Goal: Task Accomplishment & Management: Use online tool/utility

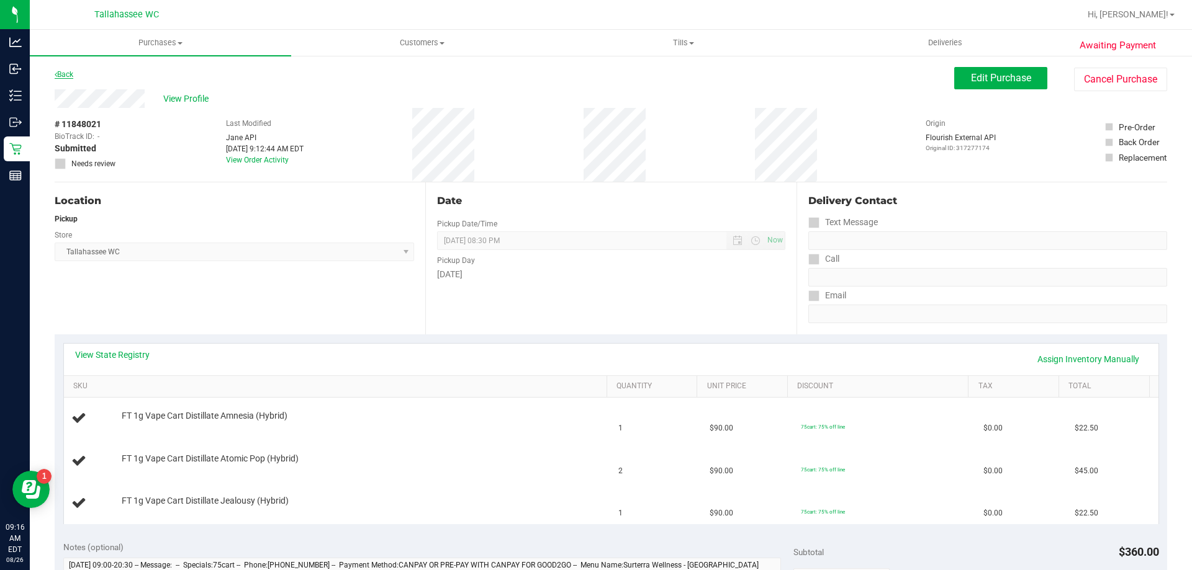
click at [68, 75] on link "Back" at bounding box center [64, 74] width 19 height 9
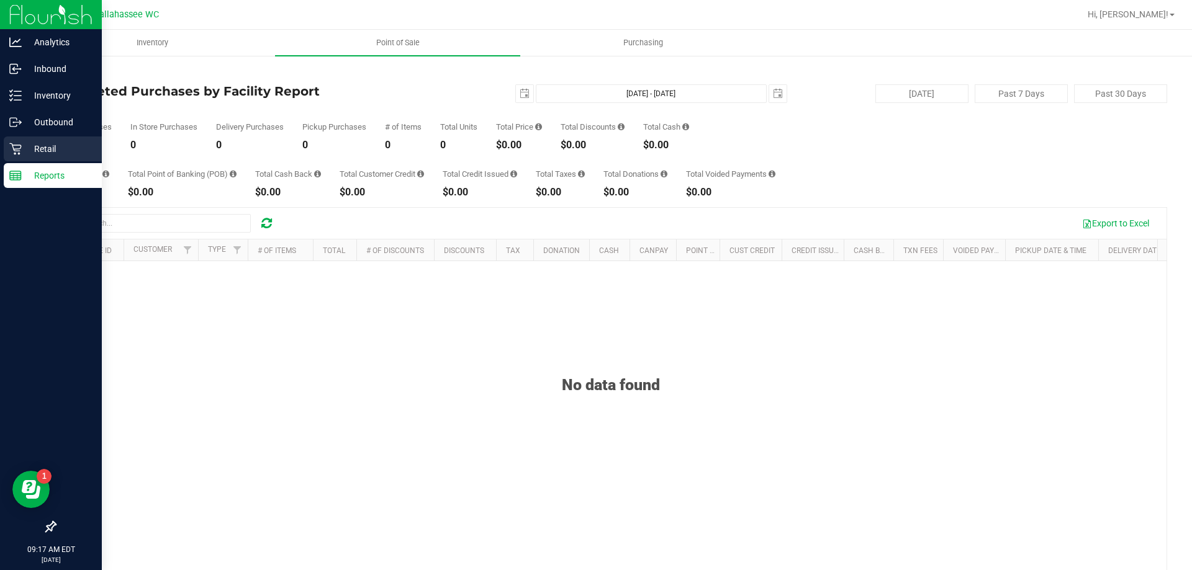
click at [14, 149] on icon at bounding box center [15, 149] width 12 height 12
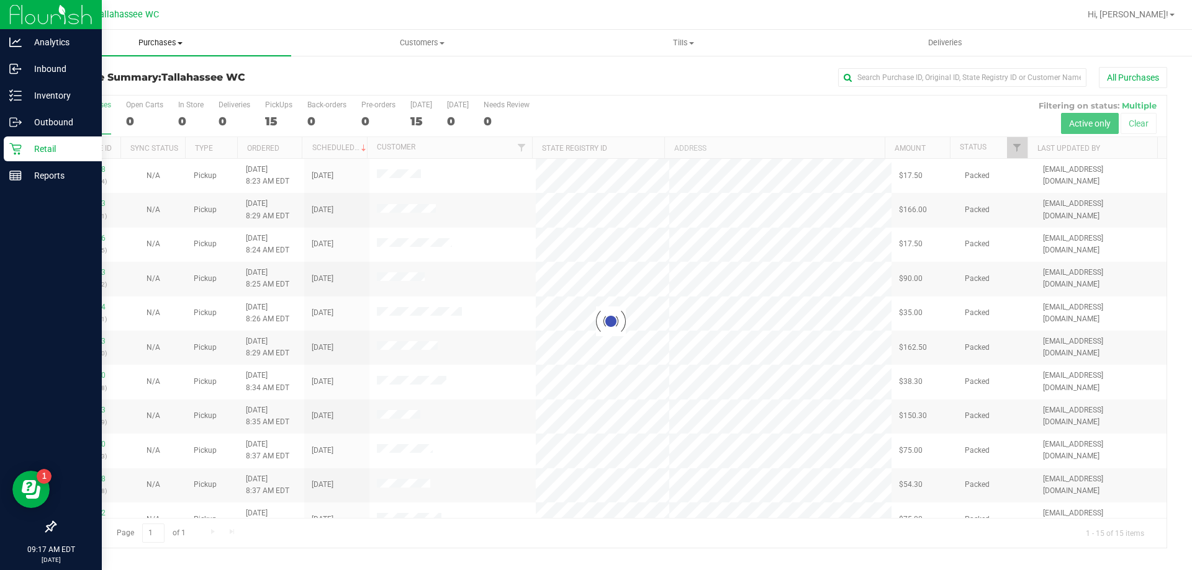
click at [166, 43] on span "Purchases" at bounding box center [160, 42] width 261 height 11
click at [146, 91] on li "Fulfillment" at bounding box center [160, 90] width 261 height 15
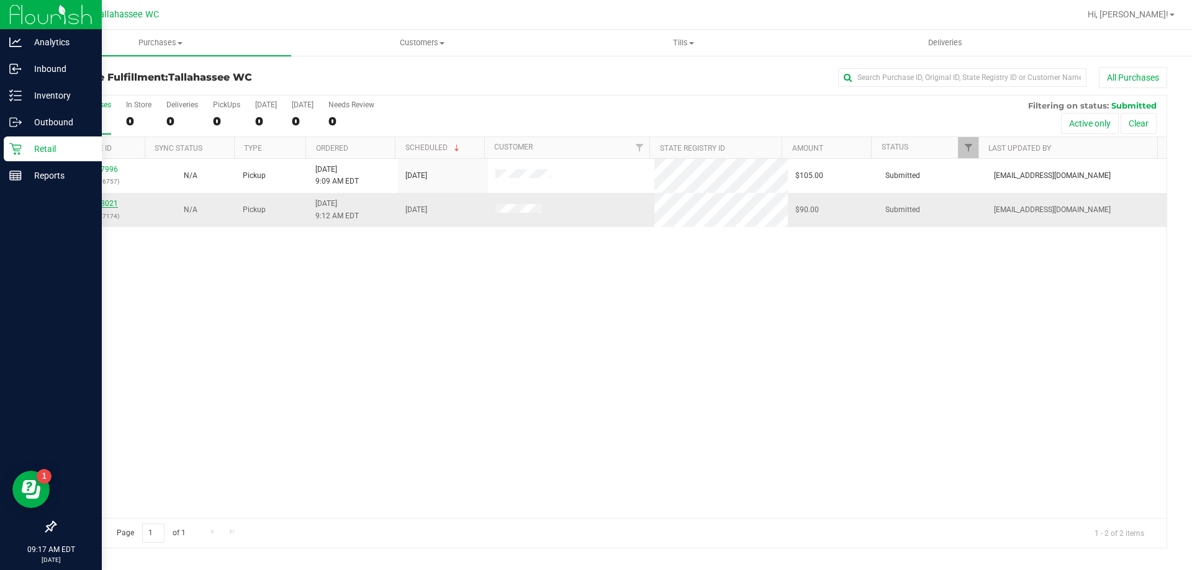
click at [91, 206] on link "11848021" at bounding box center [100, 203] width 35 height 9
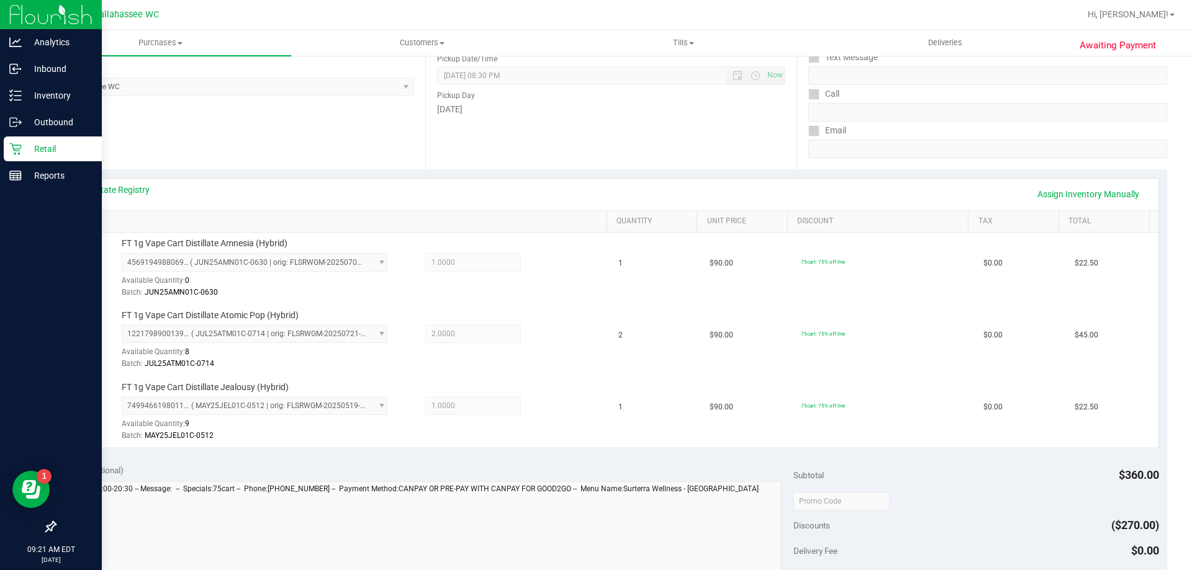
scroll to position [310, 0]
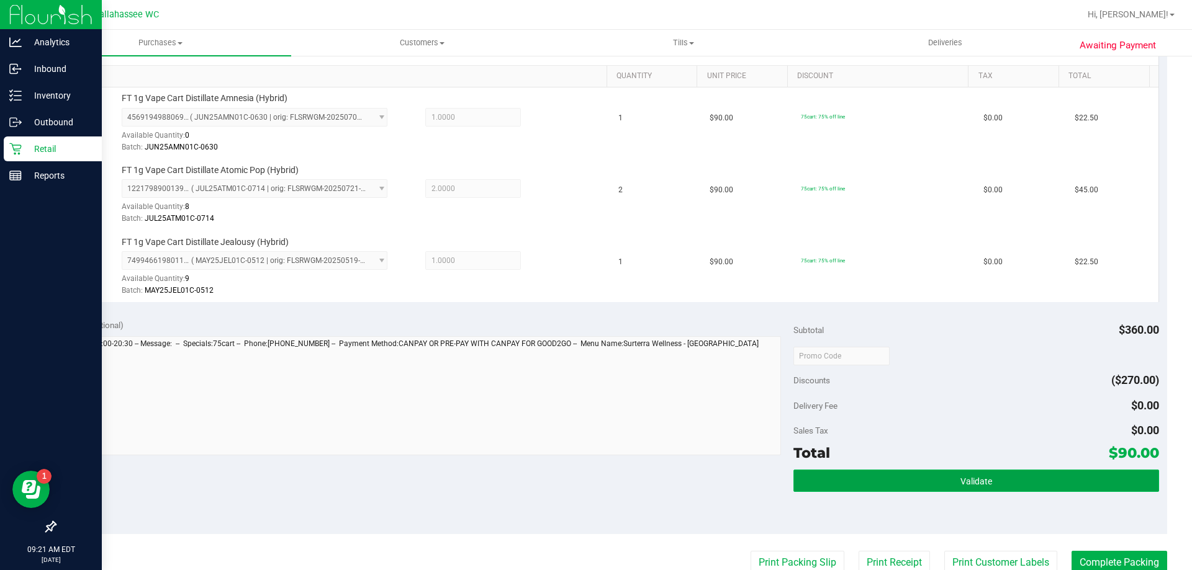
click at [813, 477] on button "Validate" at bounding box center [975, 481] width 365 height 22
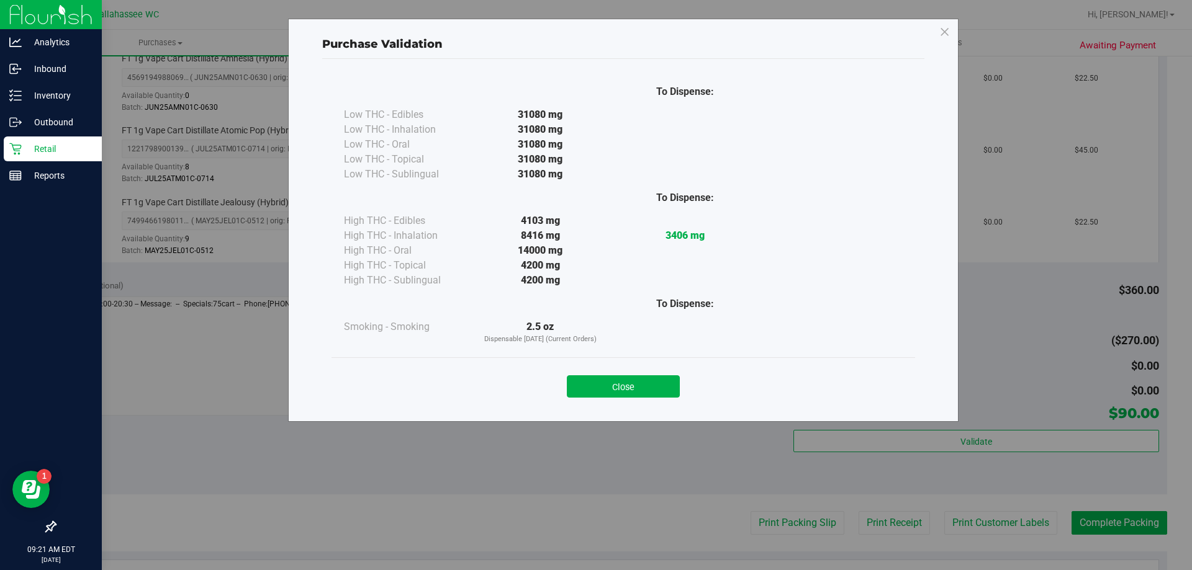
scroll to position [372, 0]
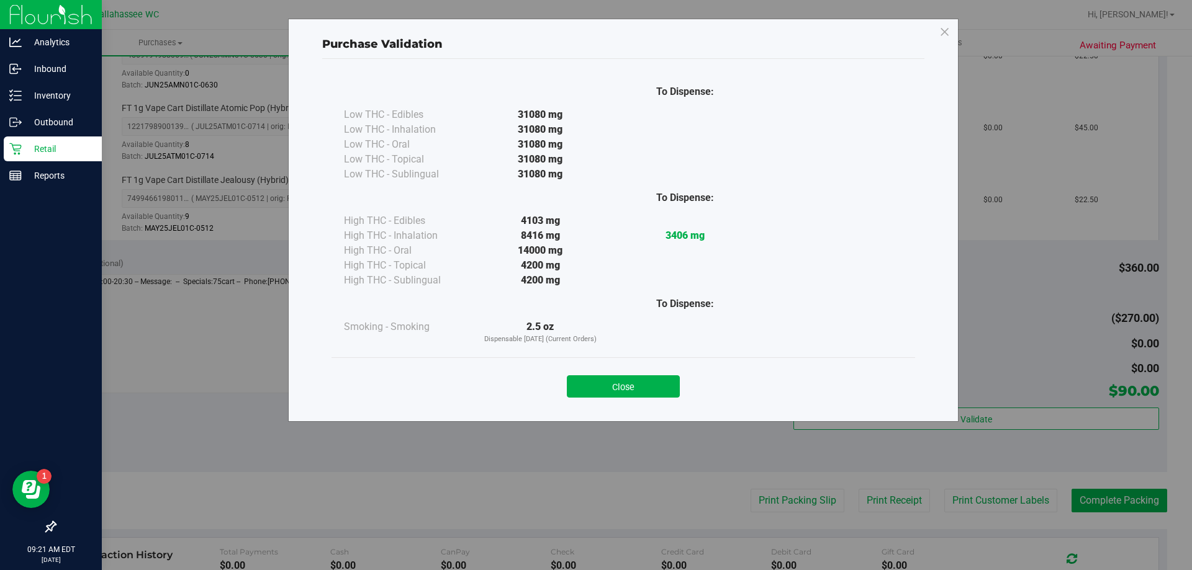
click at [651, 395] on button "Close" at bounding box center [623, 387] width 113 height 22
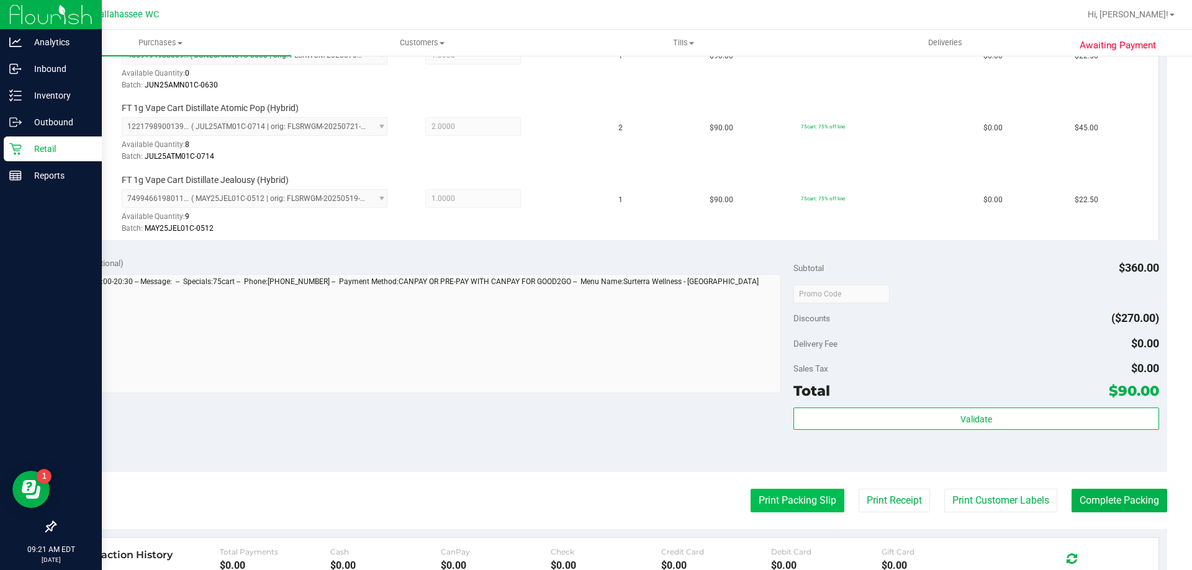
click at [786, 493] on button "Print Packing Slip" at bounding box center [797, 501] width 94 height 24
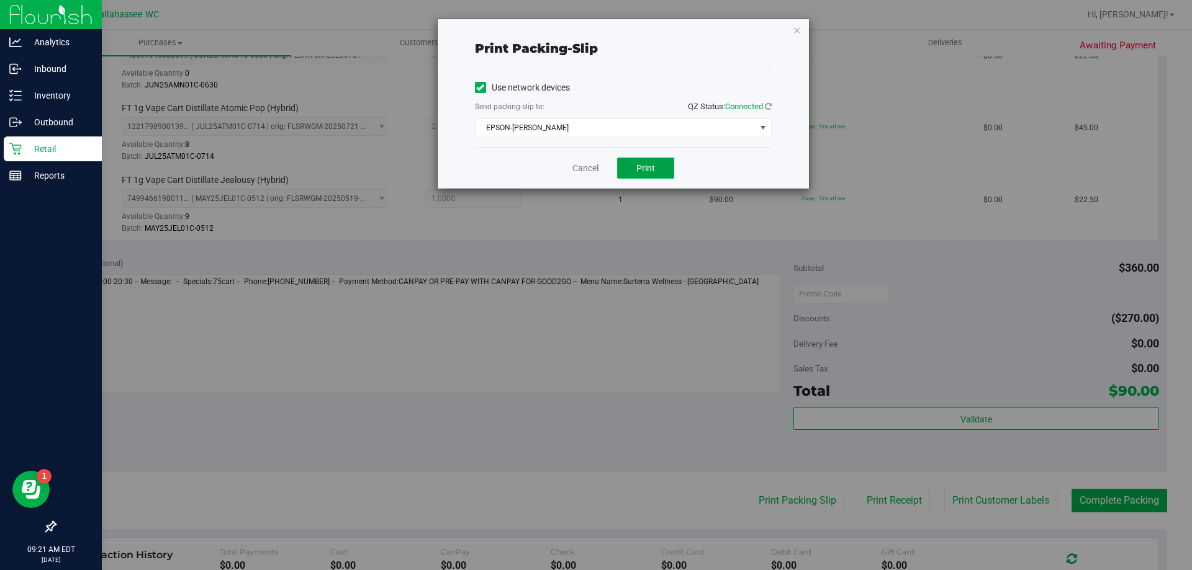
click at [628, 166] on button "Print" at bounding box center [645, 168] width 57 height 21
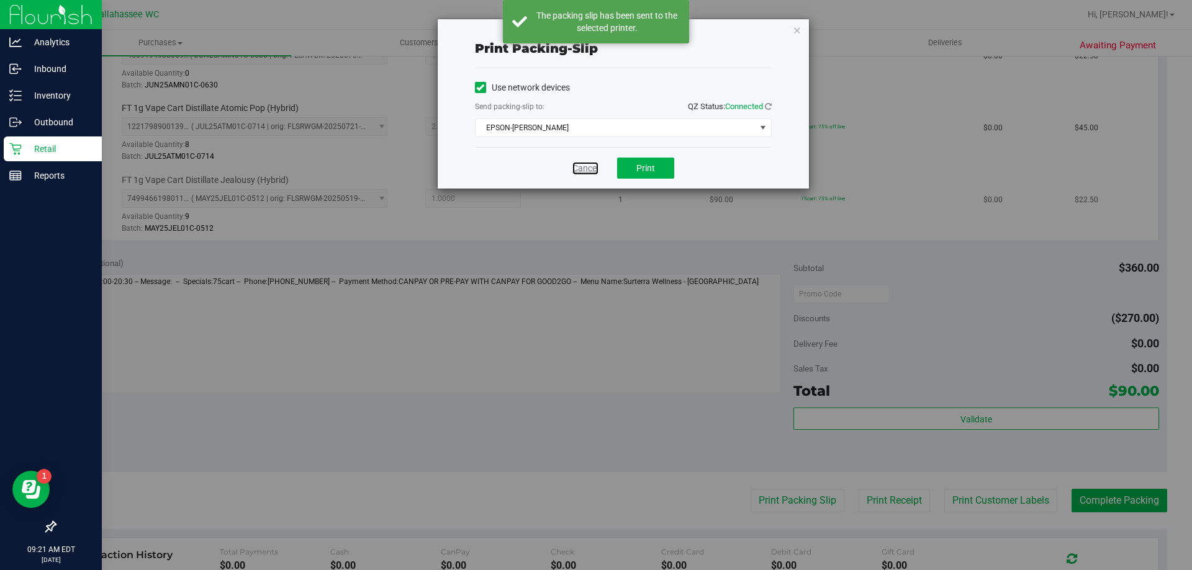
click at [577, 169] on link "Cancel" at bounding box center [585, 168] width 26 height 13
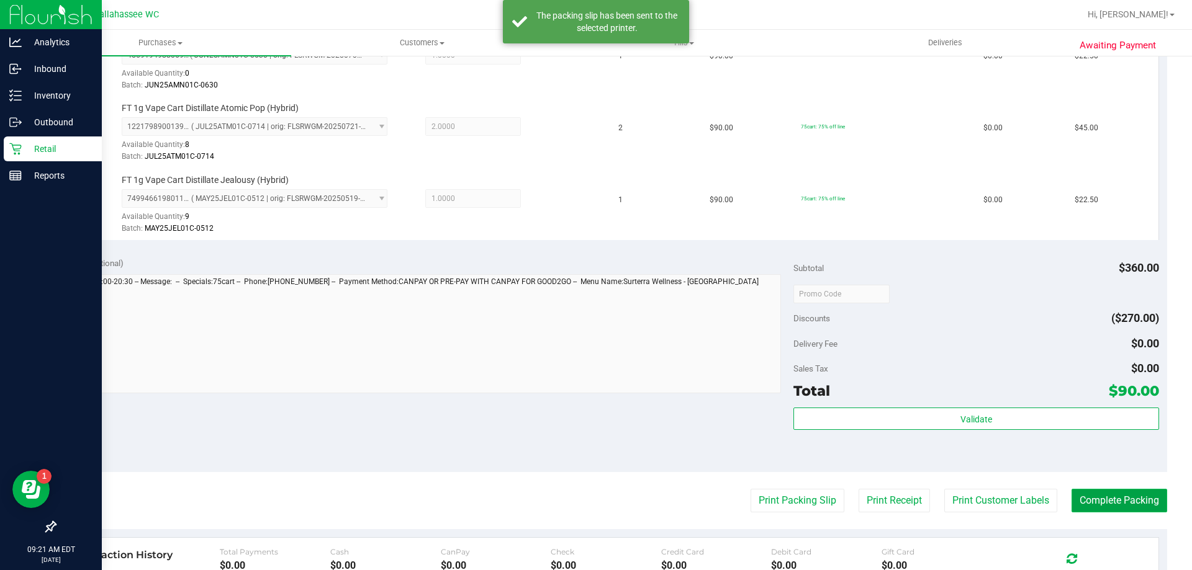
click at [1104, 507] on button "Complete Packing" at bounding box center [1119, 501] width 96 height 24
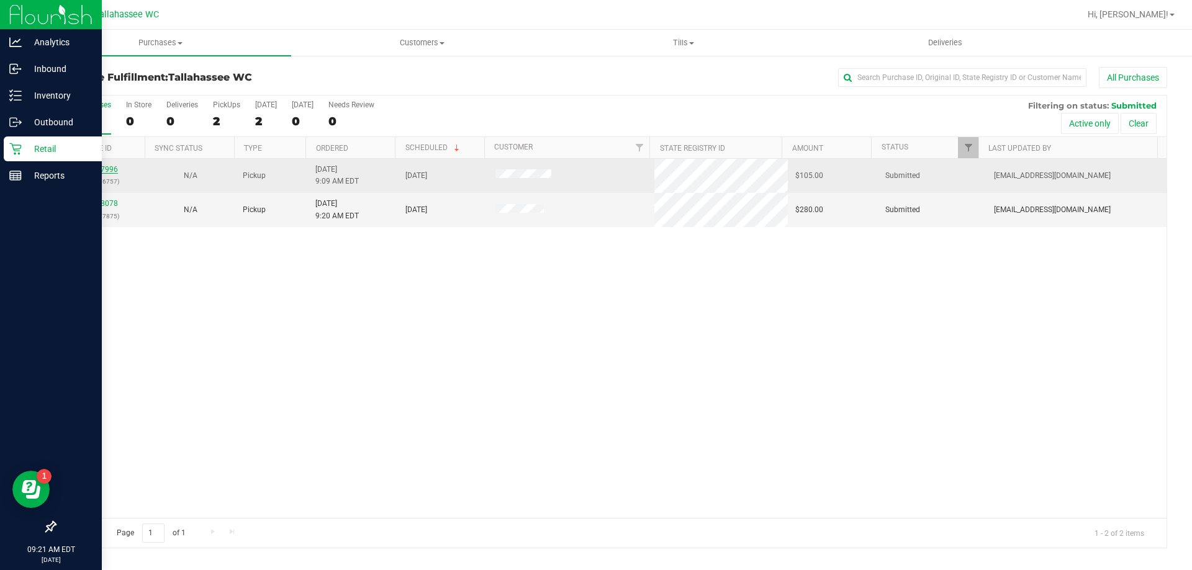
click at [102, 169] on link "11847996" at bounding box center [100, 169] width 35 height 9
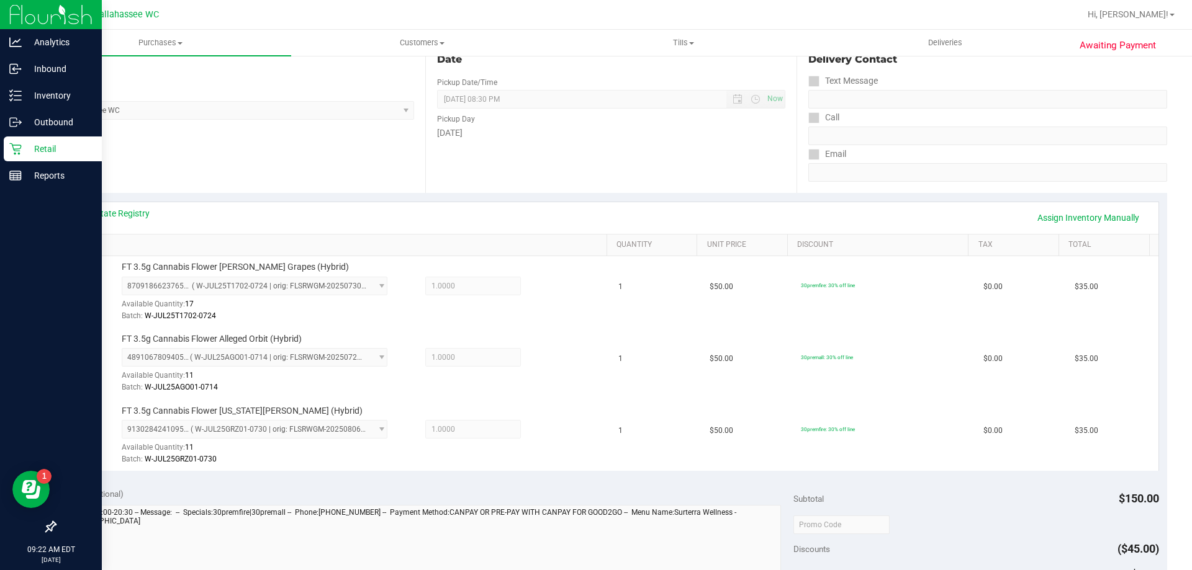
scroll to position [310, 0]
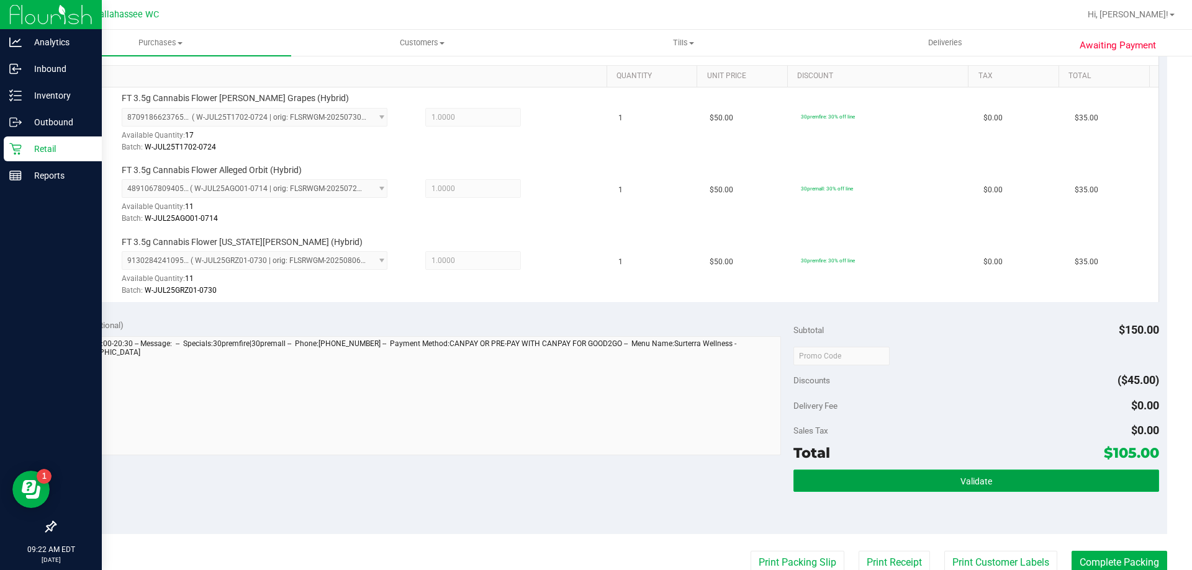
click at [839, 476] on button "Validate" at bounding box center [975, 481] width 365 height 22
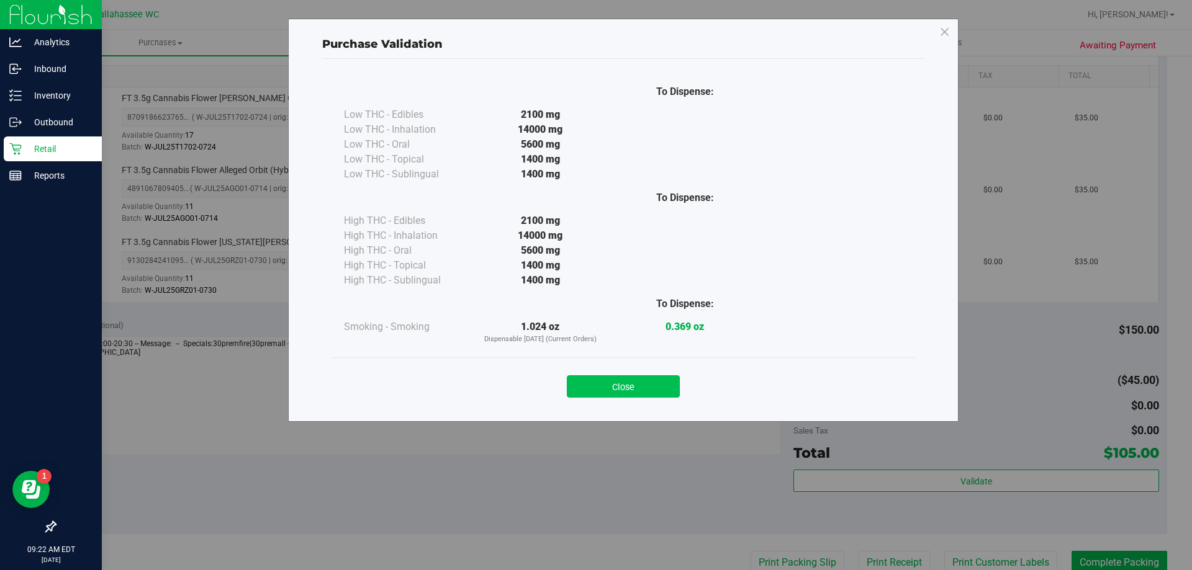
click at [598, 380] on button "Close" at bounding box center [623, 387] width 113 height 22
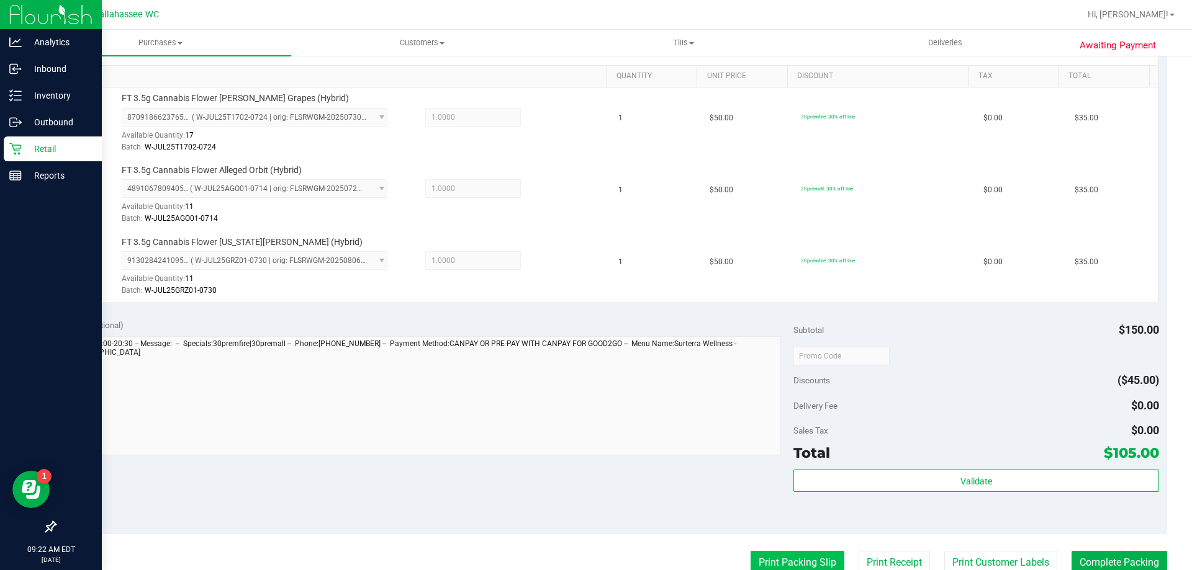
click at [755, 559] on button "Print Packing Slip" at bounding box center [797, 563] width 94 height 24
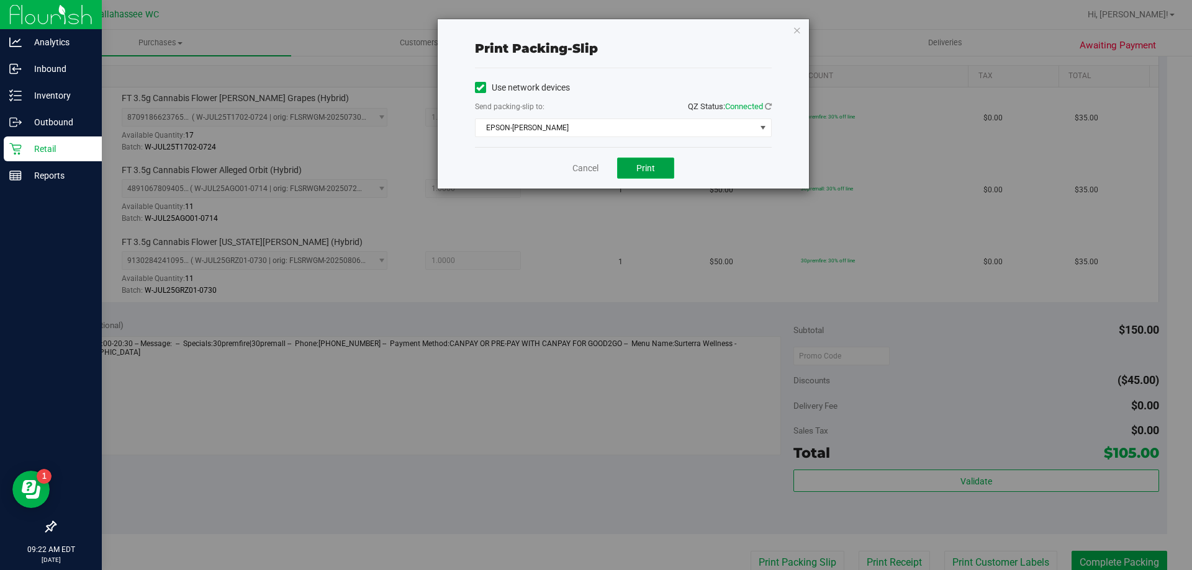
click at [641, 168] on span "Print" at bounding box center [645, 168] width 19 height 10
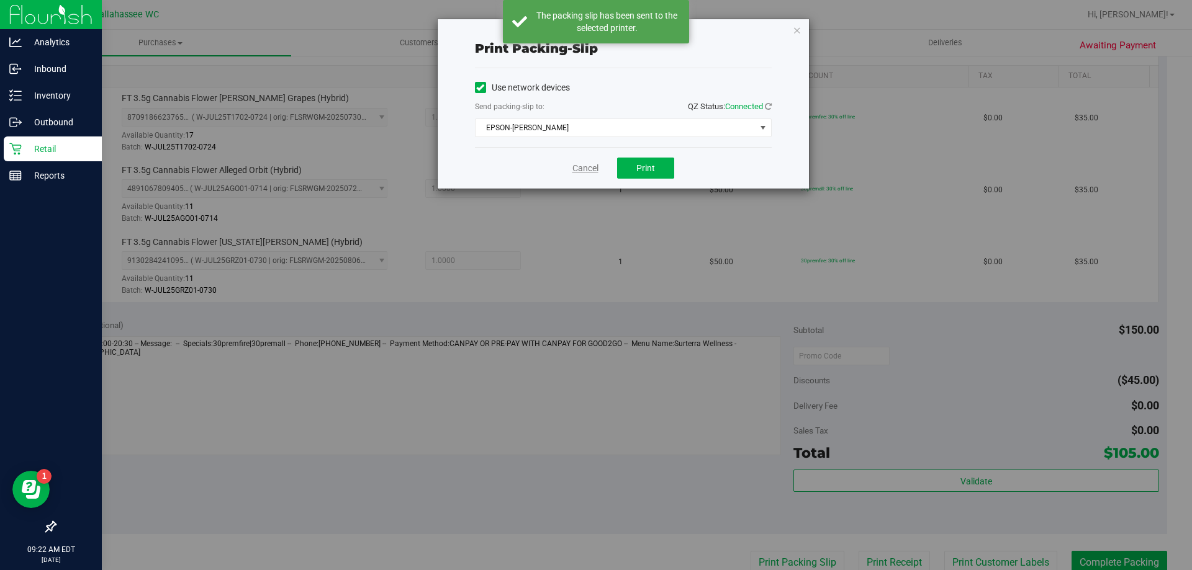
click at [579, 169] on link "Cancel" at bounding box center [585, 168] width 26 height 13
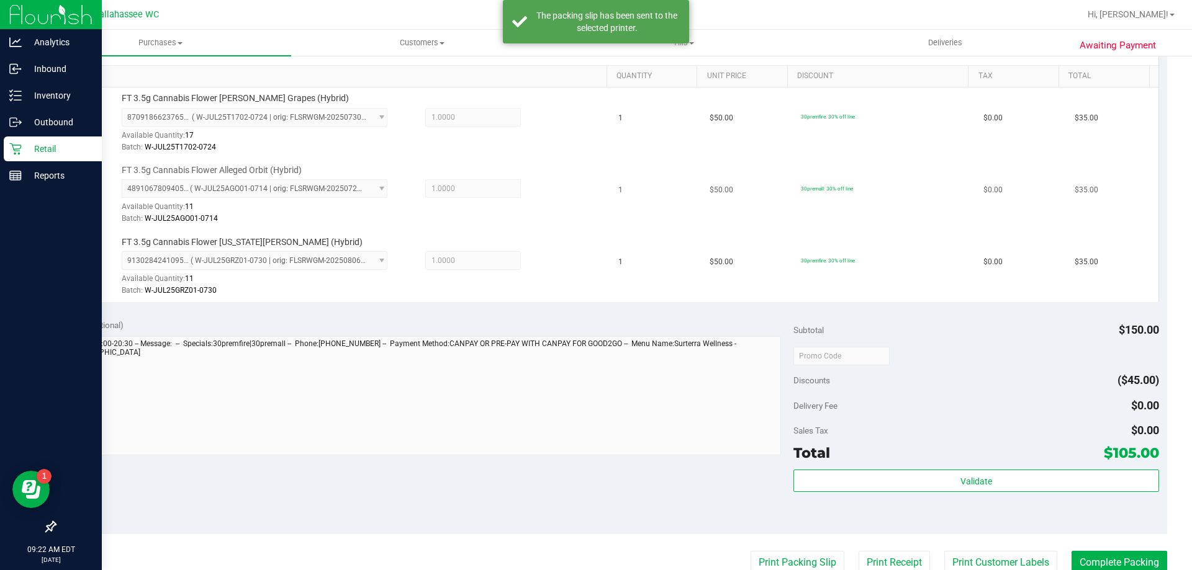
scroll to position [315, 0]
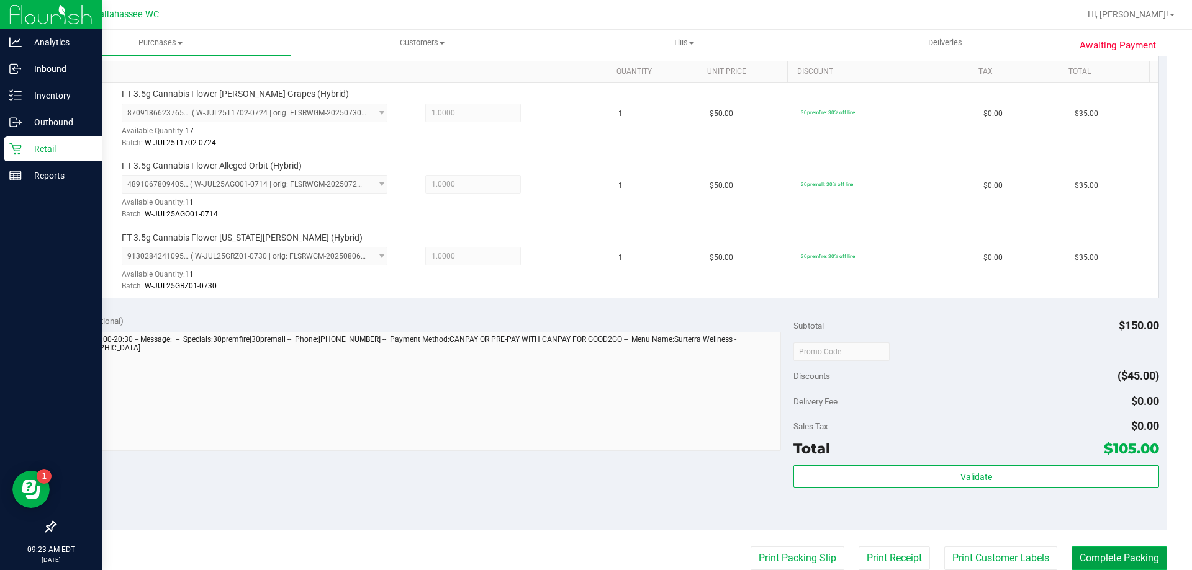
click at [1087, 556] on button "Complete Packing" at bounding box center [1119, 559] width 96 height 24
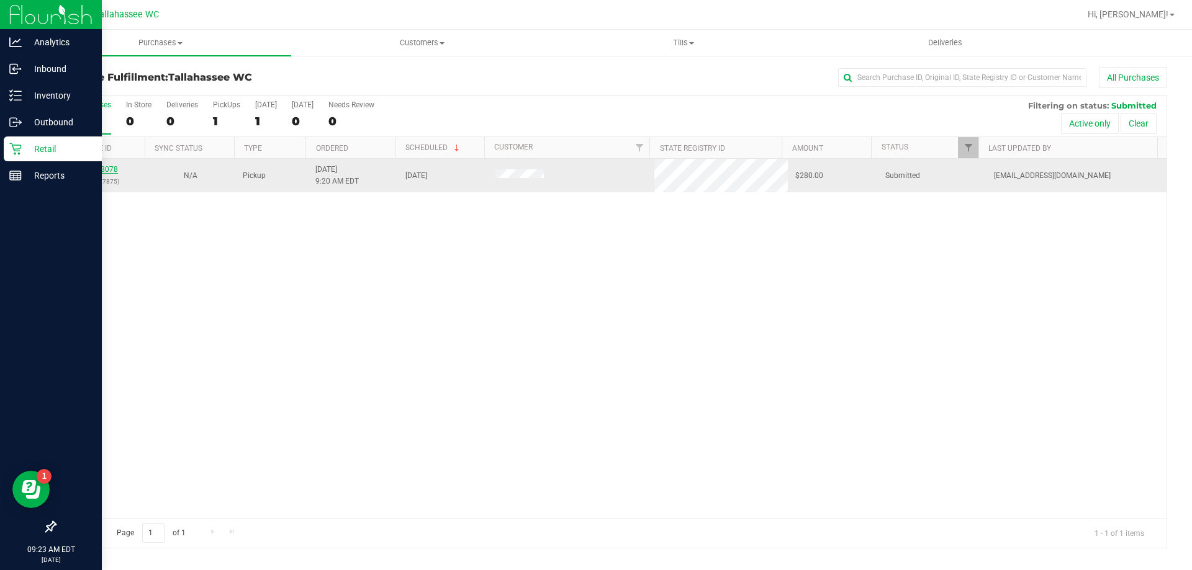
click at [105, 171] on link "11848078" at bounding box center [100, 169] width 35 height 9
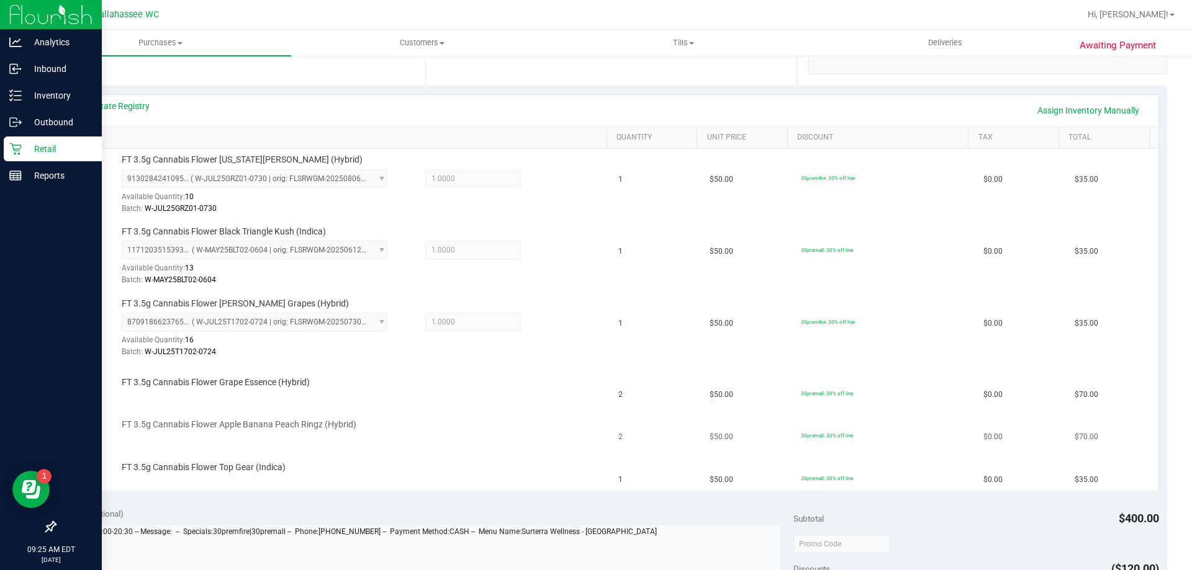
scroll to position [61, 0]
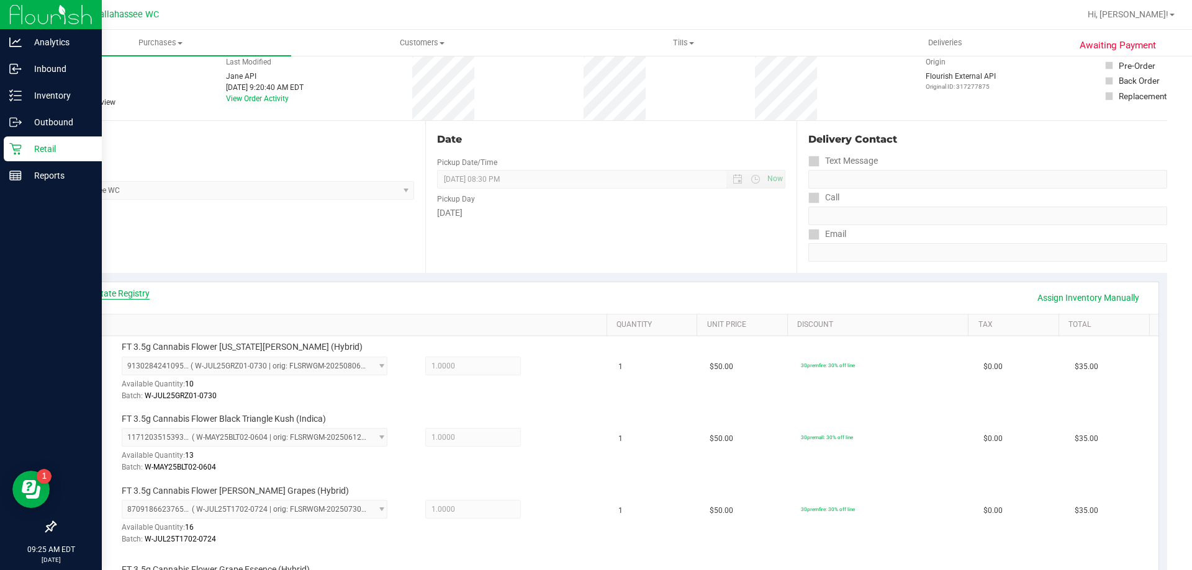
click at [137, 295] on link "View State Registry" at bounding box center [112, 293] width 74 height 12
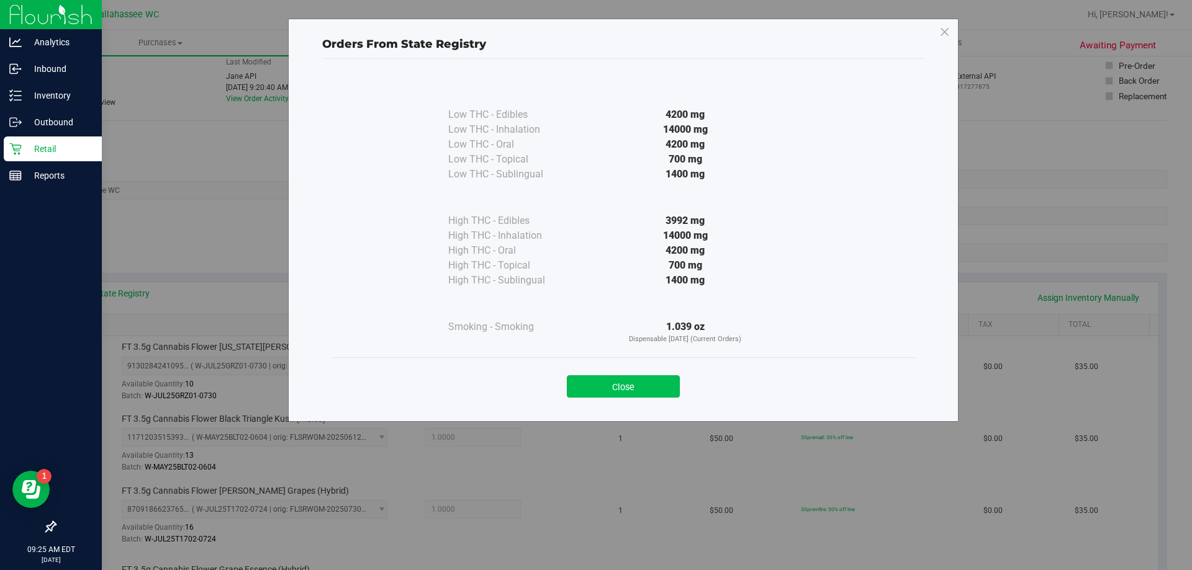
click at [595, 391] on button "Close" at bounding box center [623, 387] width 113 height 22
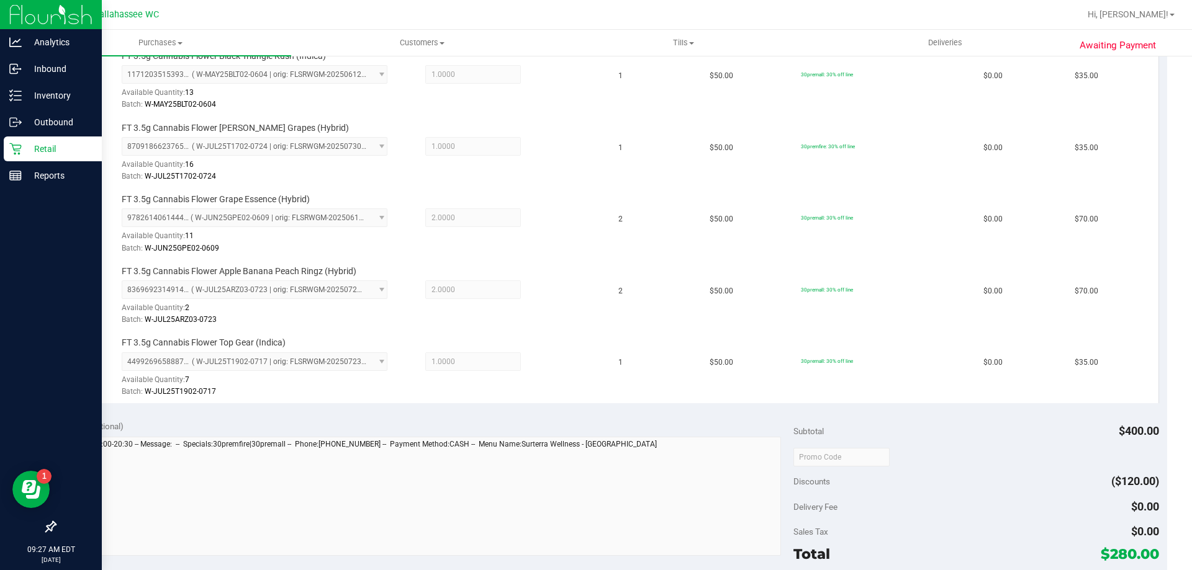
scroll to position [496, 0]
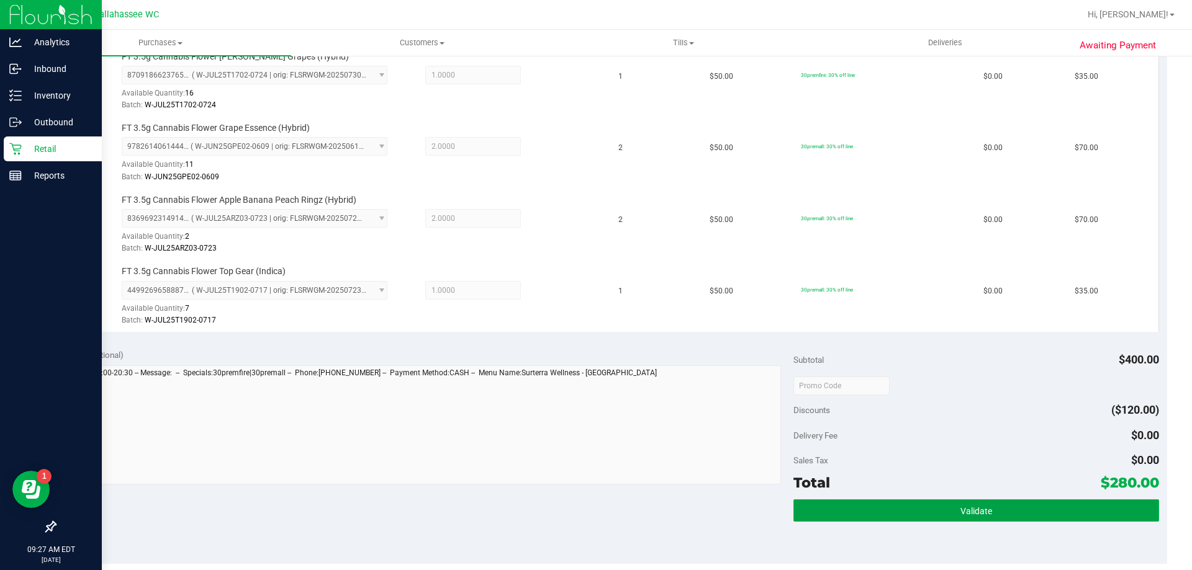
click at [826, 503] on button "Validate" at bounding box center [975, 511] width 365 height 22
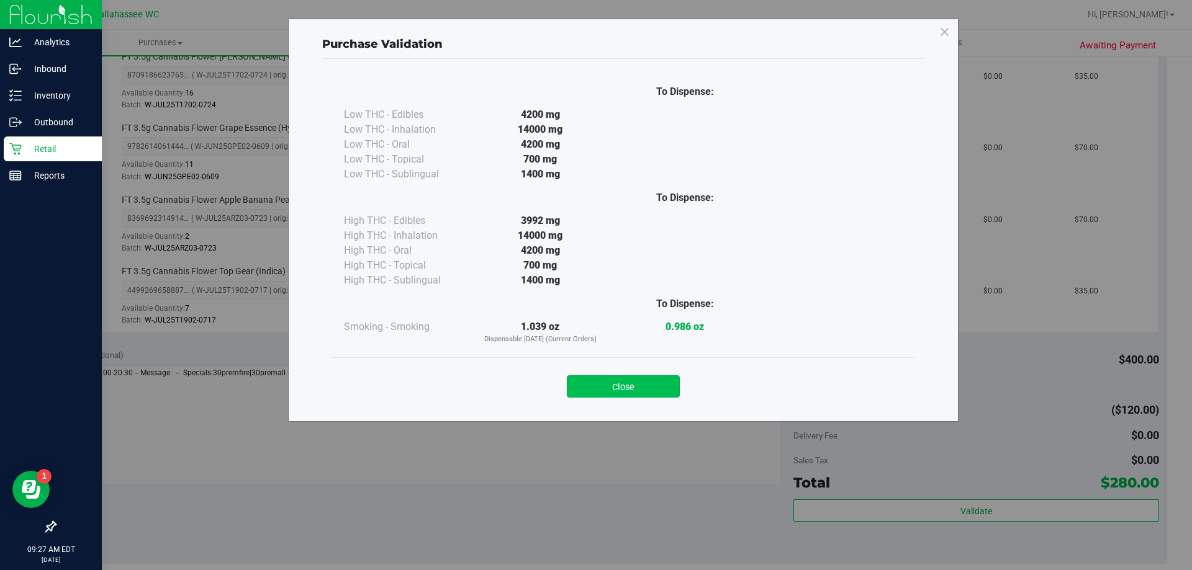
click at [620, 388] on button "Close" at bounding box center [623, 387] width 113 height 22
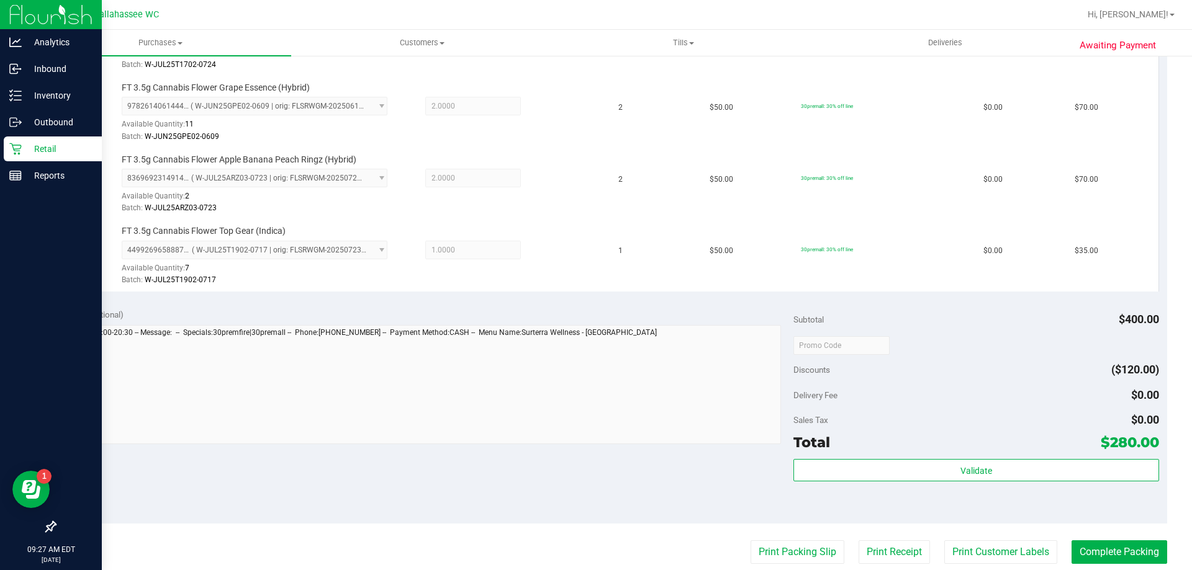
scroll to position [558, 0]
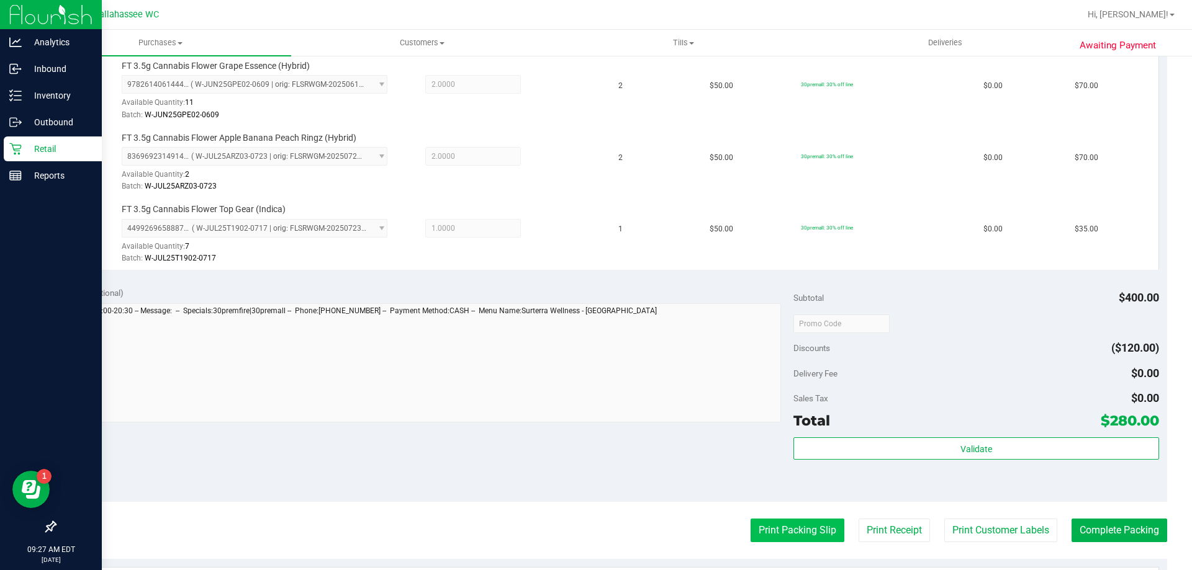
click at [771, 532] on button "Print Packing Slip" at bounding box center [797, 531] width 94 height 24
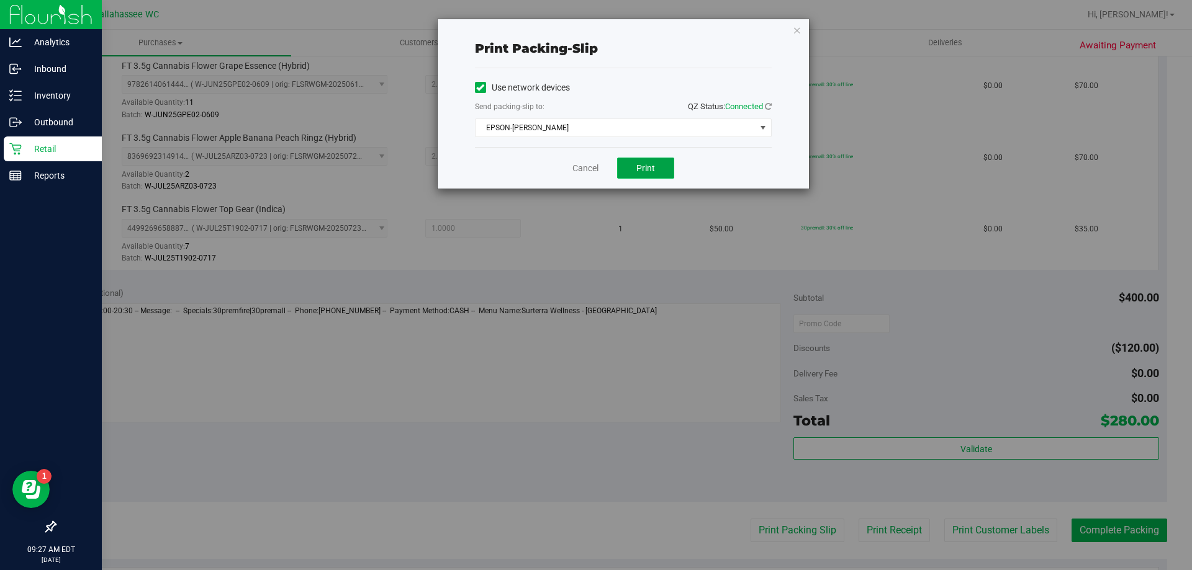
click at [639, 174] on button "Print" at bounding box center [645, 168] width 57 height 21
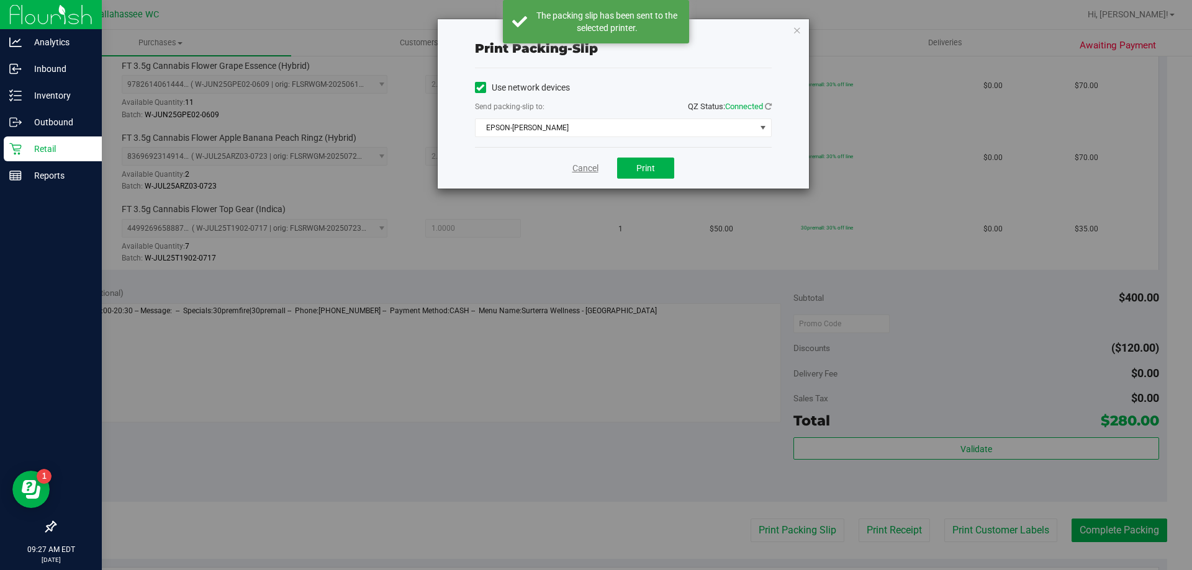
click at [579, 171] on link "Cancel" at bounding box center [585, 168] width 26 height 13
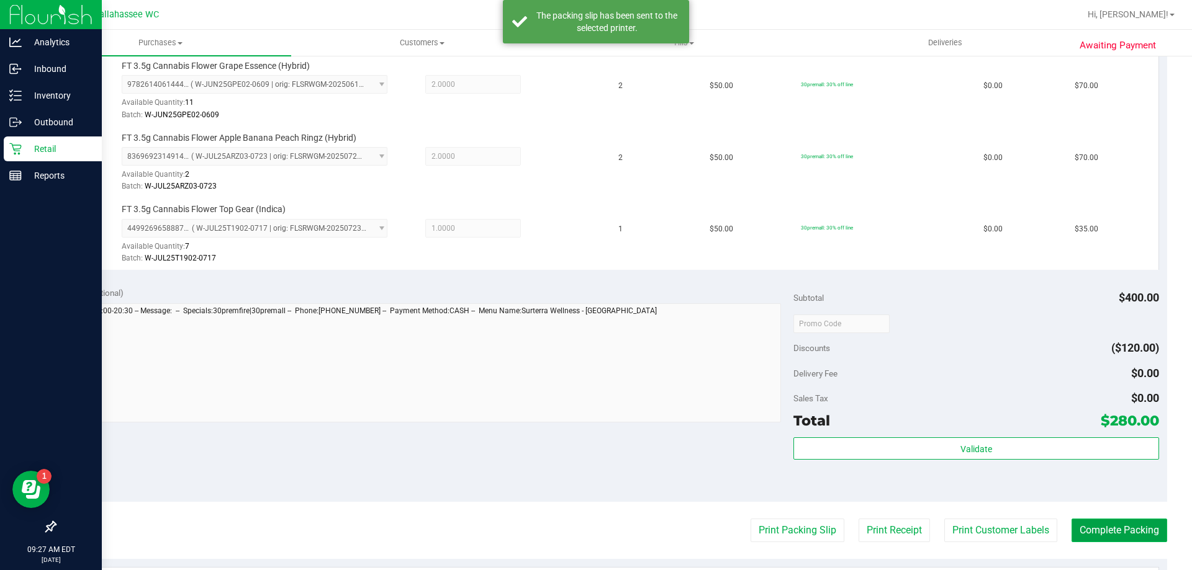
click at [1086, 529] on button "Complete Packing" at bounding box center [1119, 531] width 96 height 24
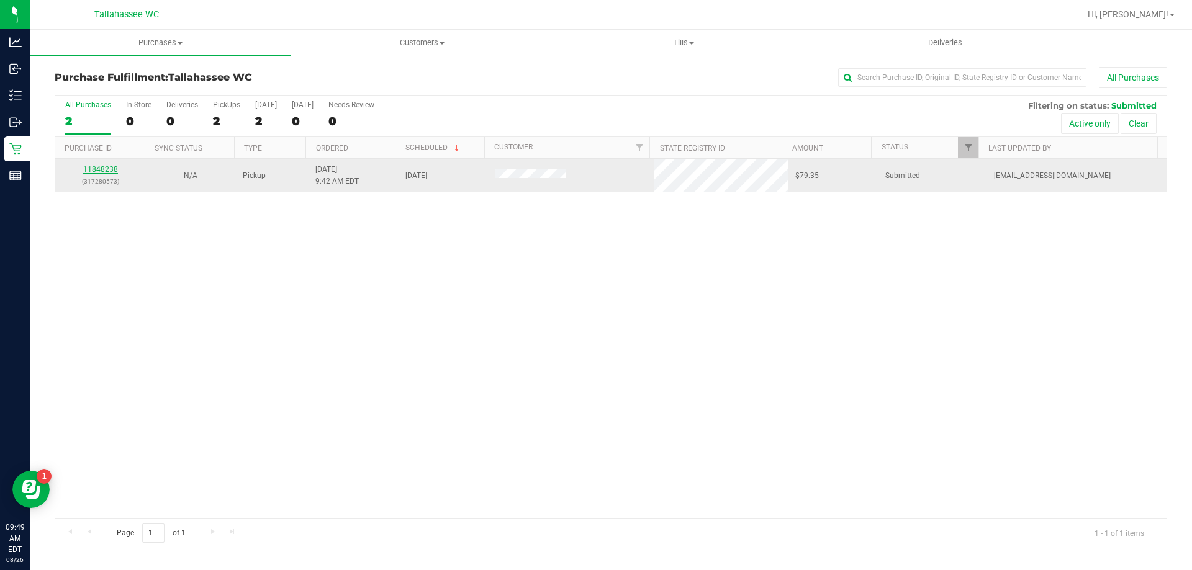
click at [99, 169] on link "11848238" at bounding box center [100, 169] width 35 height 9
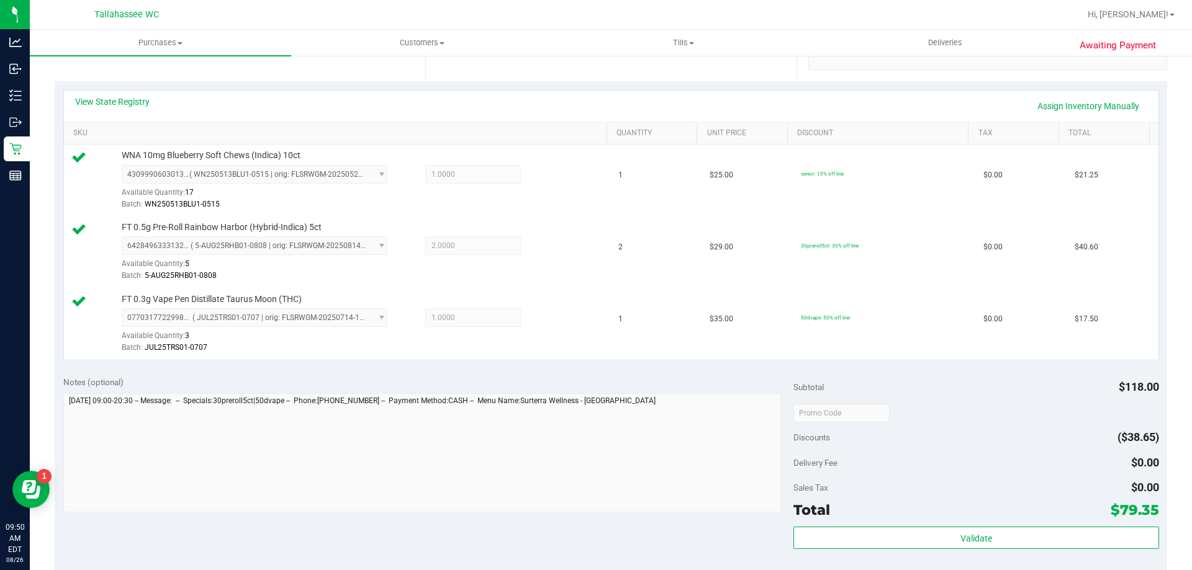
scroll to position [434, 0]
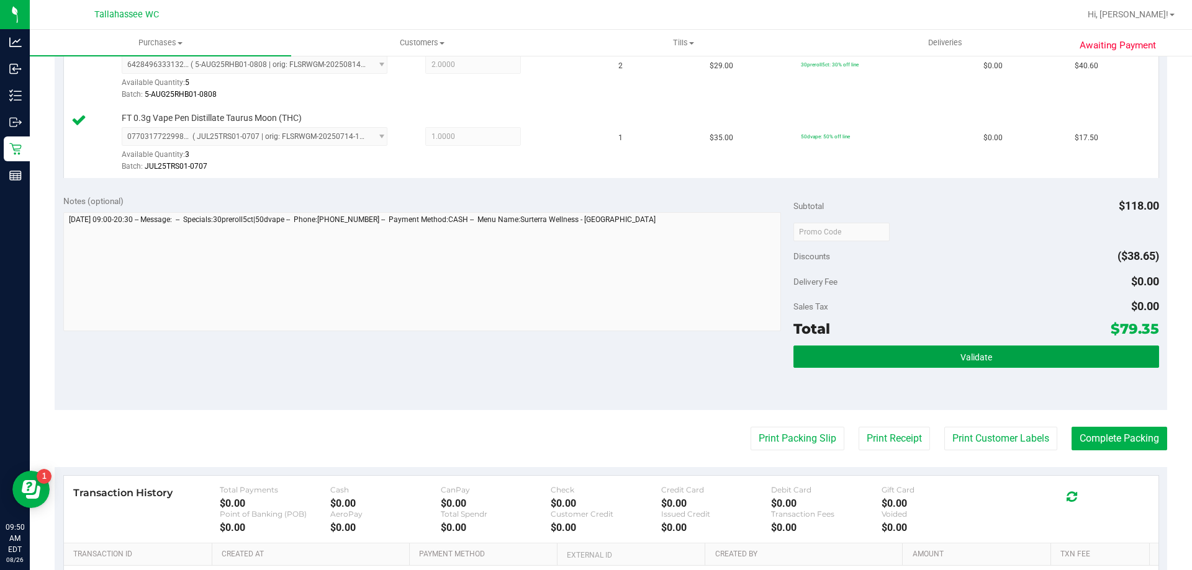
drag, startPoint x: 867, startPoint y: 363, endPoint x: 864, endPoint y: 379, distance: 15.8
click at [867, 371] on div "Validate" at bounding box center [975, 374] width 365 height 56
click at [892, 363] on button "Validate" at bounding box center [975, 357] width 365 height 22
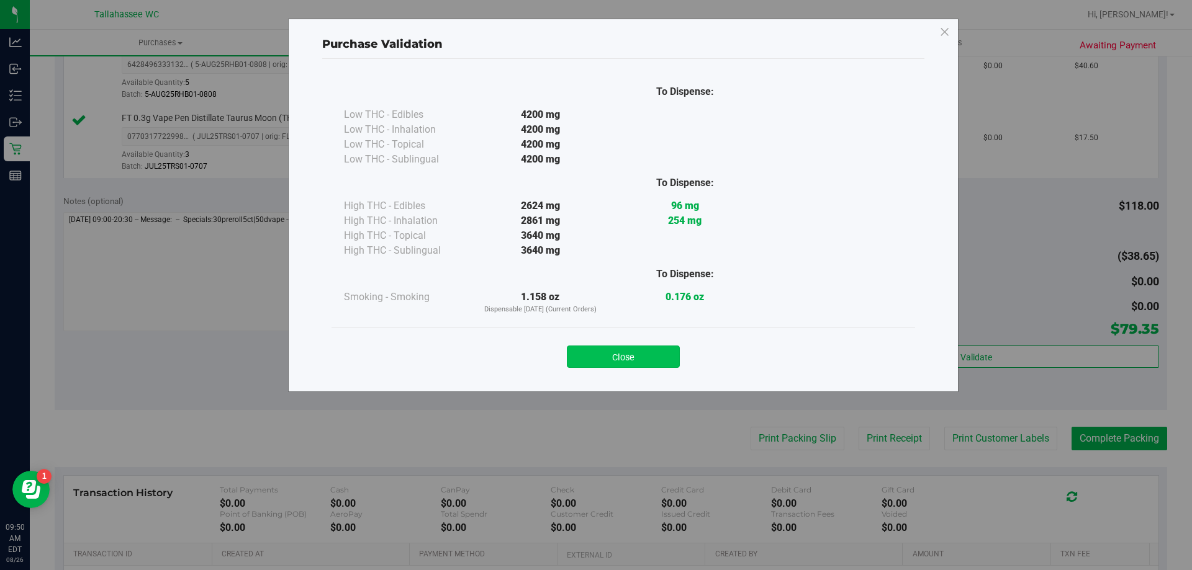
click at [662, 353] on button "Close" at bounding box center [623, 357] width 113 height 22
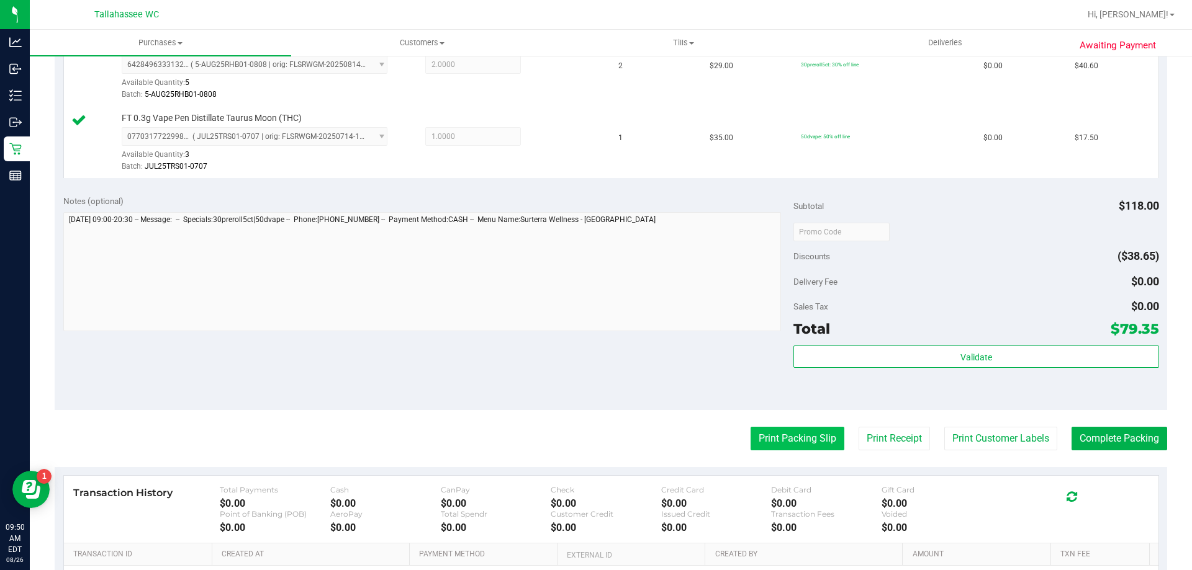
click at [786, 440] on button "Print Packing Slip" at bounding box center [797, 439] width 94 height 24
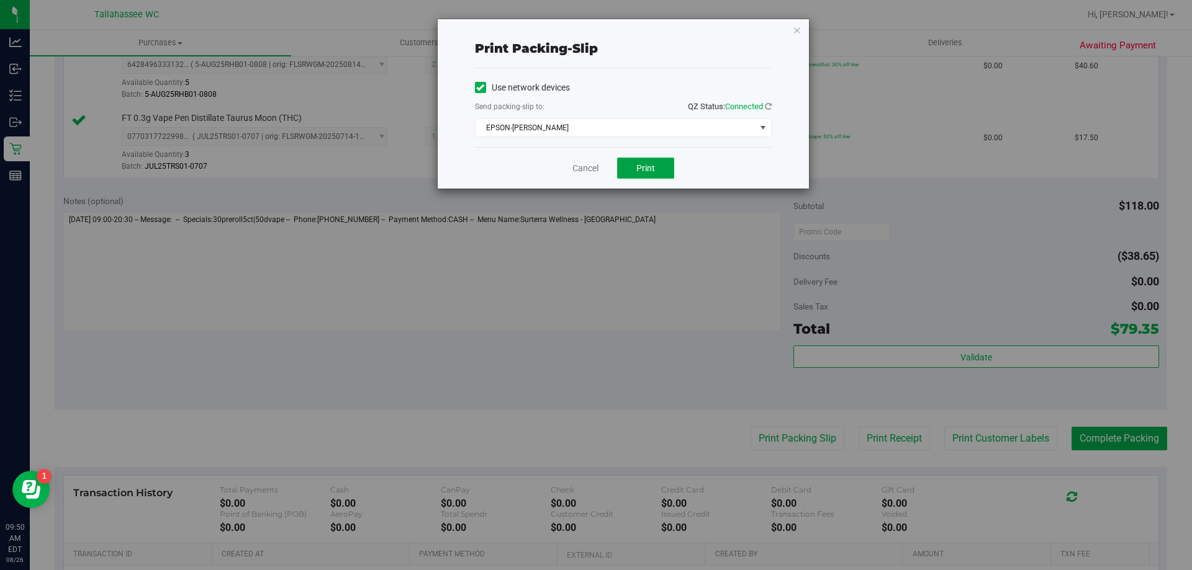
click at [651, 171] on span "Print" at bounding box center [645, 168] width 19 height 10
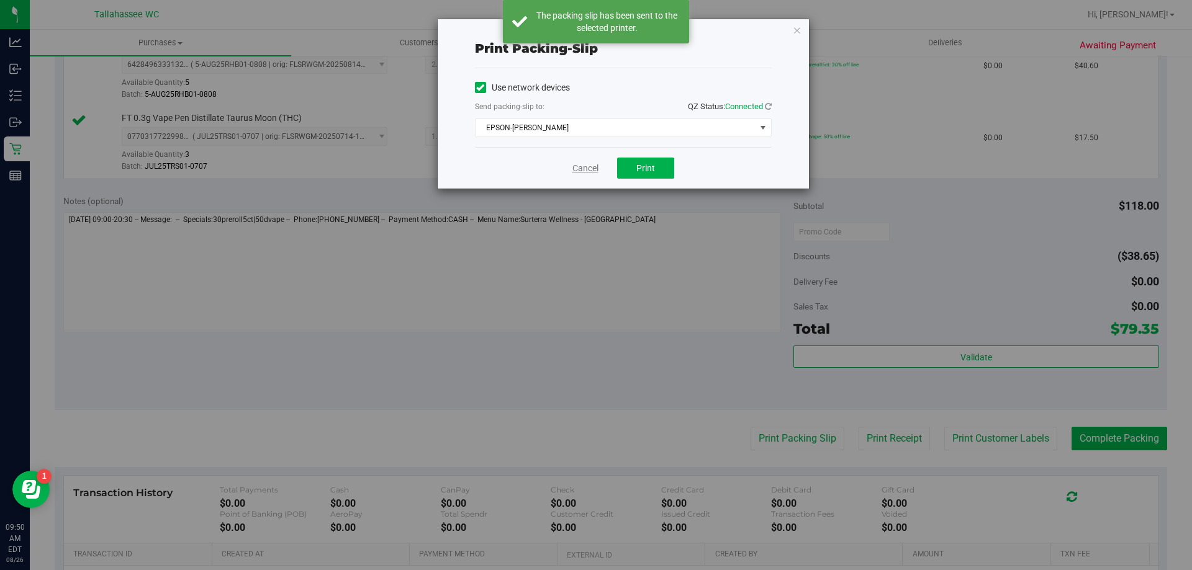
click at [590, 171] on link "Cancel" at bounding box center [585, 168] width 26 height 13
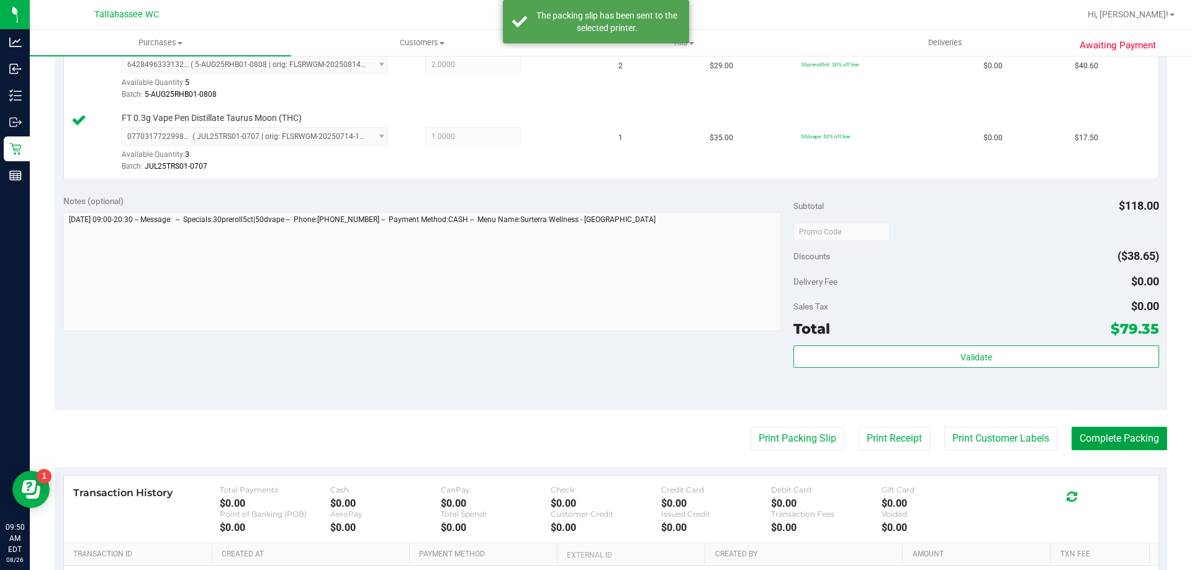
click at [1097, 439] on button "Complete Packing" at bounding box center [1119, 439] width 96 height 24
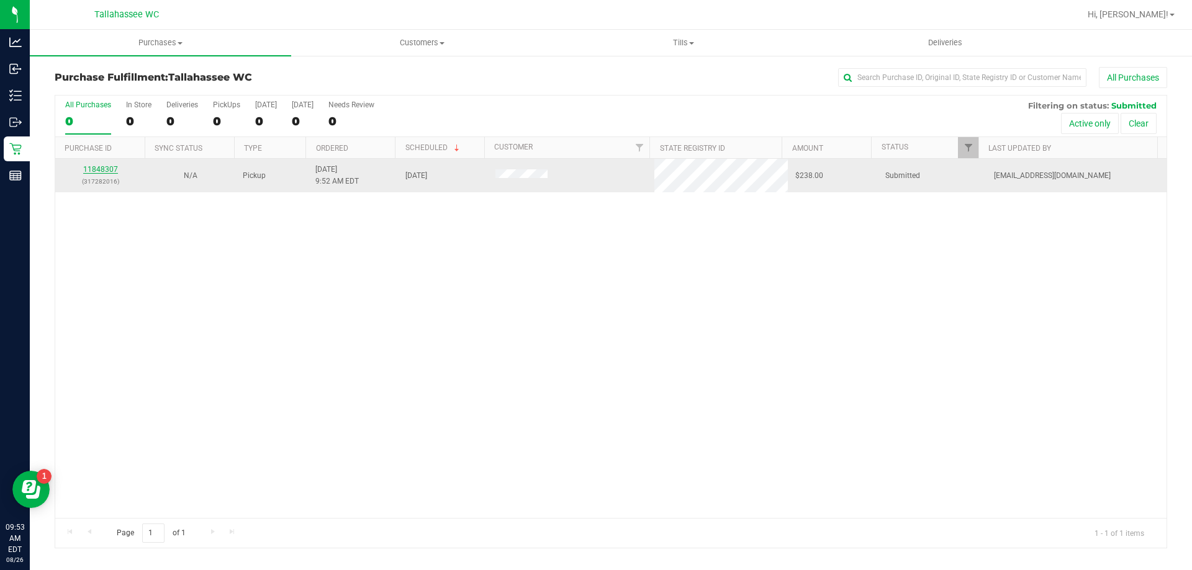
click at [105, 169] on link "11848307" at bounding box center [100, 169] width 35 height 9
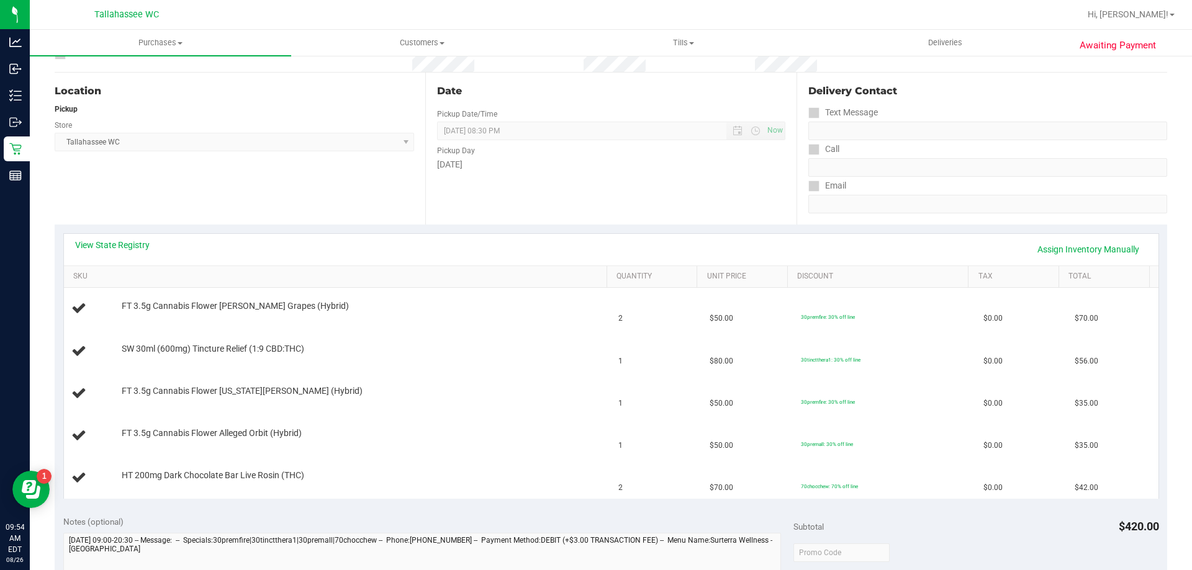
scroll to position [113, 0]
click at [139, 241] on link "View State Registry" at bounding box center [112, 242] width 74 height 12
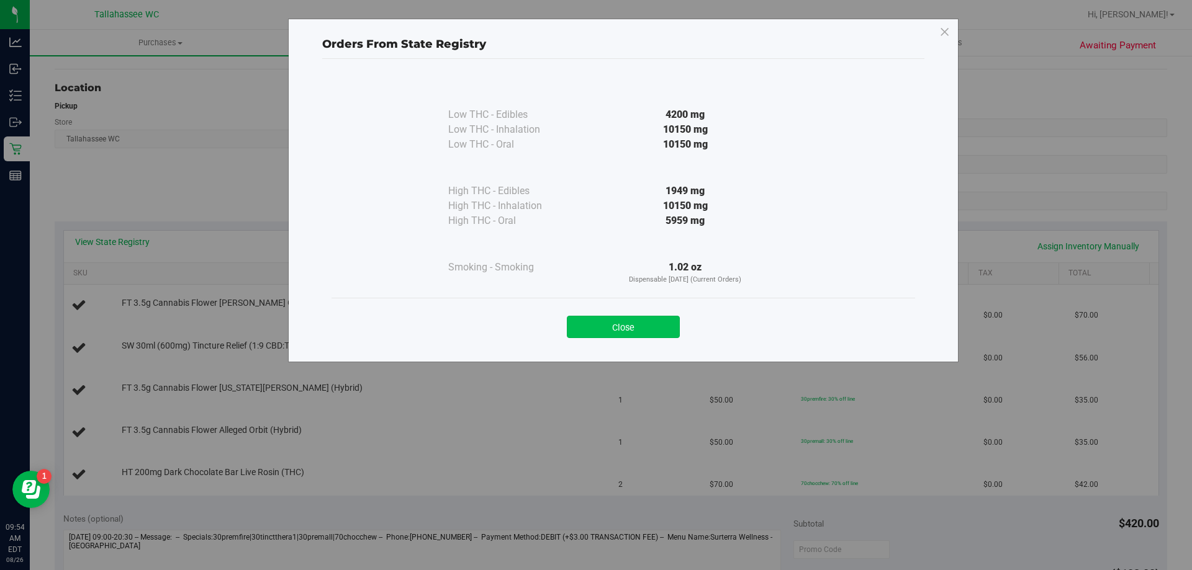
click at [601, 320] on button "Close" at bounding box center [623, 327] width 113 height 22
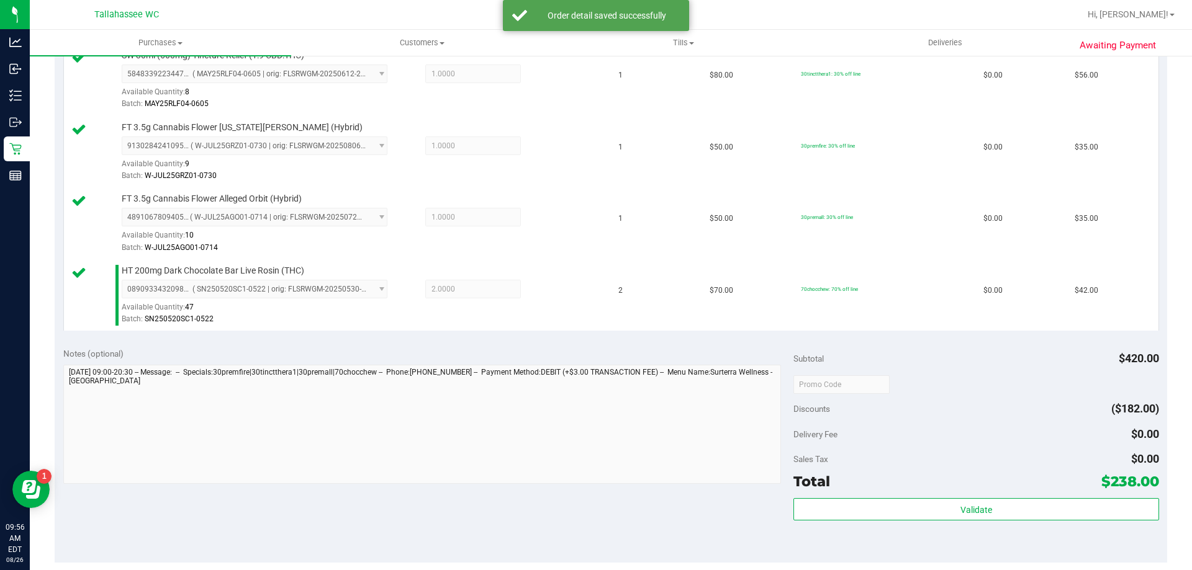
scroll to position [485, 0]
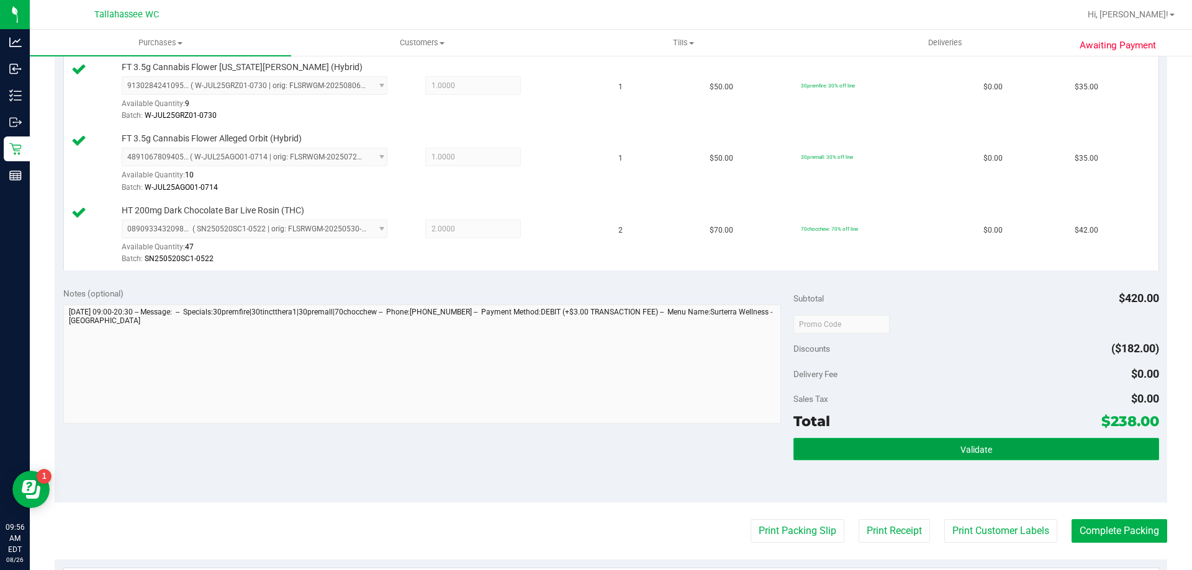
click at [875, 448] on button "Validate" at bounding box center [975, 449] width 365 height 22
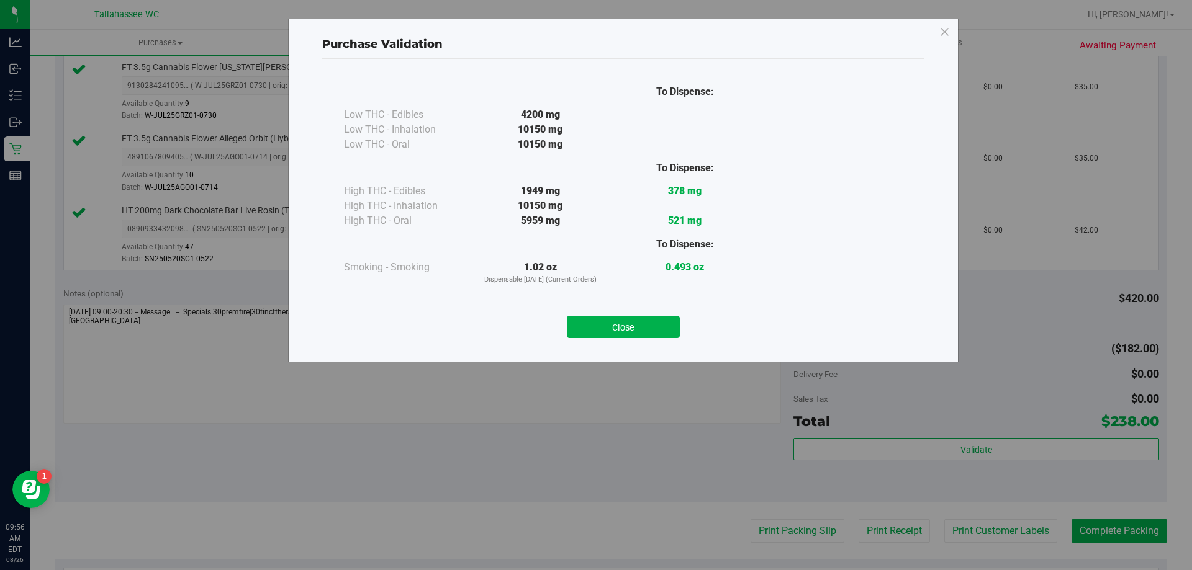
drag, startPoint x: 662, startPoint y: 336, endPoint x: 773, endPoint y: 467, distance: 172.2
click at [662, 335] on button "Close" at bounding box center [623, 327] width 113 height 22
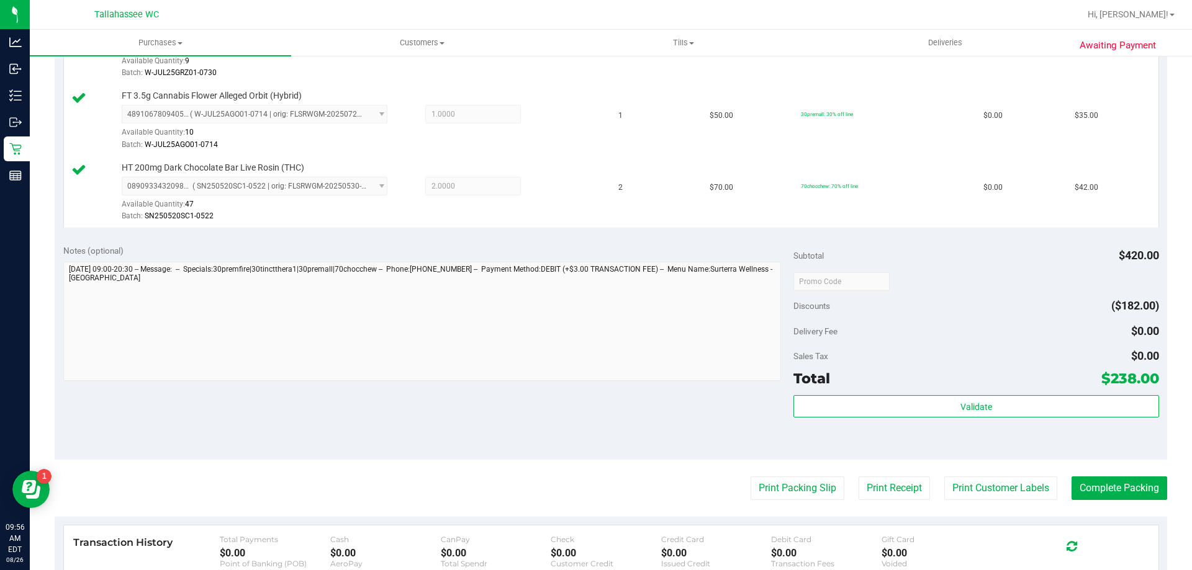
scroll to position [547, 0]
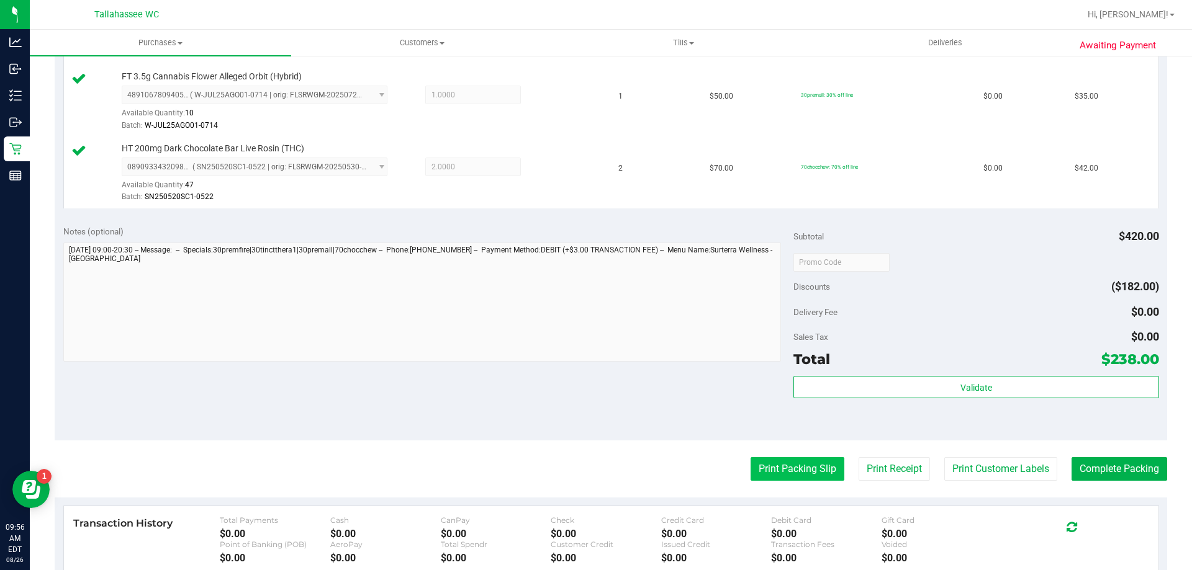
click at [791, 466] on button "Print Packing Slip" at bounding box center [797, 469] width 94 height 24
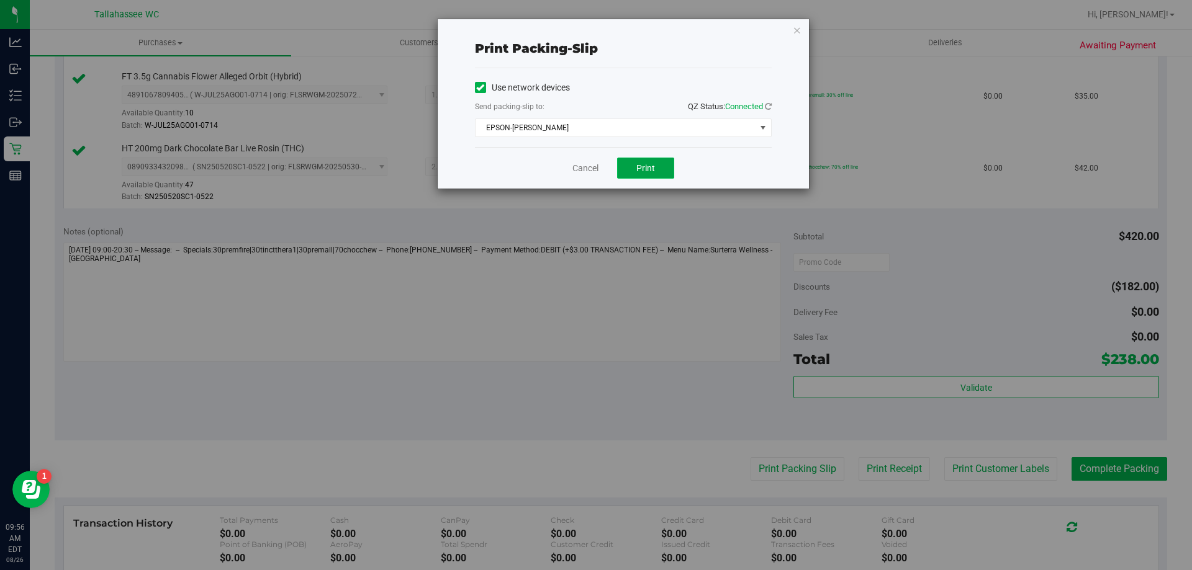
click at [656, 172] on button "Print" at bounding box center [645, 168] width 57 height 21
click at [595, 166] on link "Cancel" at bounding box center [585, 168] width 26 height 13
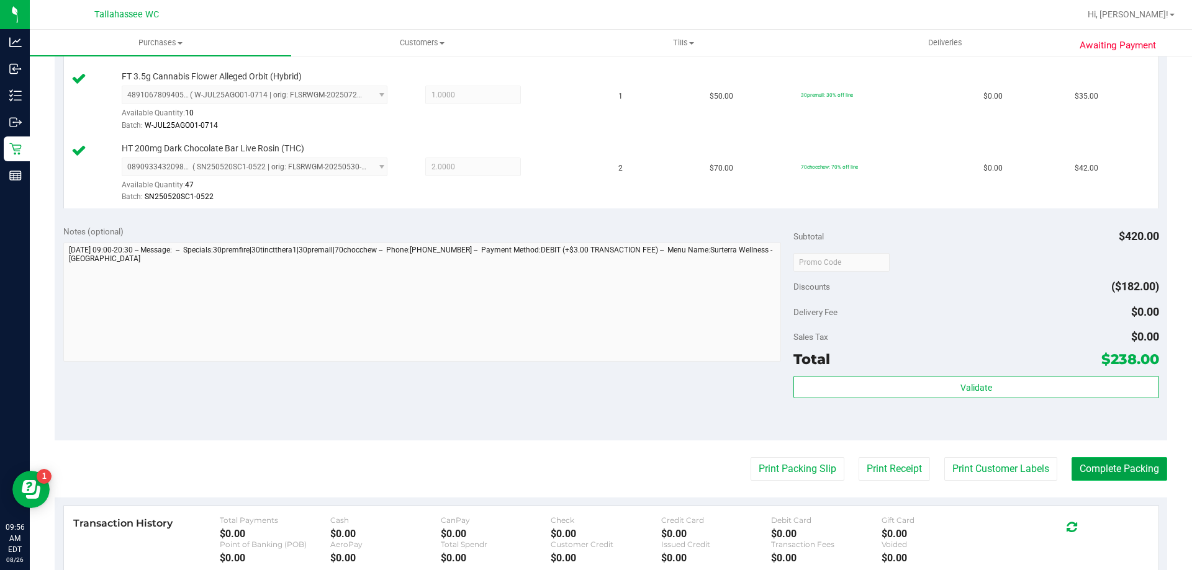
click at [1127, 468] on button "Complete Packing" at bounding box center [1119, 469] width 96 height 24
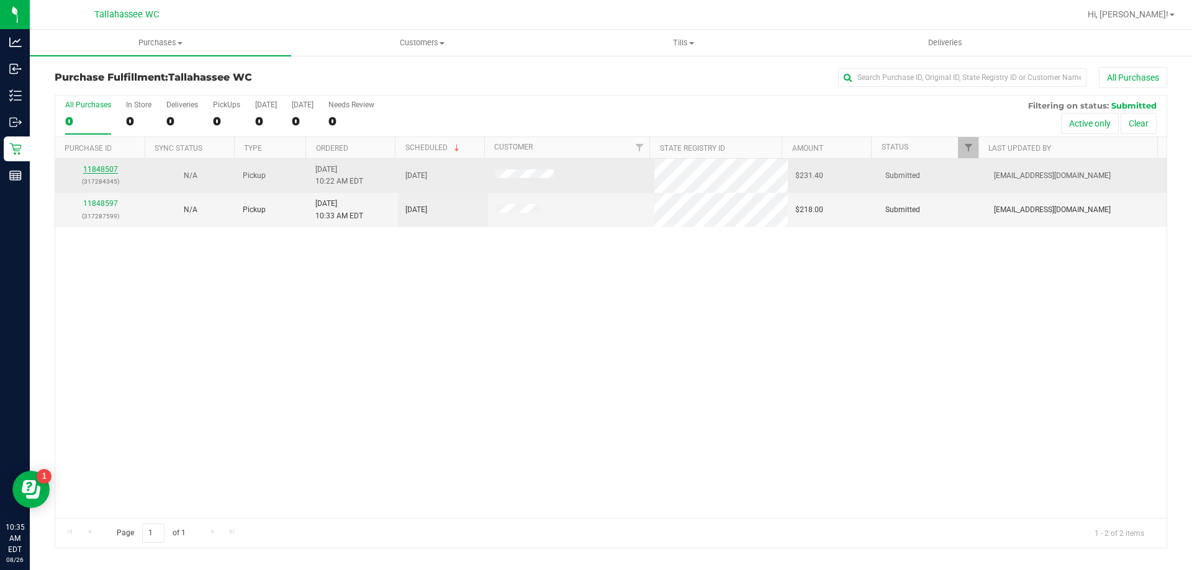
click at [89, 169] on div "All Purchases 0 In Store 0 Deliveries 0 PickUps 0 Today 0 Tomorrow 0 Needs Revi…" at bounding box center [611, 322] width 1112 height 454
click at [107, 169] on link "11848507" at bounding box center [100, 169] width 35 height 9
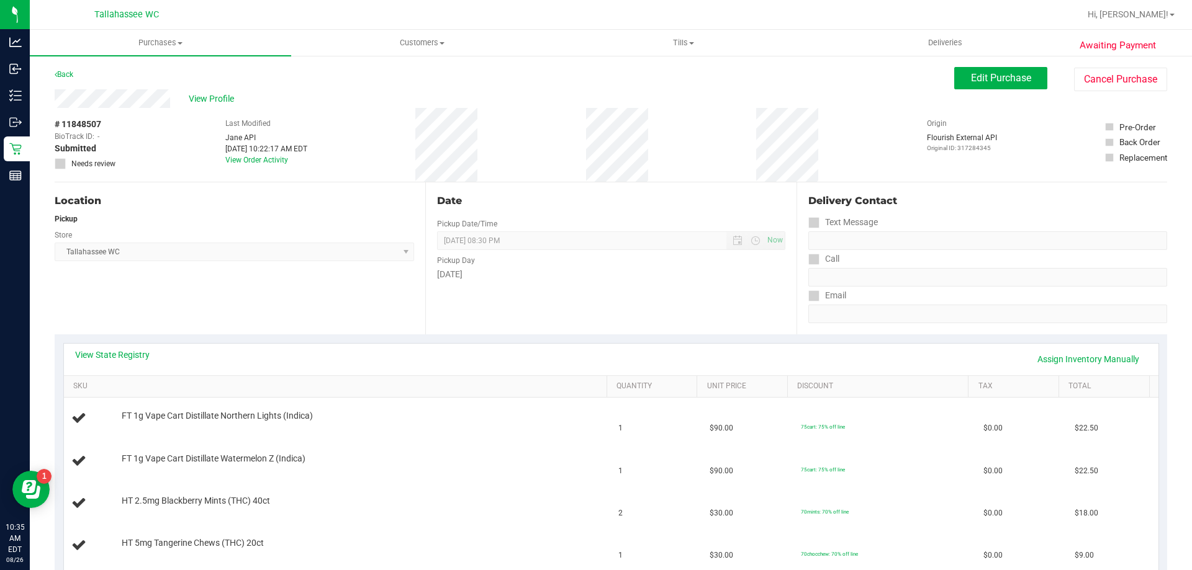
click at [305, 303] on div "Location Pickup Store Tallahassee WC Select Store Bonita Springs WC Boynton Bea…" at bounding box center [240, 258] width 371 height 152
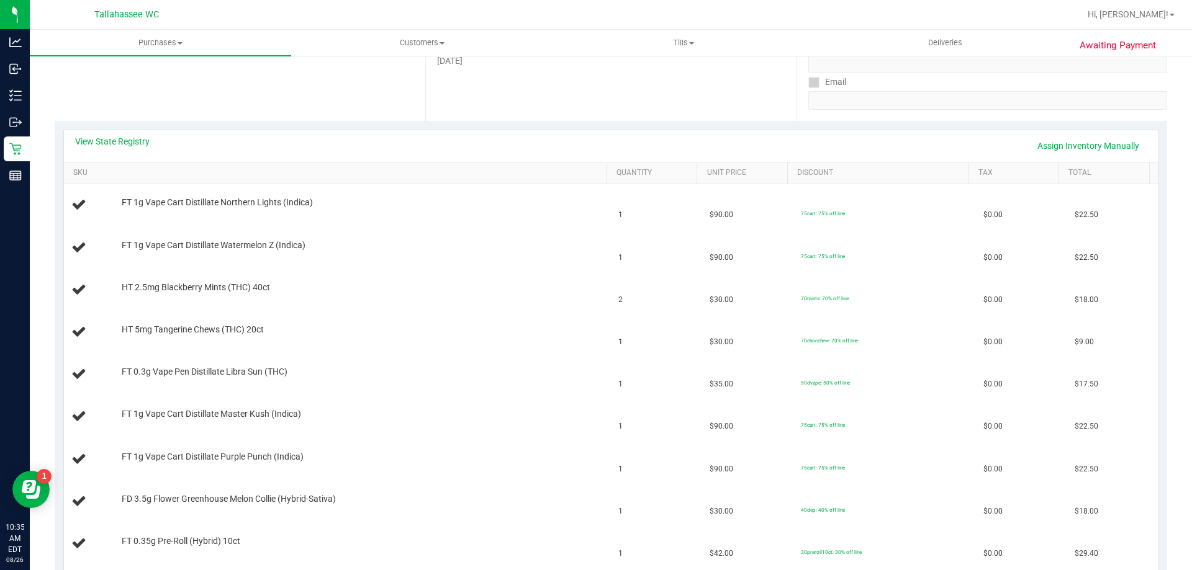
scroll to position [214, 0]
click at [105, 138] on link "View State Registry" at bounding box center [112, 141] width 74 height 12
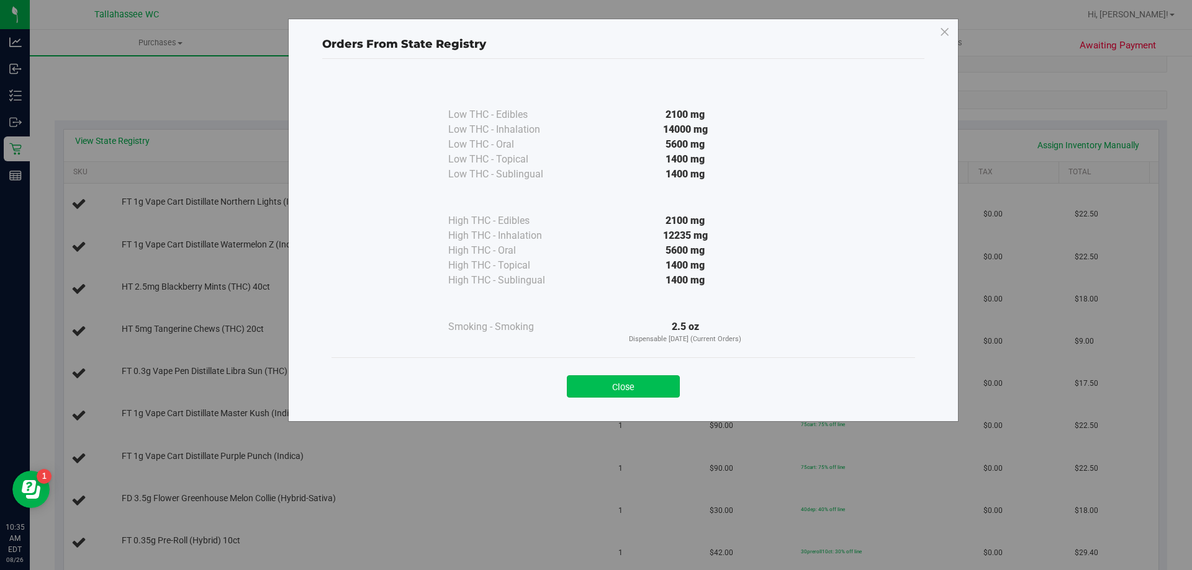
click at [629, 382] on button "Close" at bounding box center [623, 387] width 113 height 22
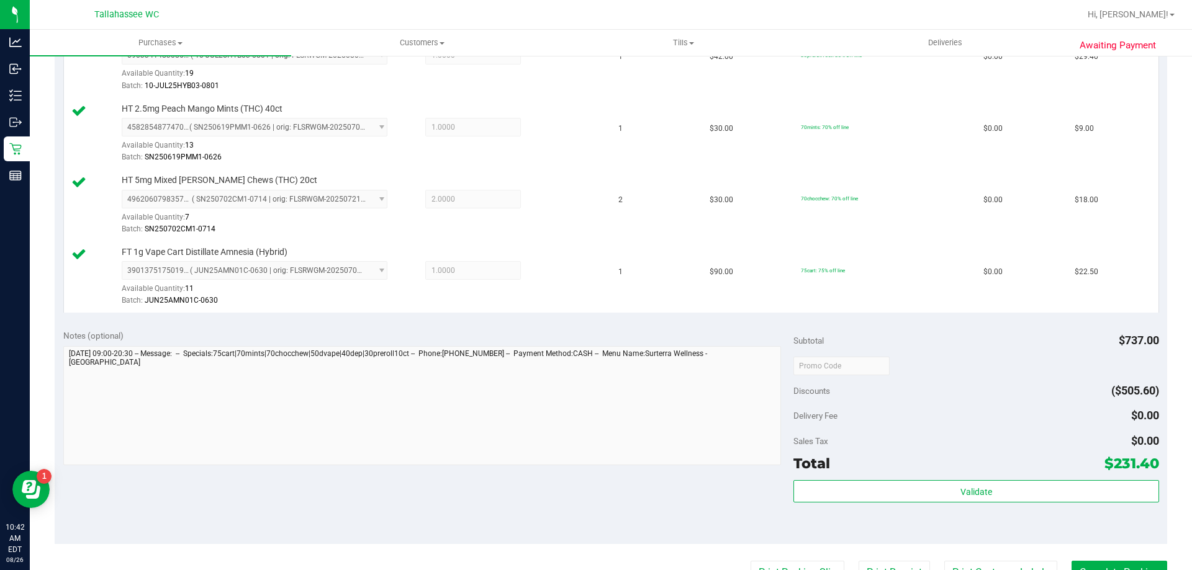
scroll to position [947, 0]
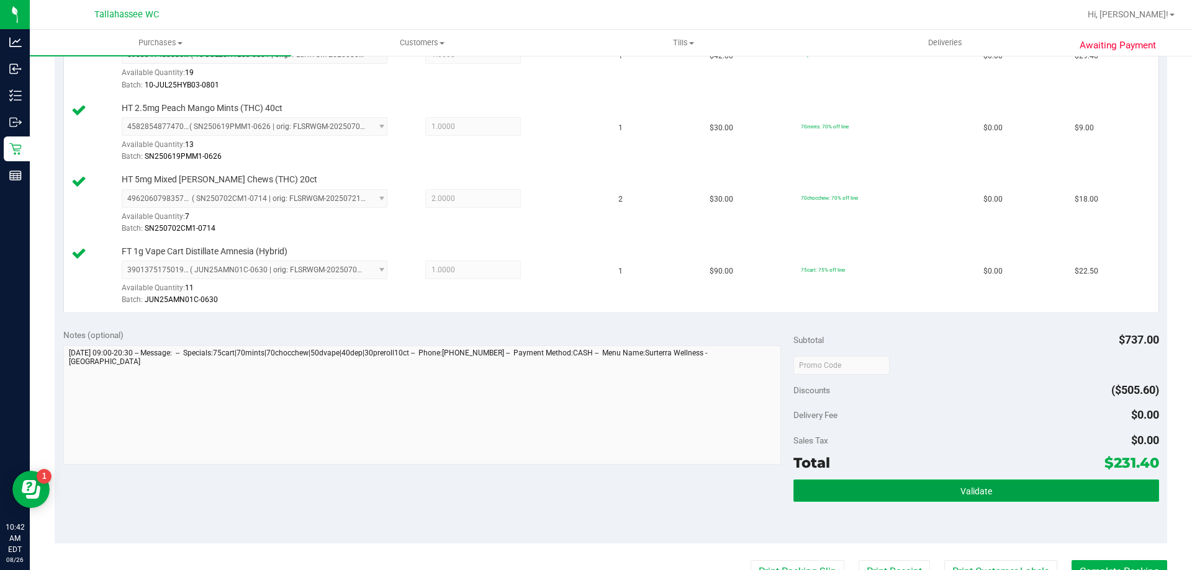
click at [827, 494] on button "Validate" at bounding box center [975, 491] width 365 height 22
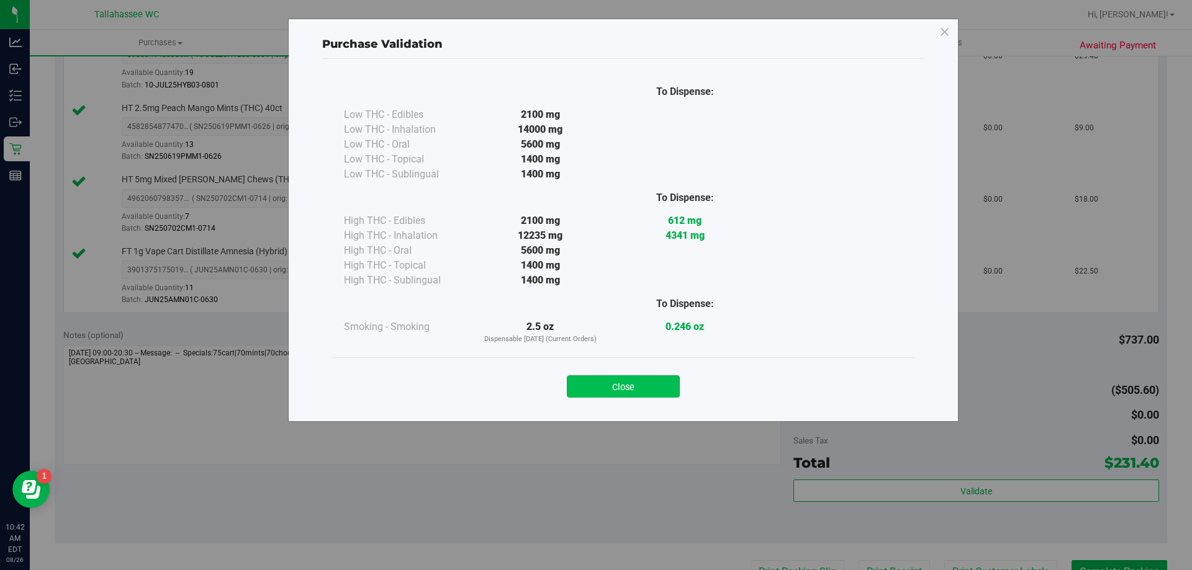
click at [654, 384] on button "Close" at bounding box center [623, 387] width 113 height 22
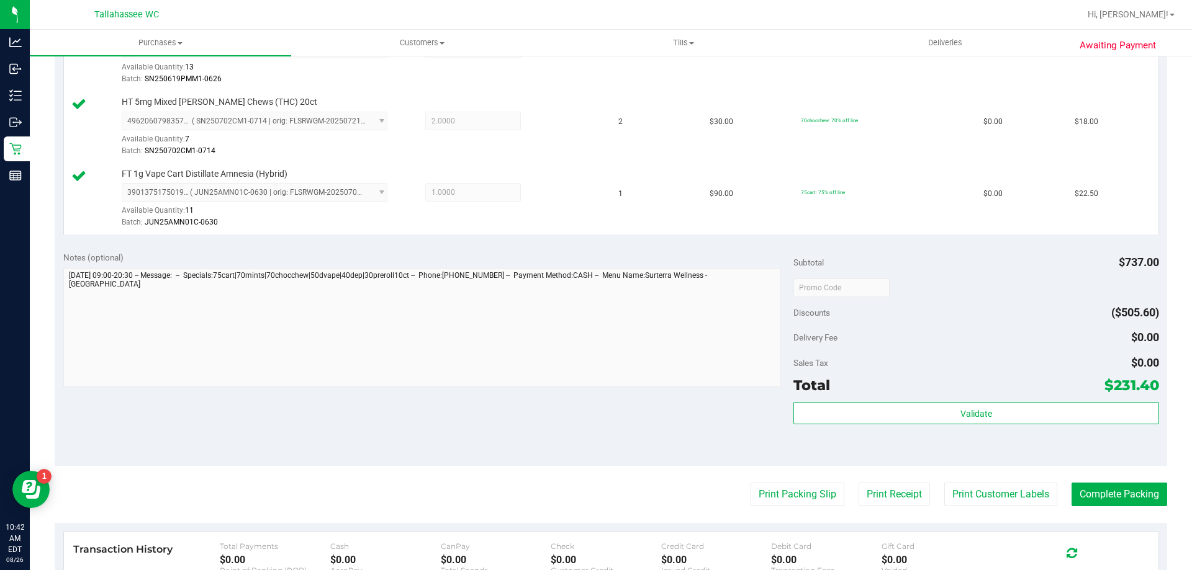
scroll to position [1133, 0]
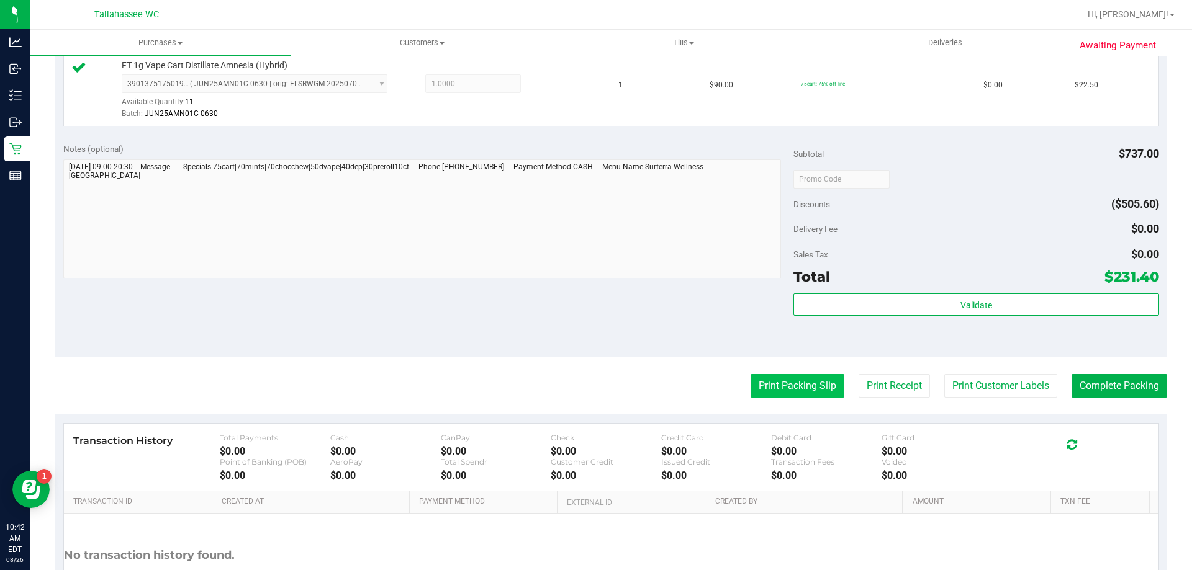
click at [780, 385] on button "Print Packing Slip" at bounding box center [797, 386] width 94 height 24
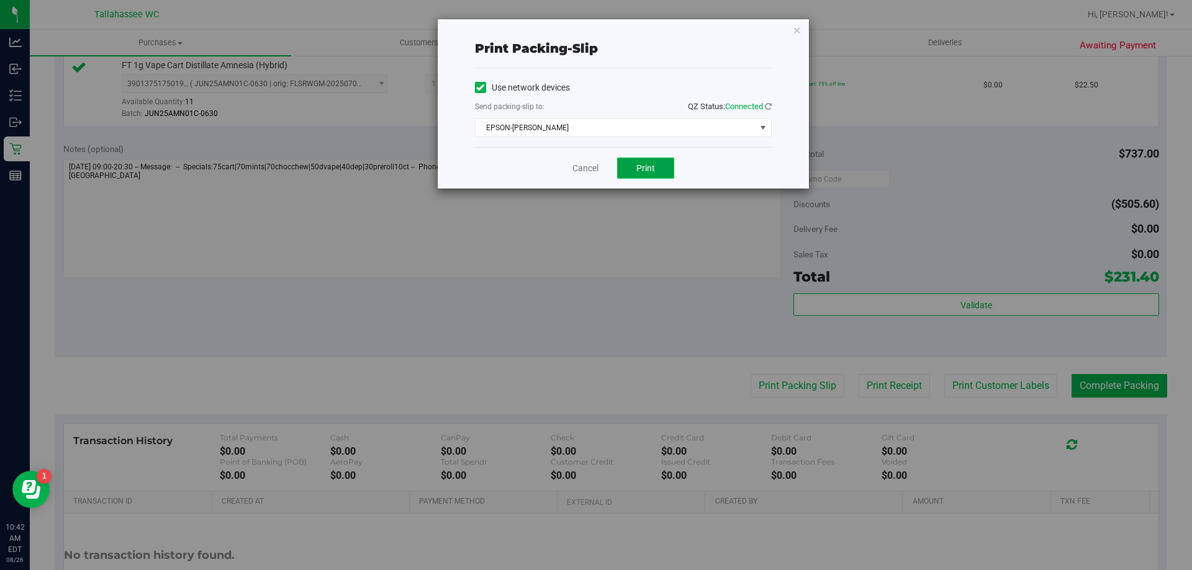
click at [623, 176] on button "Print" at bounding box center [645, 168] width 57 height 21
click at [587, 172] on link "Cancel" at bounding box center [585, 168] width 26 height 13
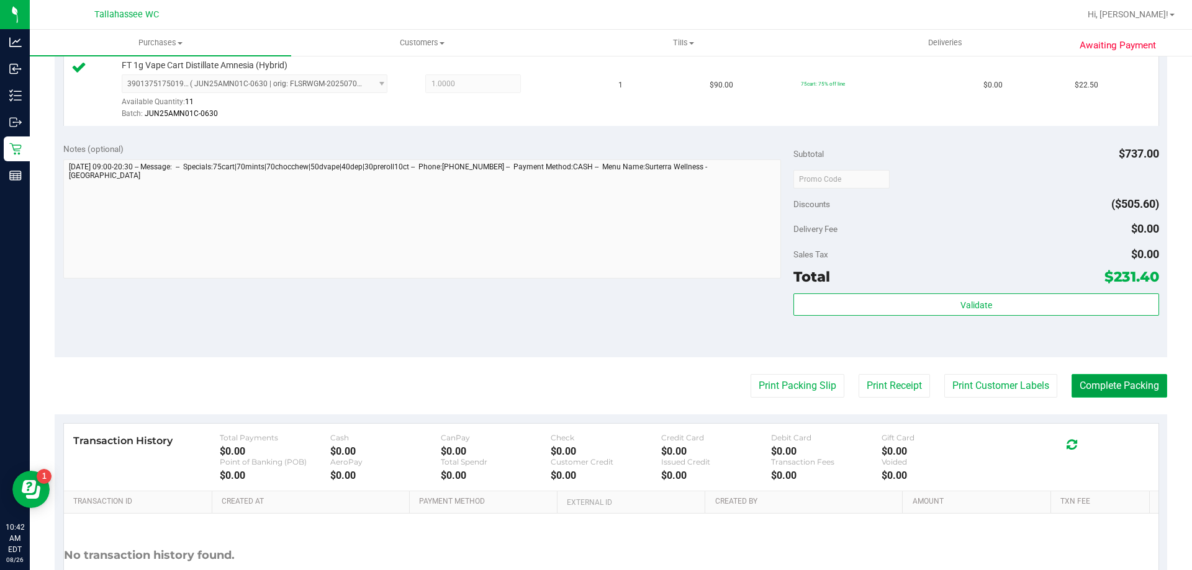
click at [1104, 376] on button "Complete Packing" at bounding box center [1119, 386] width 96 height 24
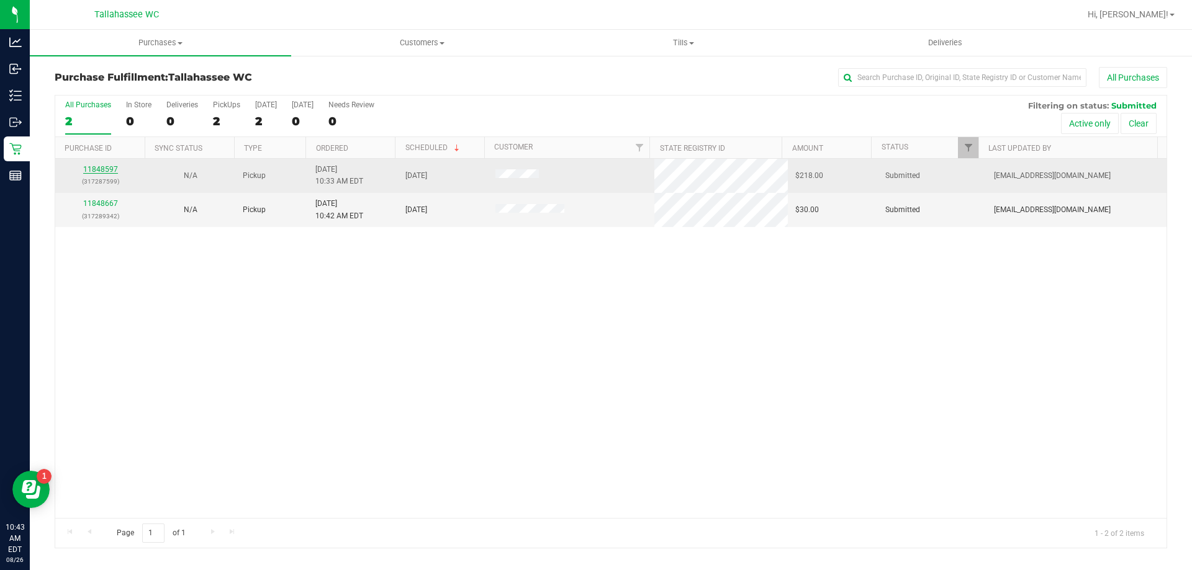
click at [88, 168] on link "11848597" at bounding box center [100, 169] width 35 height 9
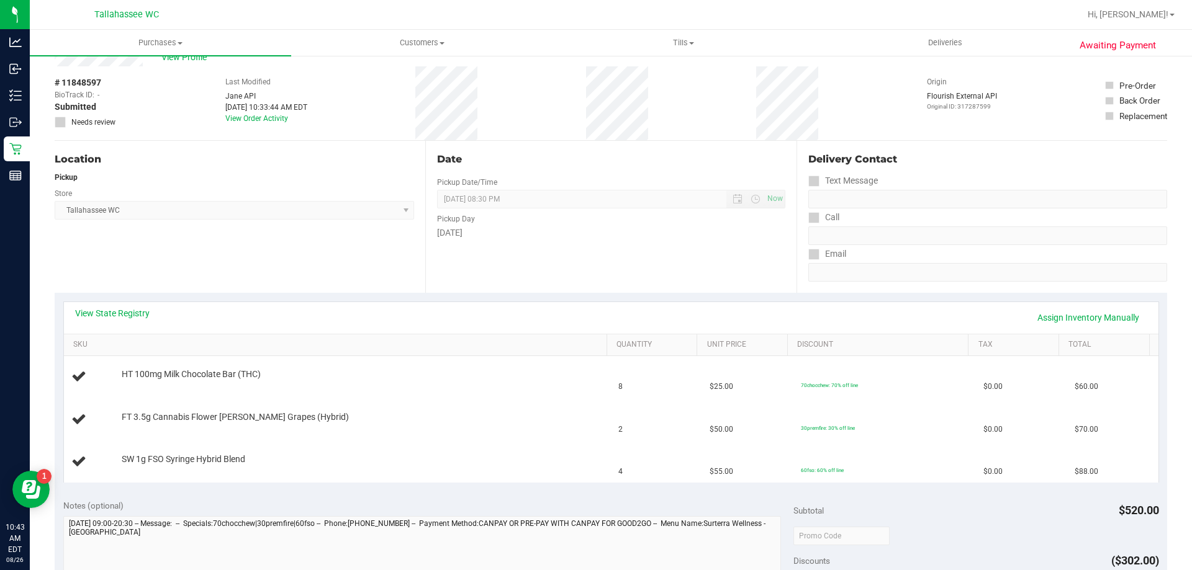
scroll to position [62, 0]
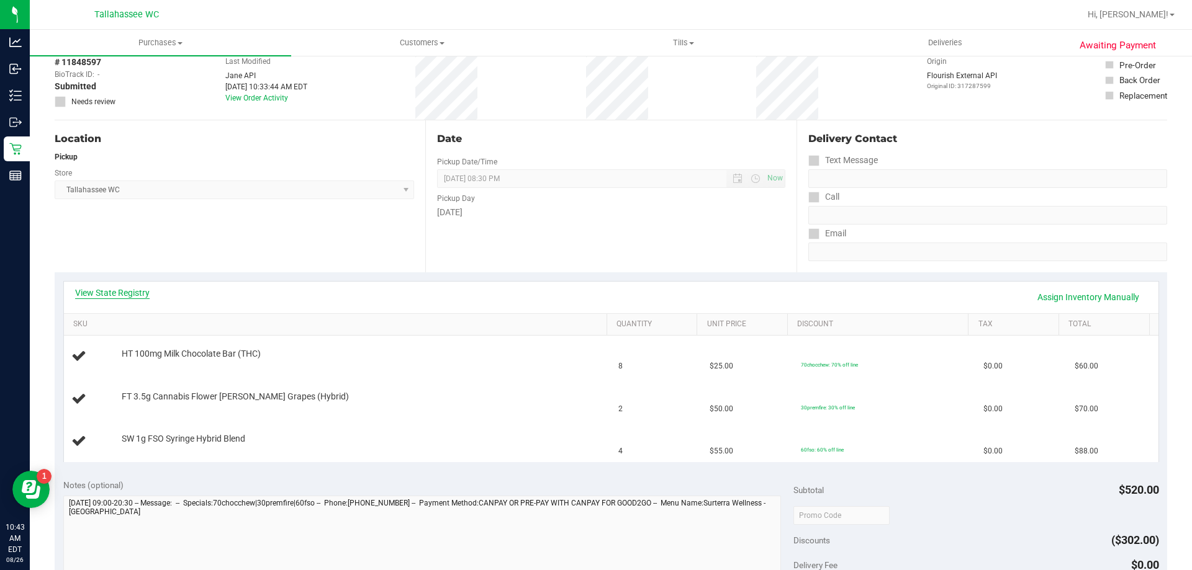
click at [122, 297] on link "View State Registry" at bounding box center [112, 293] width 74 height 12
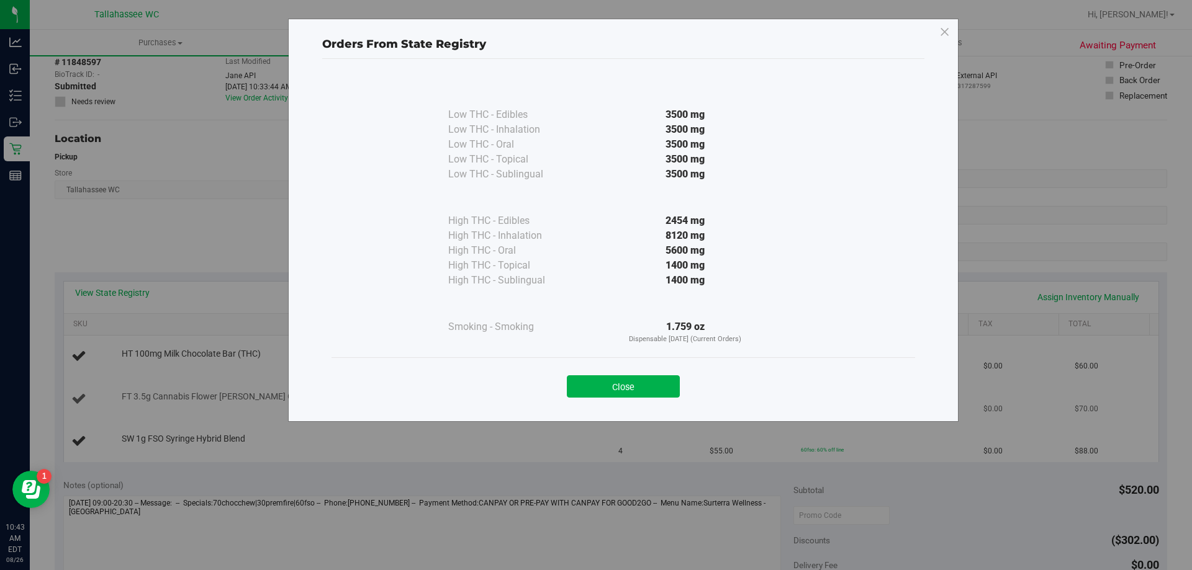
click at [599, 383] on button "Close" at bounding box center [623, 387] width 113 height 22
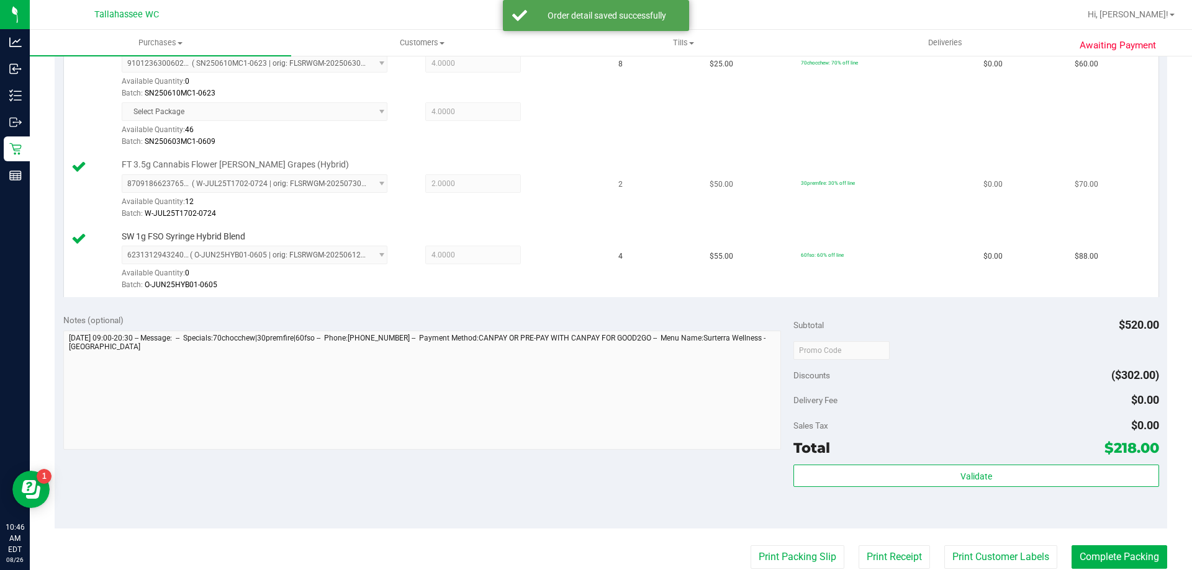
scroll to position [434, 0]
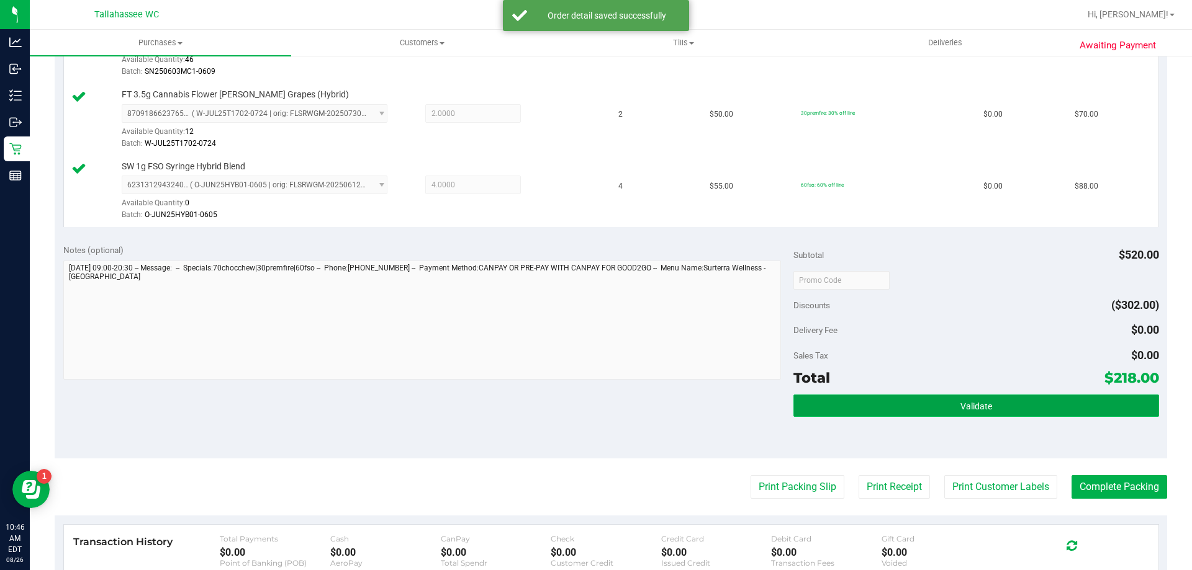
click at [812, 415] on button "Validate" at bounding box center [975, 406] width 365 height 22
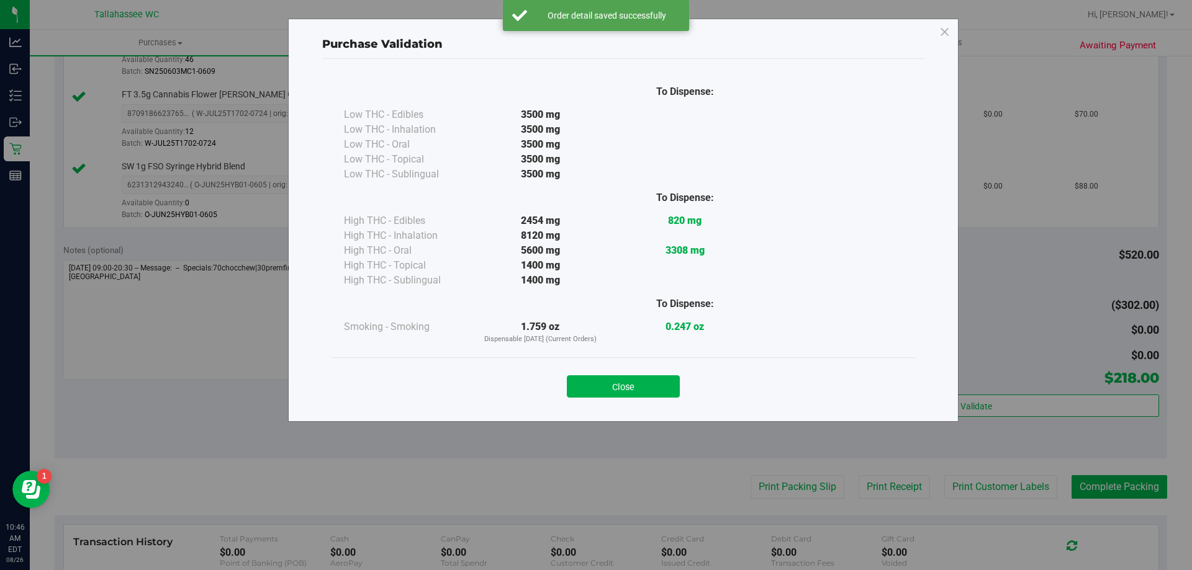
click at [649, 389] on button "Close" at bounding box center [623, 387] width 113 height 22
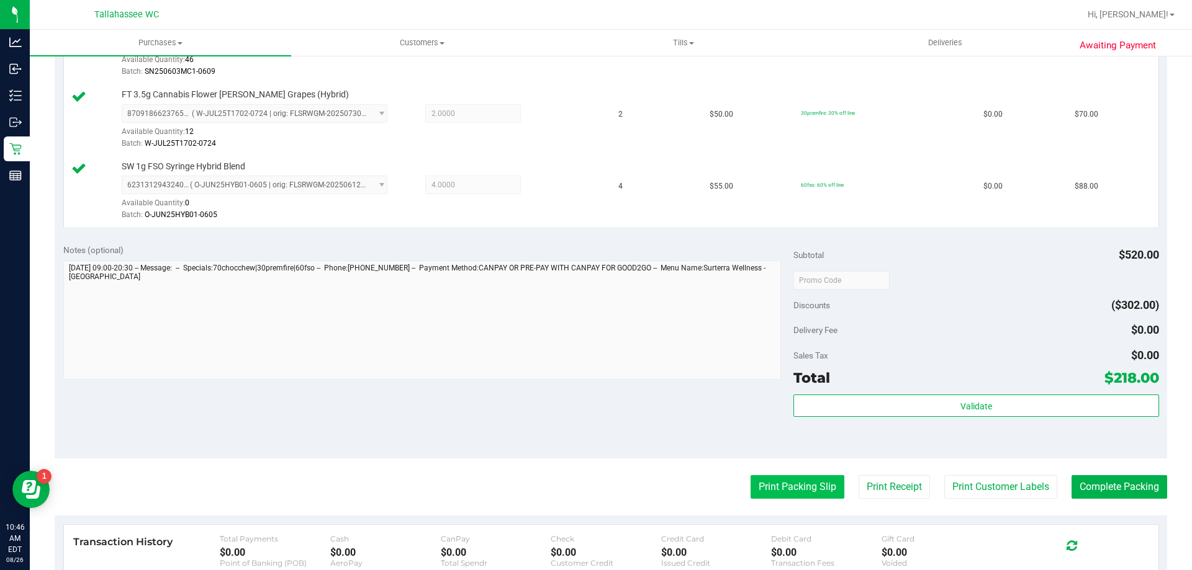
click at [750, 490] on button "Print Packing Slip" at bounding box center [797, 487] width 94 height 24
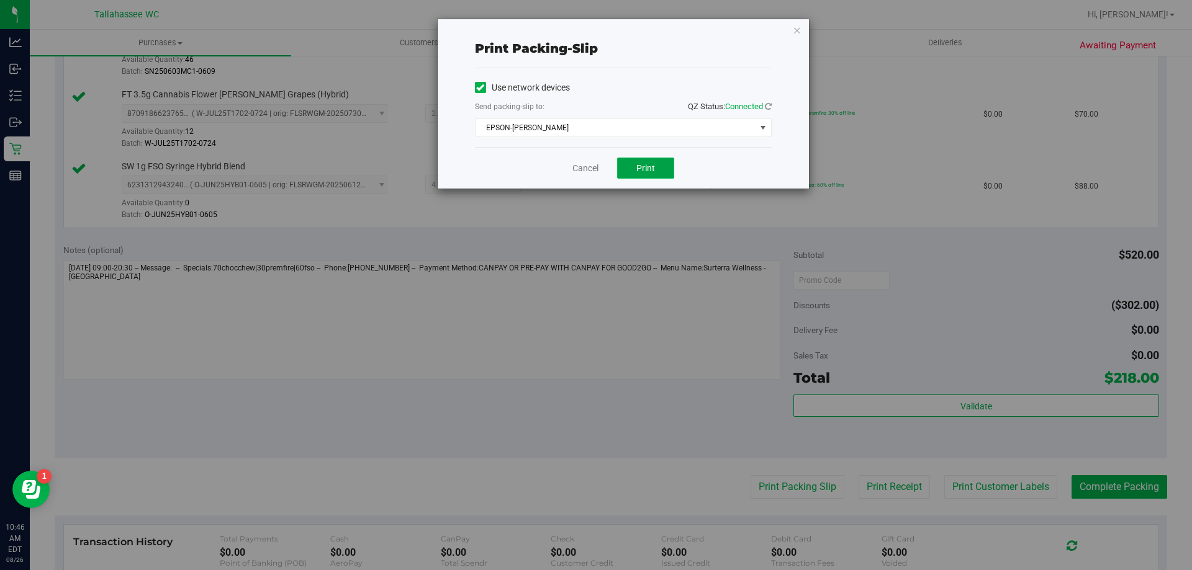
click at [651, 167] on span "Print" at bounding box center [645, 168] width 19 height 10
click at [589, 168] on link "Cancel" at bounding box center [585, 168] width 26 height 13
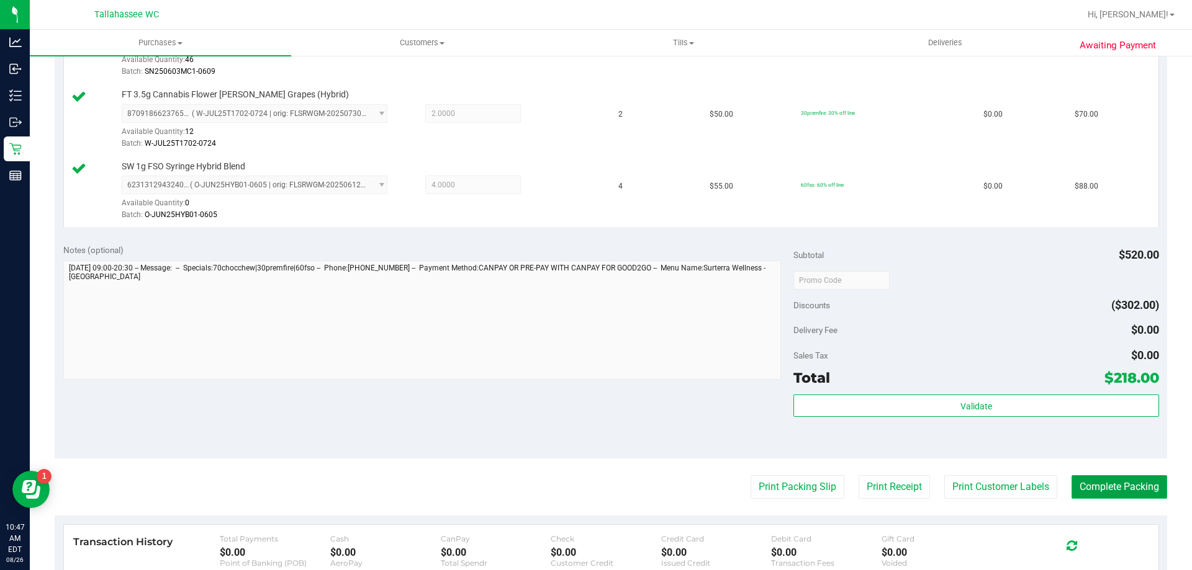
click at [1107, 492] on button "Complete Packing" at bounding box center [1119, 487] width 96 height 24
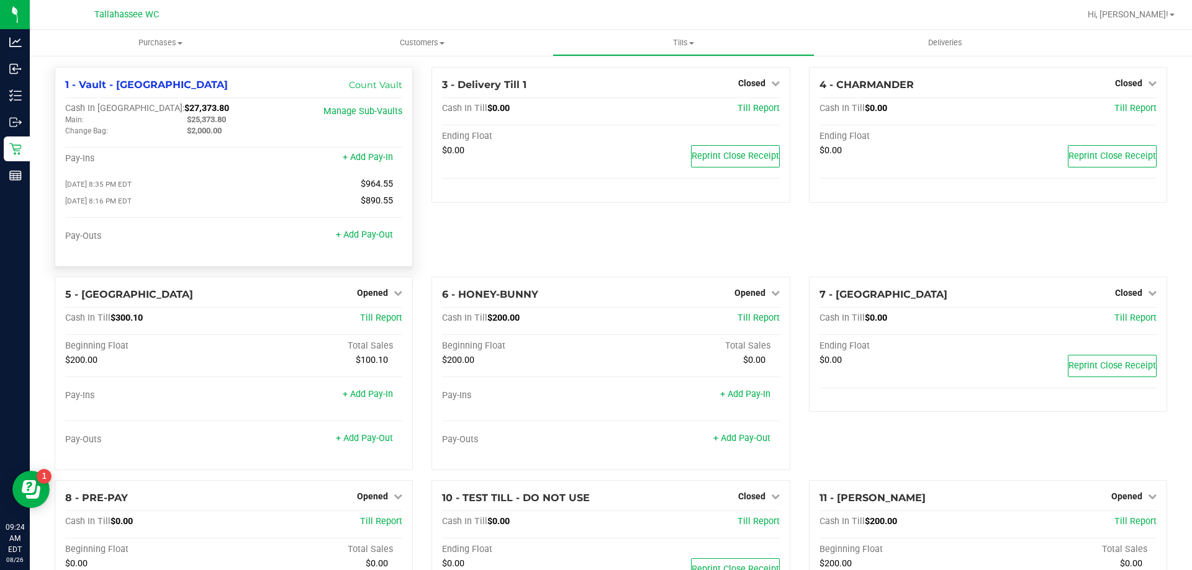
click at [184, 105] on span "$27,373.80" at bounding box center [206, 108] width 45 height 11
click at [184, 104] on span "$27,373.80" at bounding box center [206, 108] width 45 height 11
copy span "27,373.80"
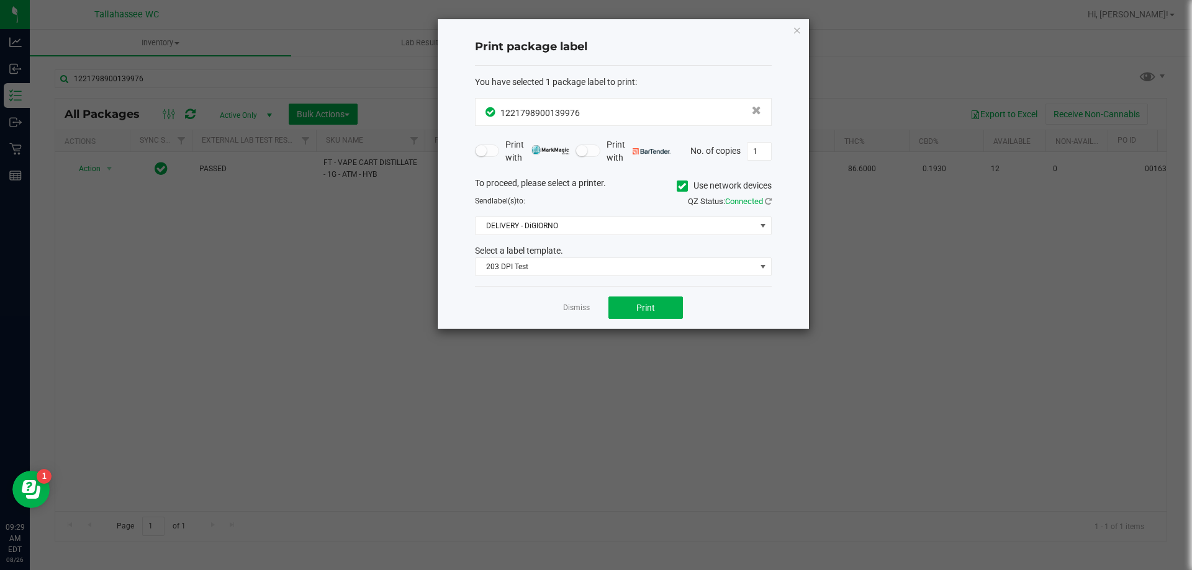
click at [797, 25] on icon "button" at bounding box center [797, 29] width 9 height 15
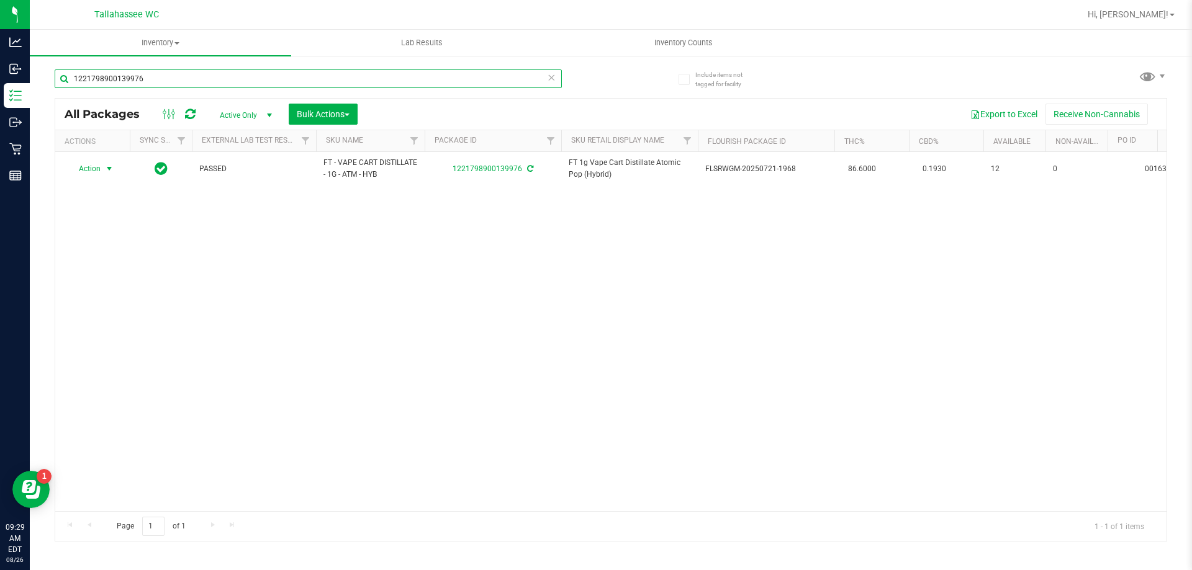
click at [335, 77] on input "1221798900139976" at bounding box center [308, 79] width 507 height 19
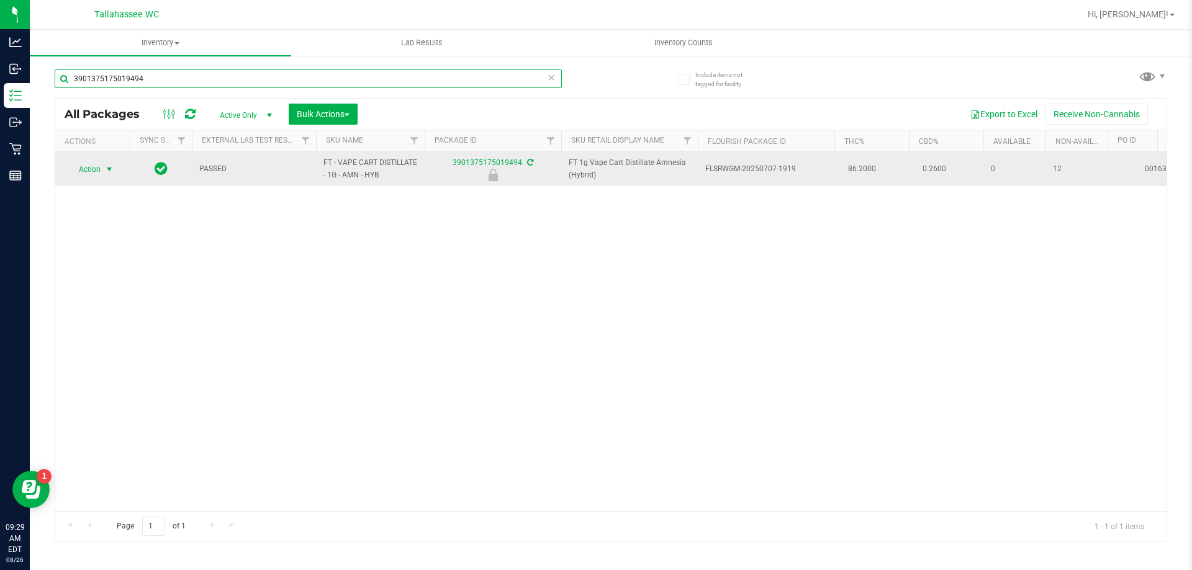
type input "3901375175019494"
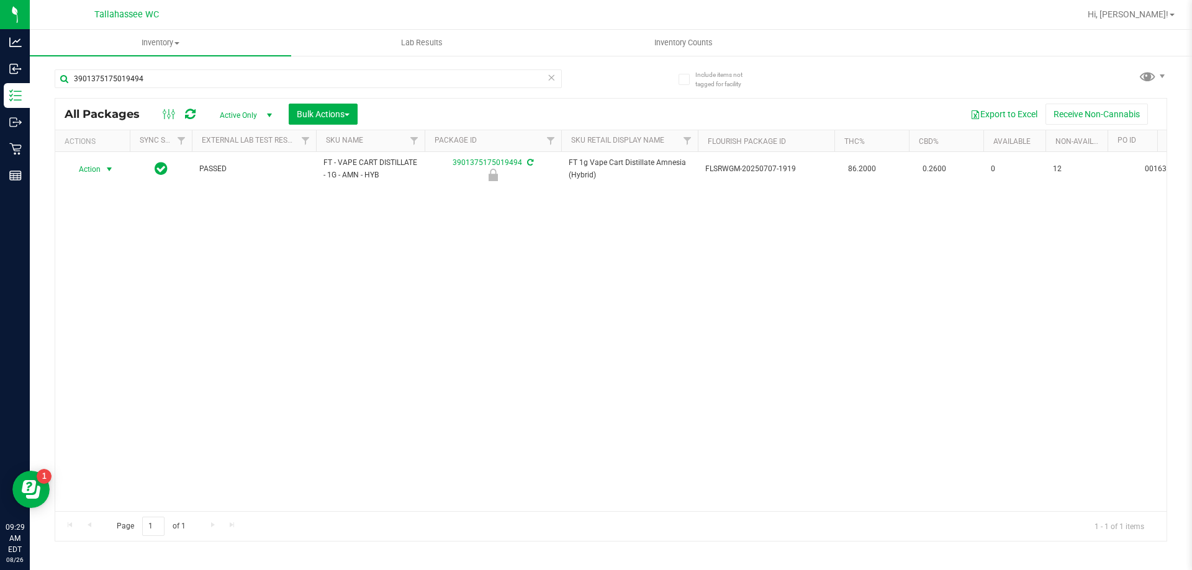
drag, startPoint x: 108, startPoint y: 171, endPoint x: 109, endPoint y: 178, distance: 6.3
click at [108, 171] on span "select" at bounding box center [109, 169] width 10 height 10
click at [117, 307] on li "Unlock package" at bounding box center [107, 316] width 79 height 19
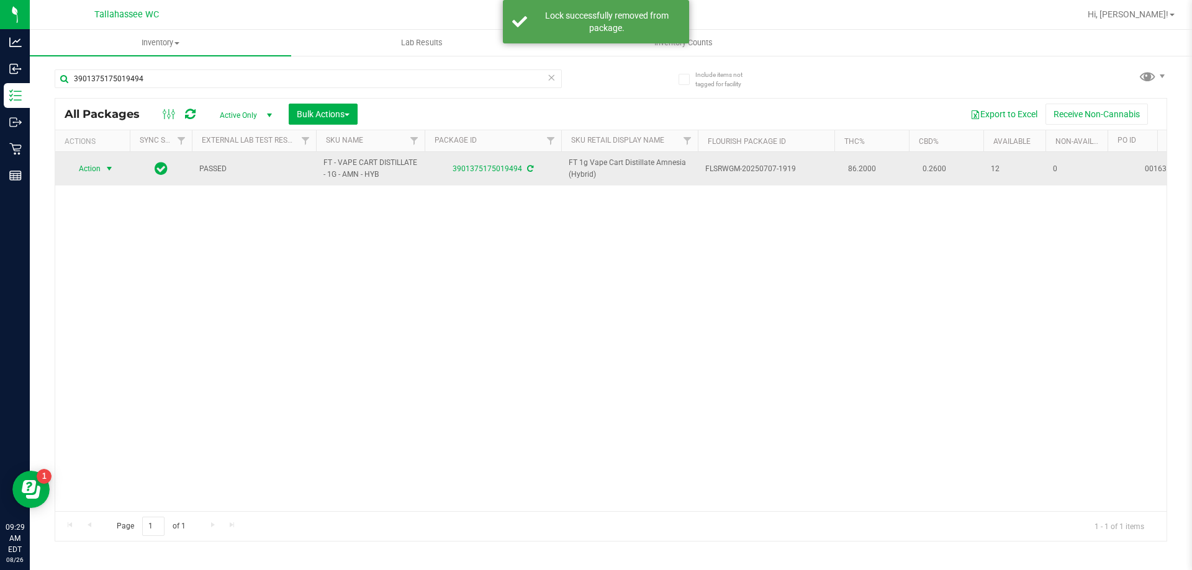
click at [109, 168] on span "select" at bounding box center [109, 169] width 10 height 10
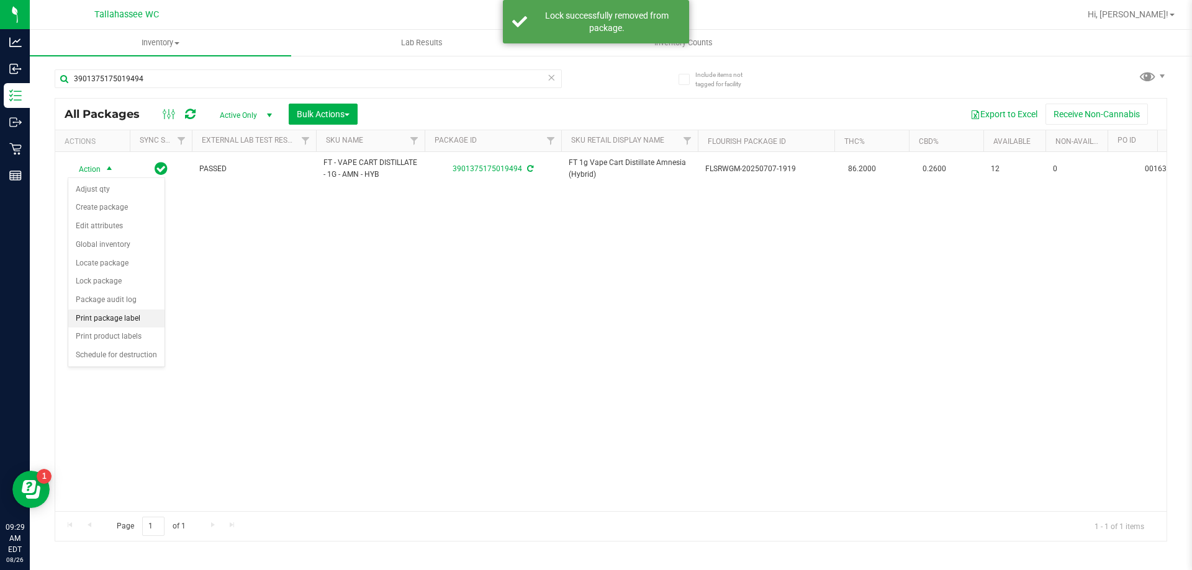
click at [127, 314] on li "Print package label" at bounding box center [116, 319] width 96 height 19
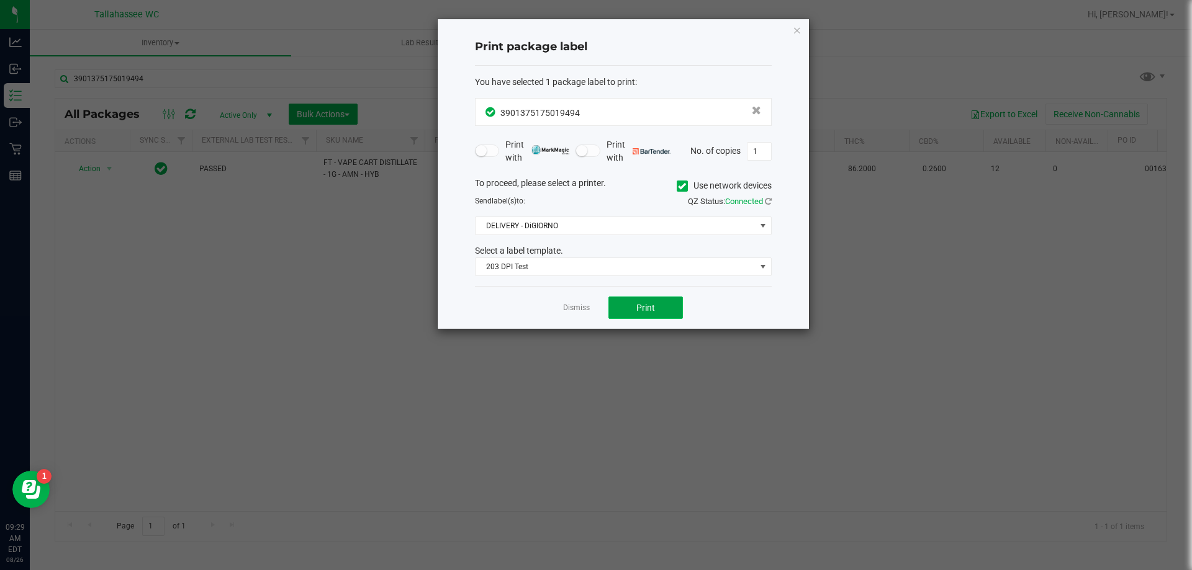
click at [663, 307] on button "Print" at bounding box center [645, 308] width 74 height 22
click at [580, 305] on link "Dismiss" at bounding box center [576, 308] width 27 height 11
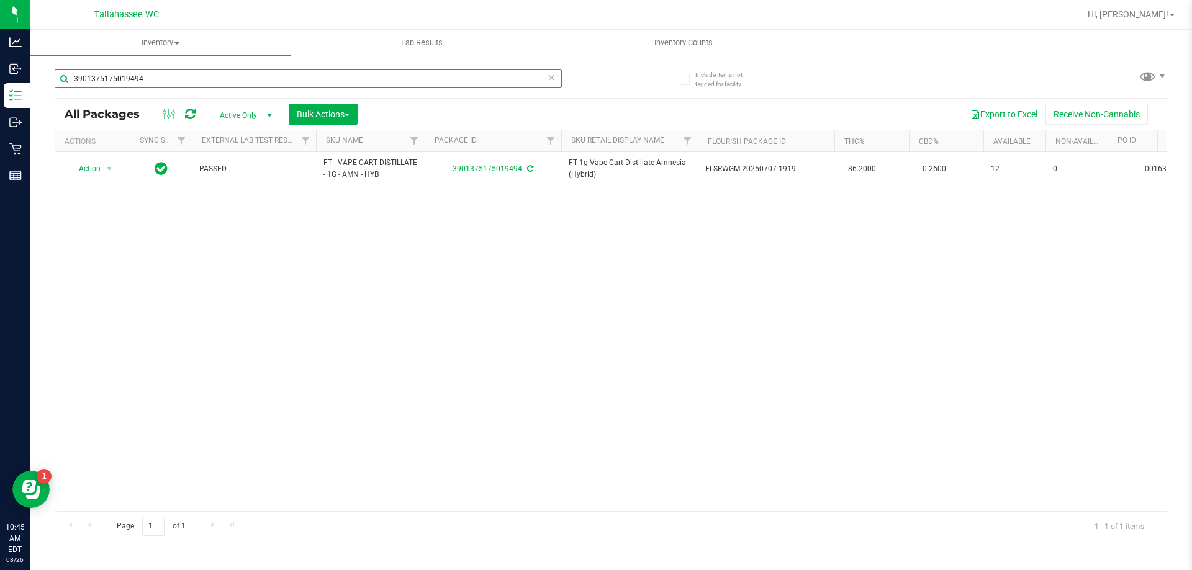
click at [197, 73] on input "3901375175019494" at bounding box center [308, 79] width 507 height 19
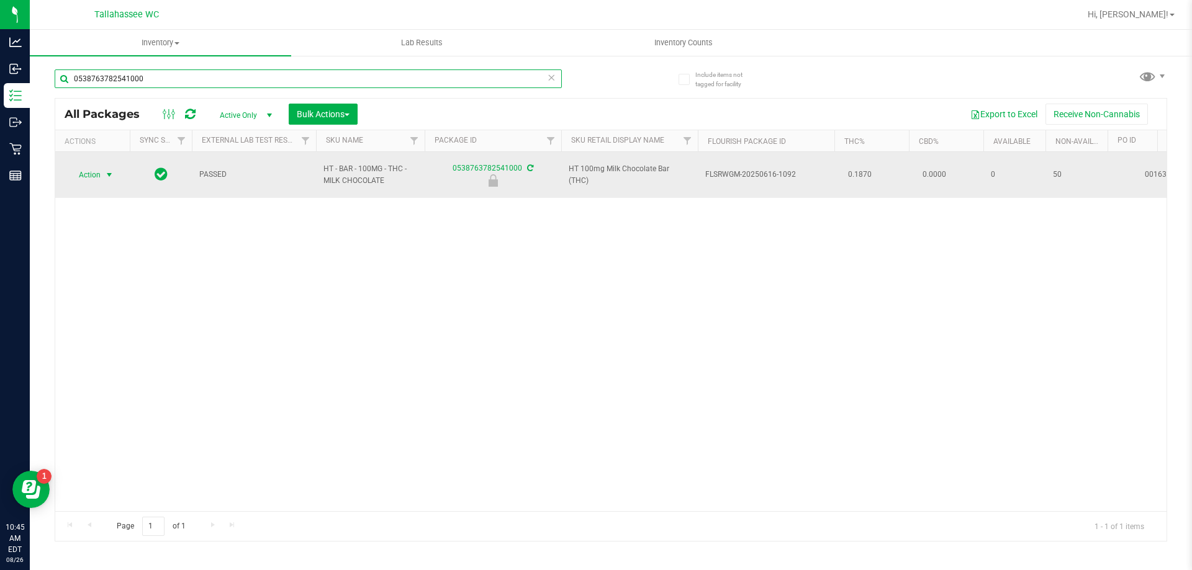
type input "0538763782541000"
click at [109, 170] on span "select" at bounding box center [109, 175] width 10 height 10
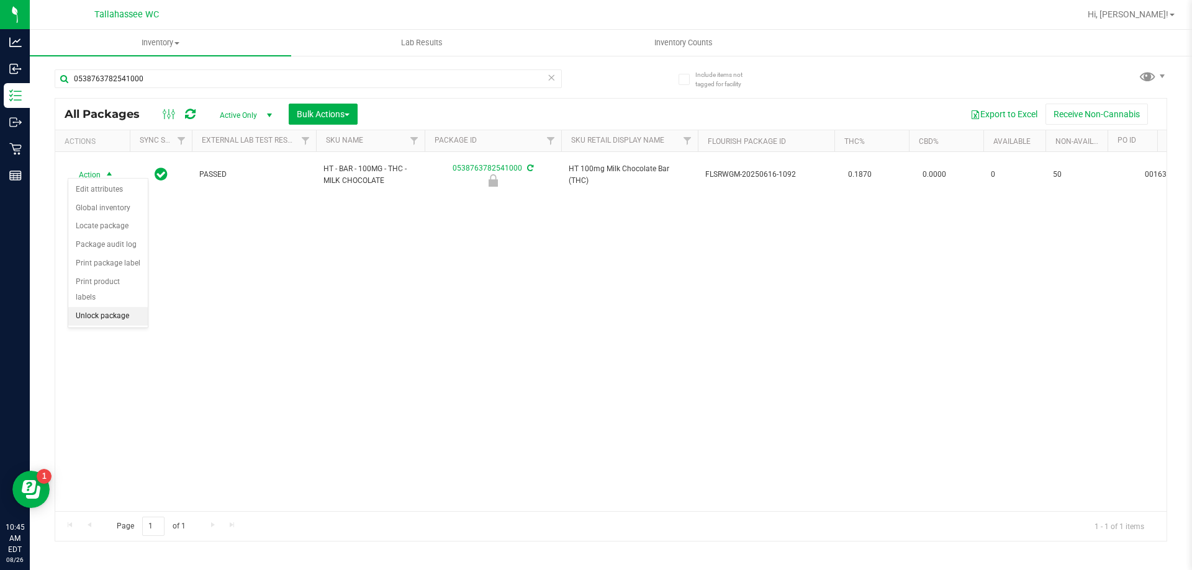
click at [101, 307] on li "Unlock package" at bounding box center [107, 316] width 79 height 19
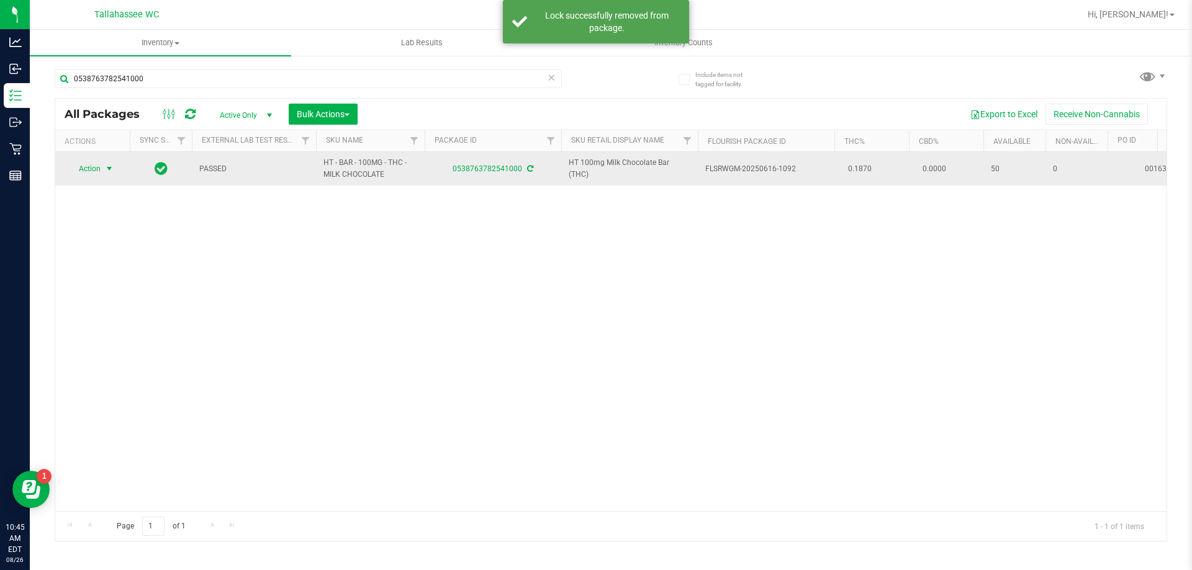
click at [110, 164] on span "select" at bounding box center [109, 169] width 10 height 10
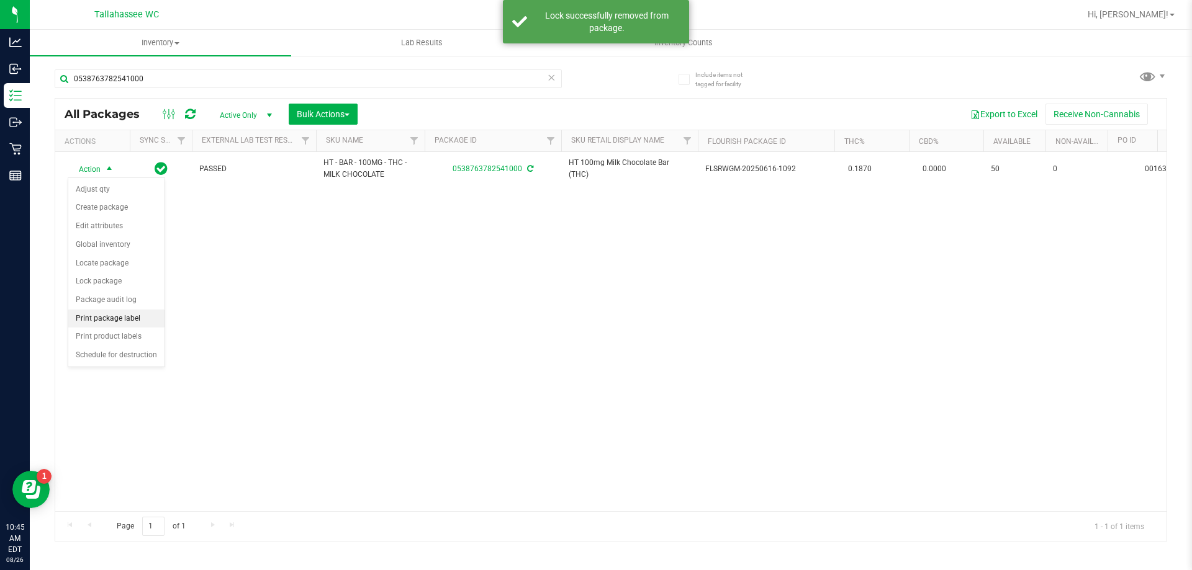
drag, startPoint x: 88, startPoint y: 320, endPoint x: 99, endPoint y: 319, distance: 11.8
click at [88, 319] on li "Print package label" at bounding box center [116, 319] width 96 height 19
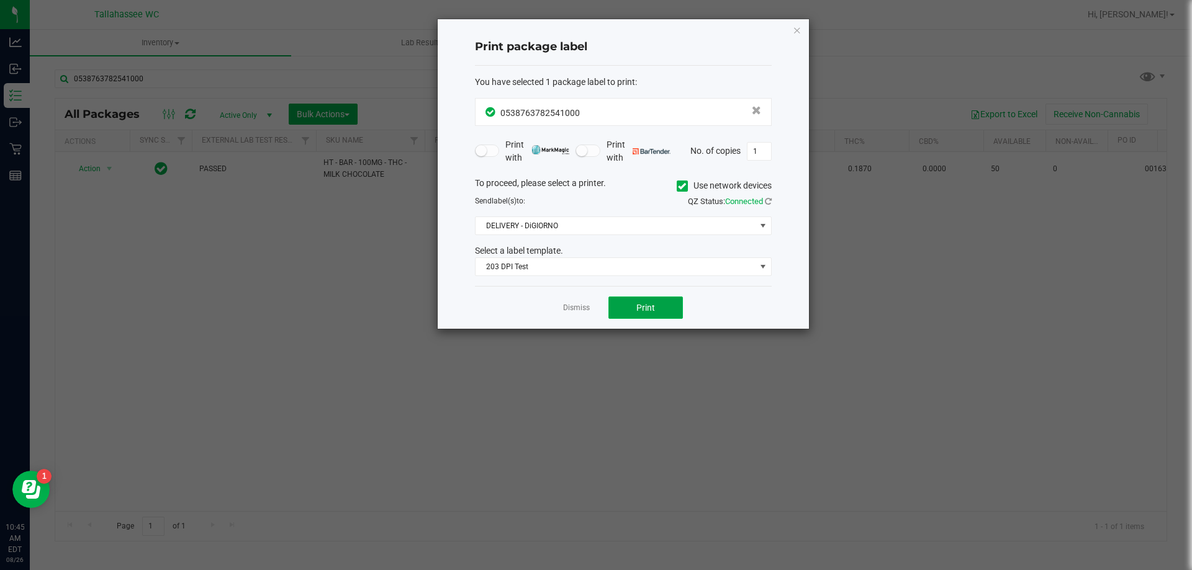
click at [647, 310] on span "Print" at bounding box center [645, 308] width 19 height 10
click at [576, 304] on link "Dismiss" at bounding box center [576, 308] width 27 height 11
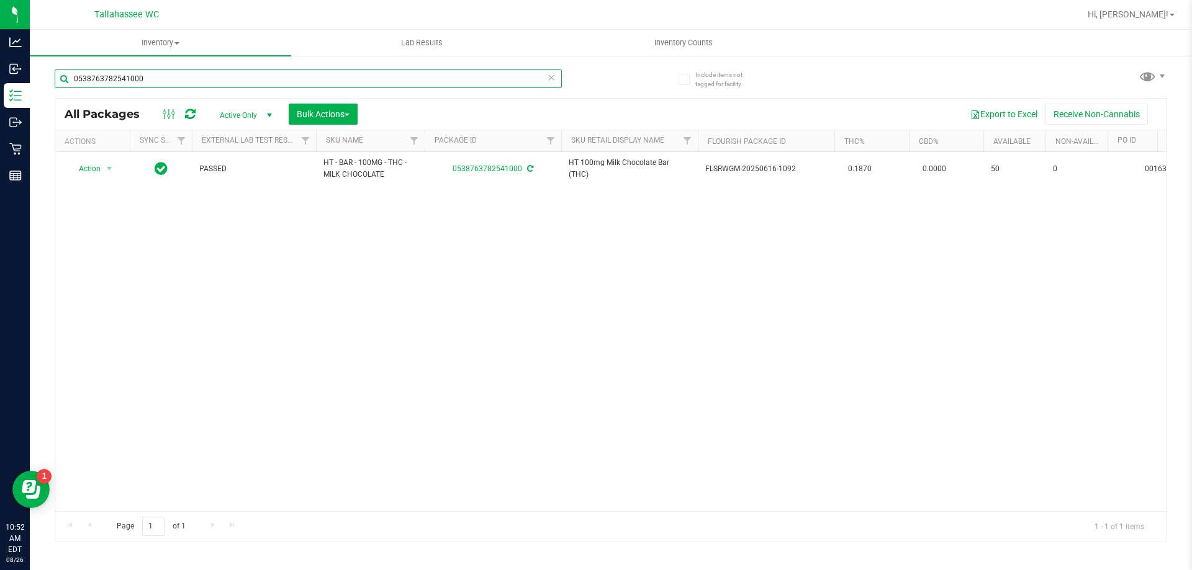
click at [344, 80] on input "0538763782541000" at bounding box center [308, 79] width 507 height 19
click at [344, 79] on input "0538763782541000" at bounding box center [308, 79] width 507 height 19
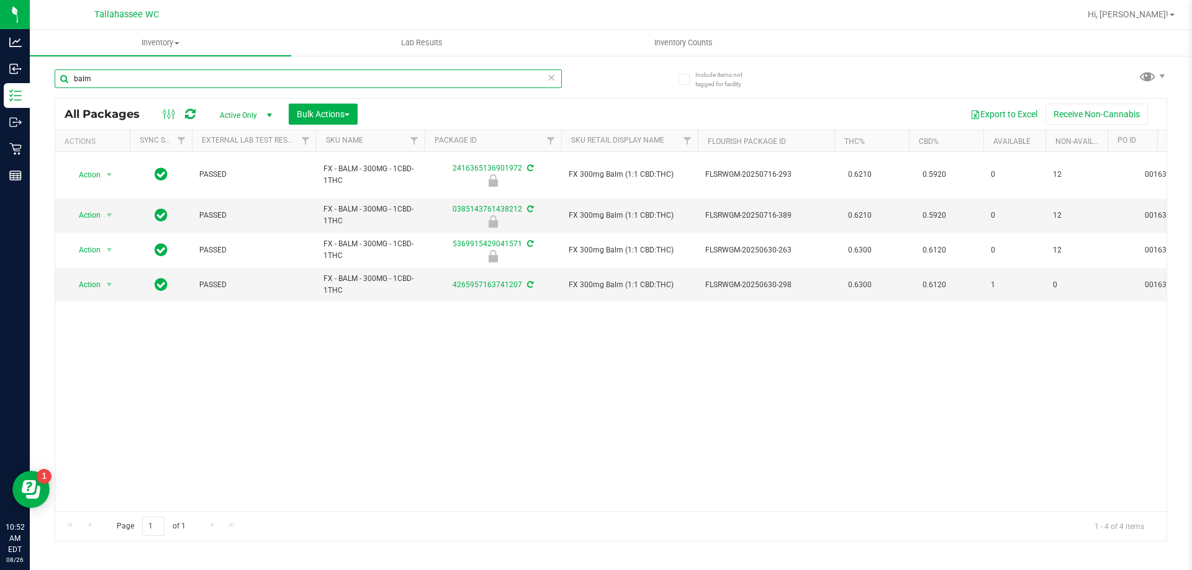
type input "balm"
click at [122, 78] on input "balm" at bounding box center [308, 79] width 507 height 19
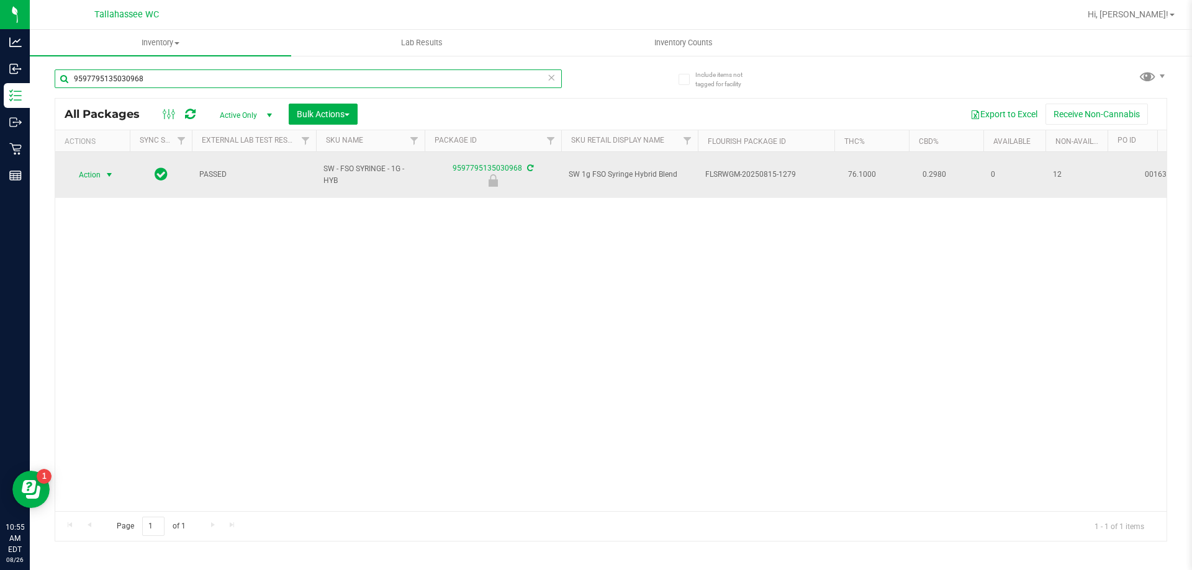
type input "9597795135030968"
click at [112, 171] on span "select" at bounding box center [109, 175] width 10 height 10
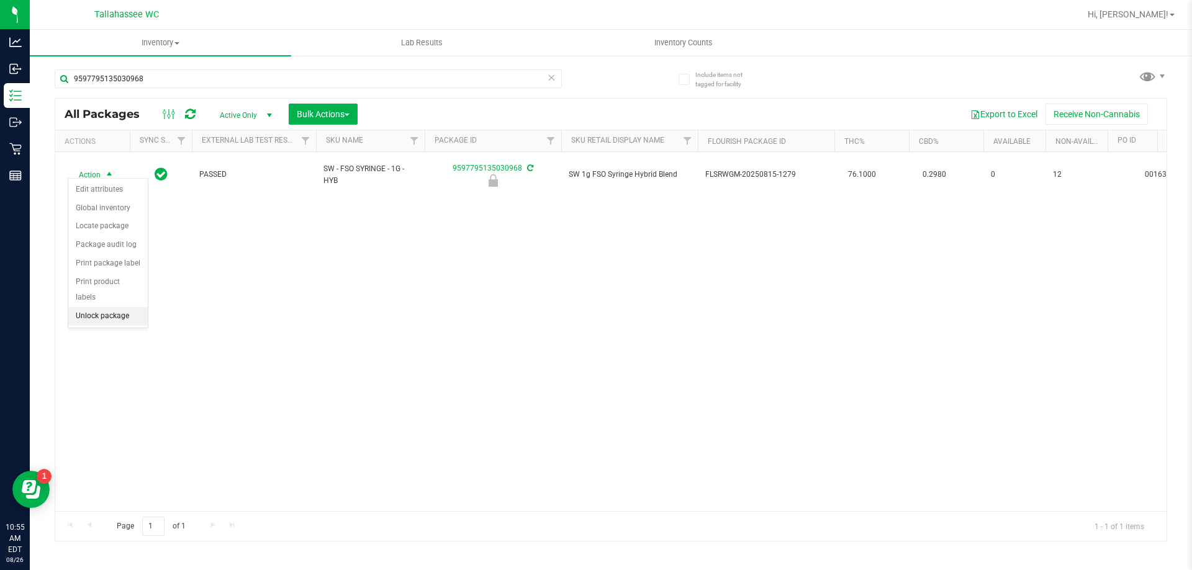
click at [130, 307] on li "Unlock package" at bounding box center [107, 316] width 79 height 19
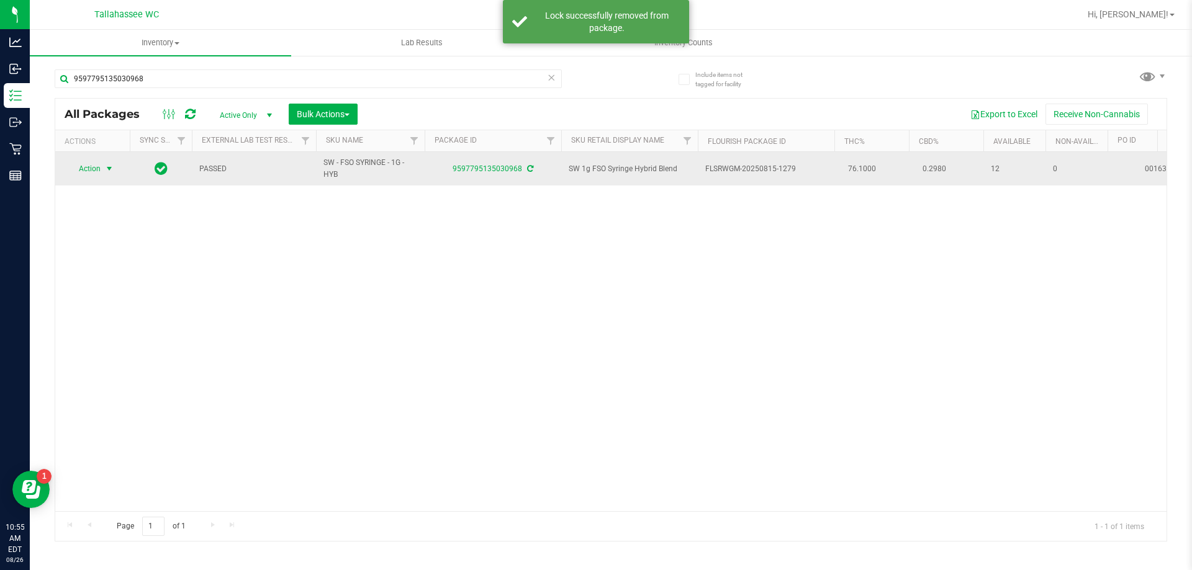
click at [109, 170] on span "select" at bounding box center [109, 169] width 10 height 10
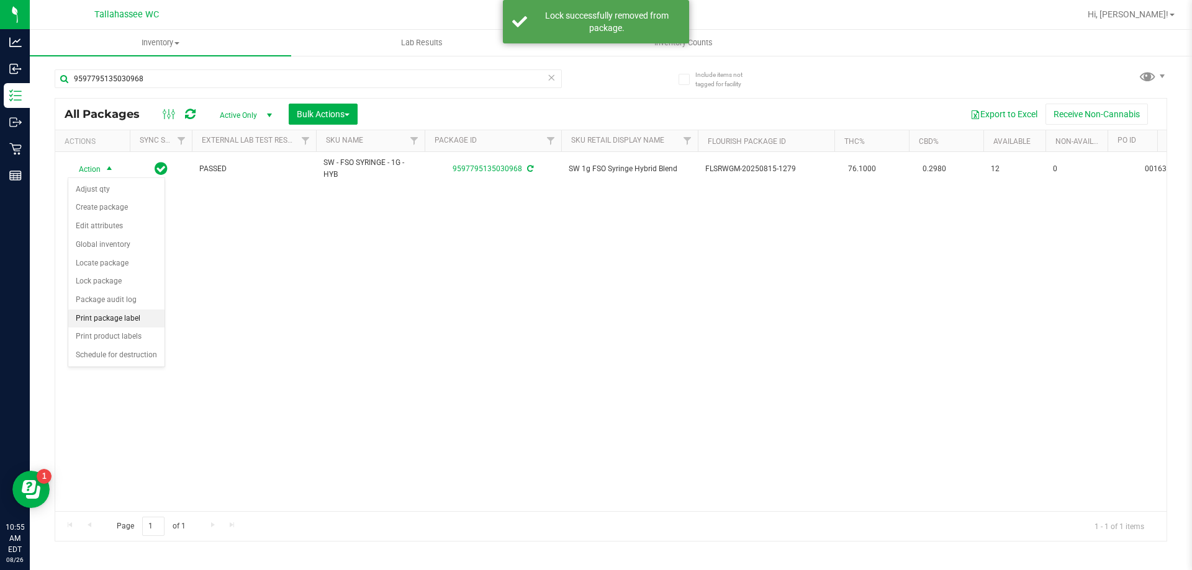
click at [140, 322] on li "Print package label" at bounding box center [116, 319] width 96 height 19
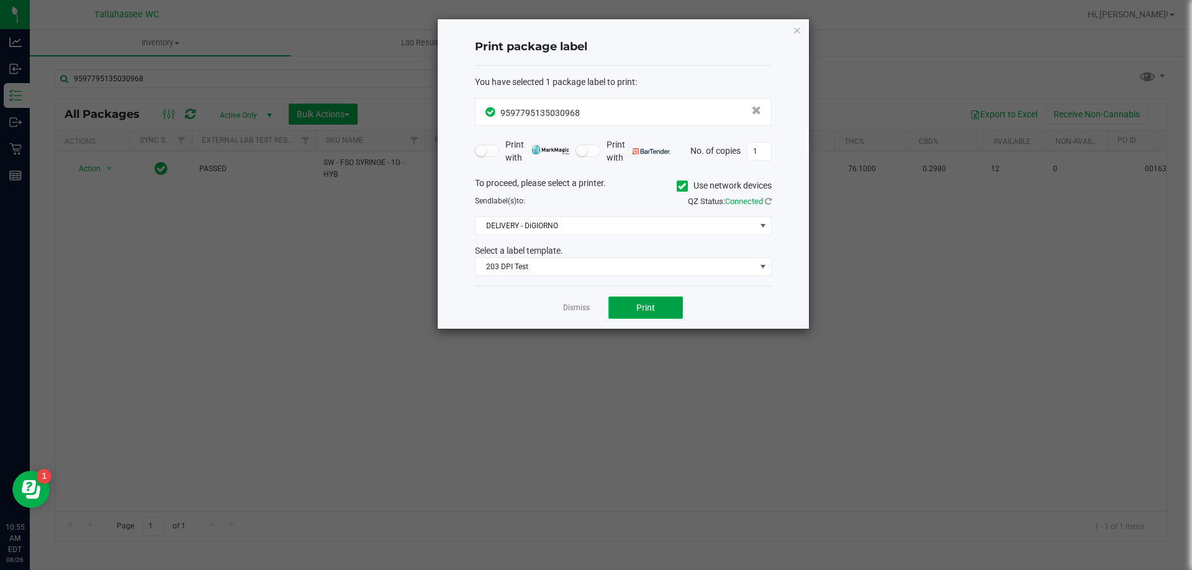
click at [669, 309] on button "Print" at bounding box center [645, 308] width 74 height 22
click at [573, 313] on app-cancel-button "Dismiss" at bounding box center [576, 308] width 27 height 13
drag, startPoint x: 574, startPoint y: 308, endPoint x: 450, endPoint y: 259, distance: 133.5
click at [574, 308] on link "Dismiss" at bounding box center [576, 308] width 27 height 11
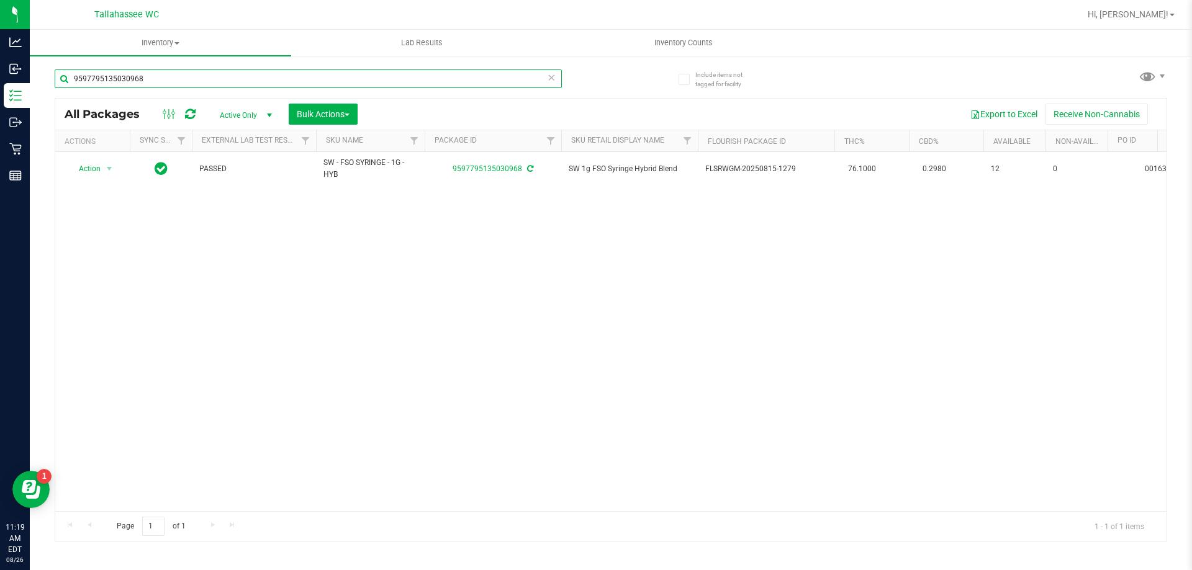
click at [286, 76] on input "9597795135030968" at bounding box center [308, 79] width 507 height 19
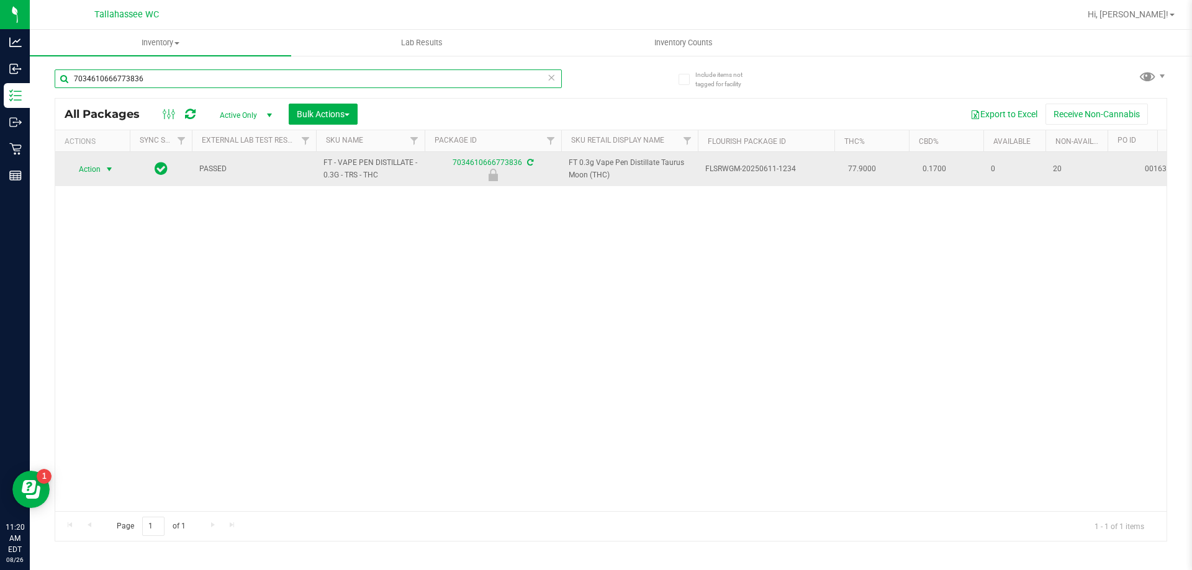
type input "7034610666773836"
click at [110, 166] on span "select" at bounding box center [109, 169] width 10 height 10
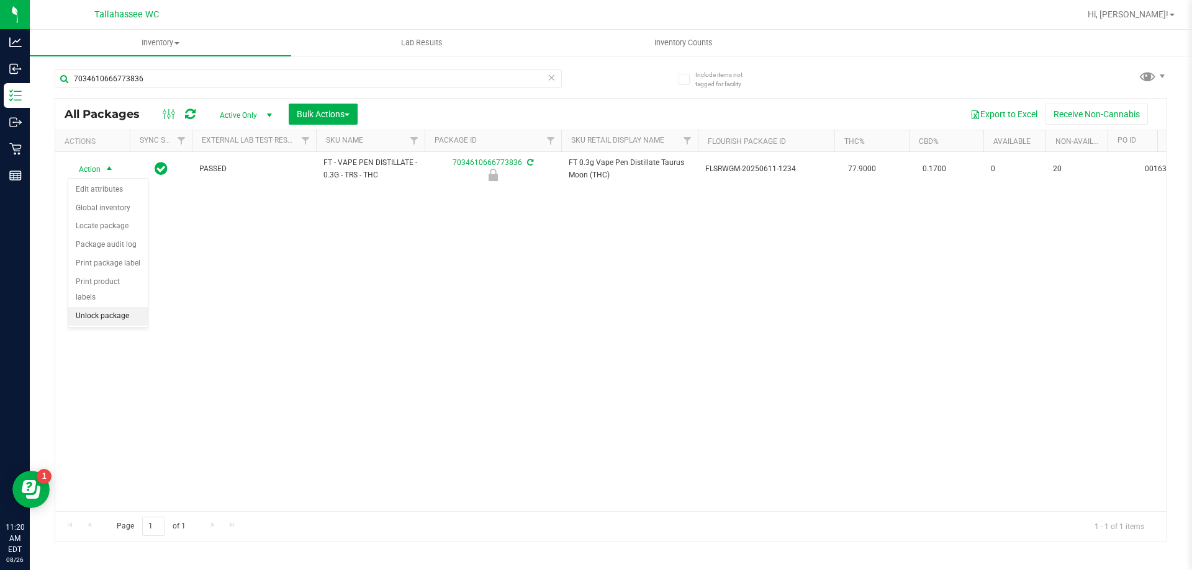
click at [123, 307] on li "Unlock package" at bounding box center [107, 316] width 79 height 19
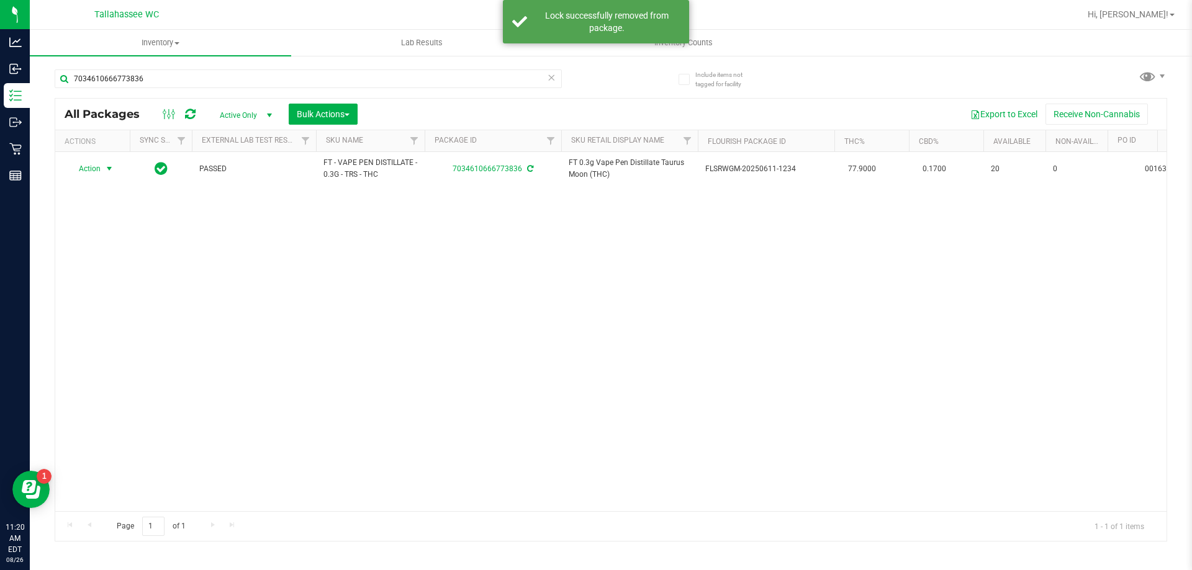
click at [111, 166] on span "select" at bounding box center [109, 169] width 10 height 10
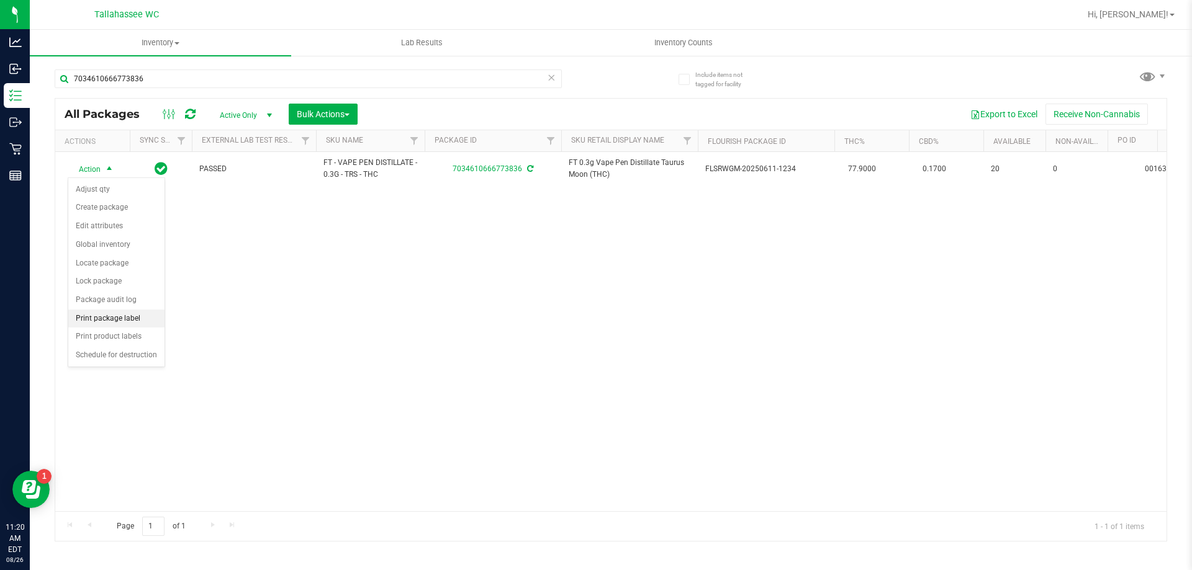
click at [152, 323] on li "Print package label" at bounding box center [116, 319] width 96 height 19
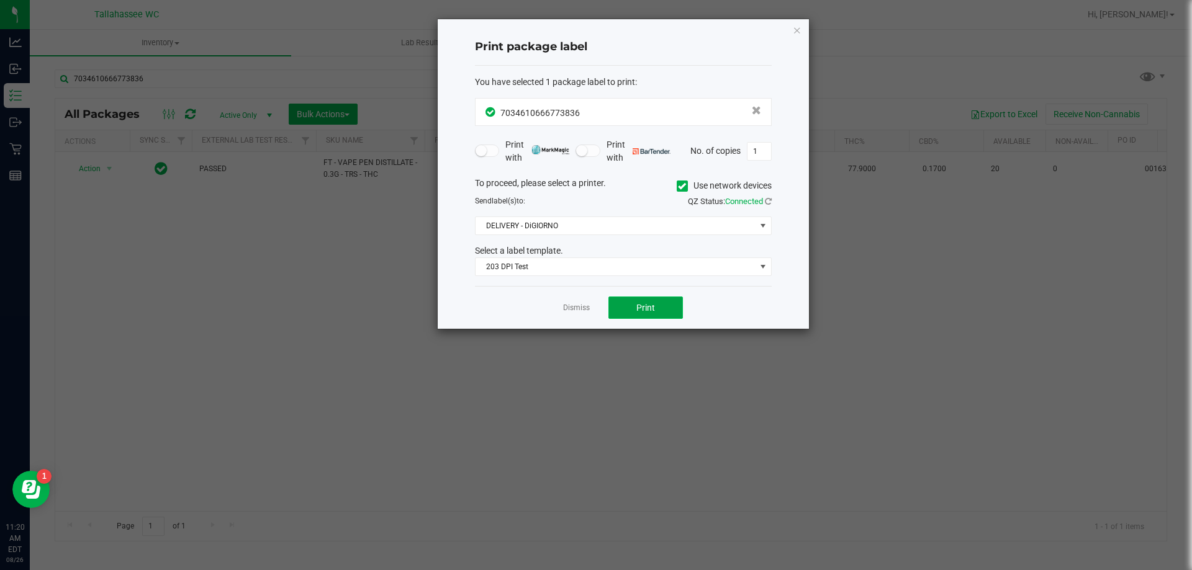
click at [639, 305] on span "Print" at bounding box center [645, 308] width 19 height 10
